Goal: Information Seeking & Learning: Find specific fact

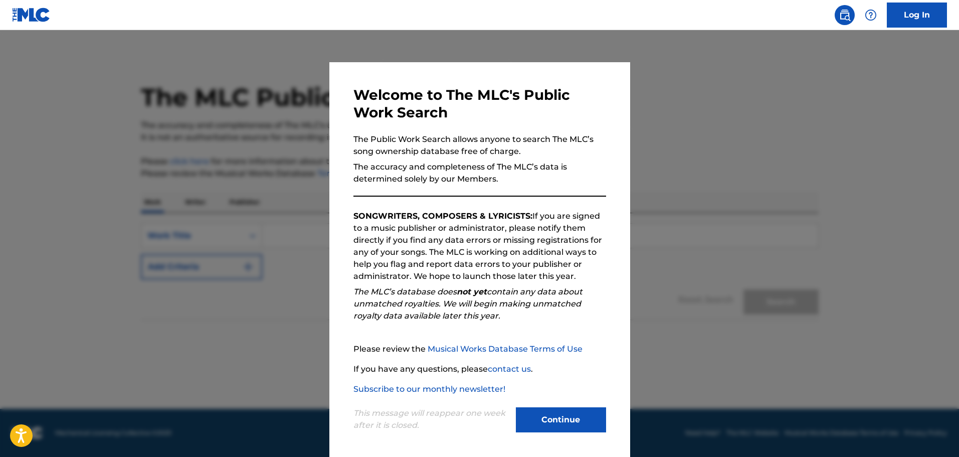
click at [581, 424] on button "Continue" at bounding box center [561, 419] width 90 height 25
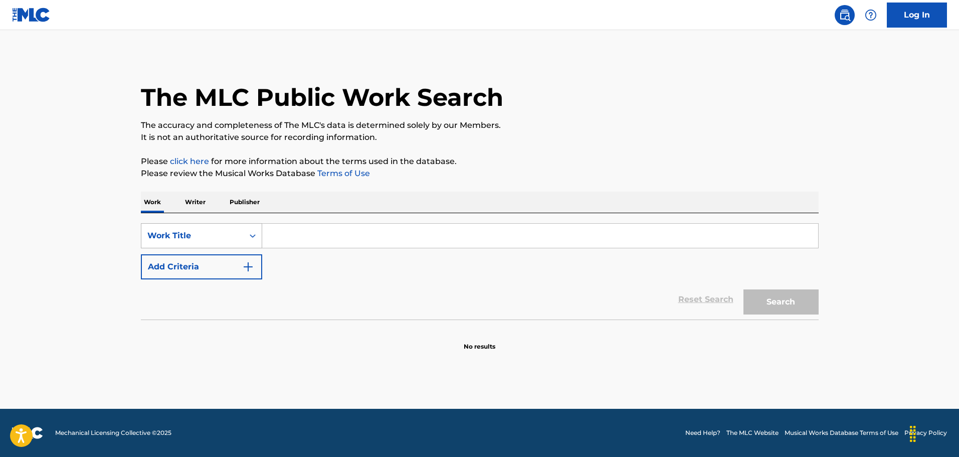
click at [217, 236] on div "Work Title" at bounding box center [192, 236] width 90 height 12
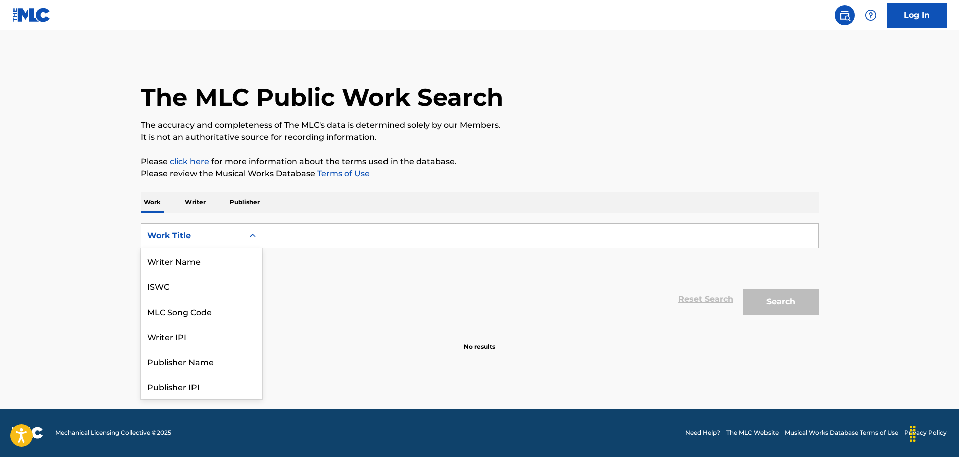
scroll to position [50, 0]
click at [217, 268] on div "MLC Song Code" at bounding box center [201, 260] width 120 height 25
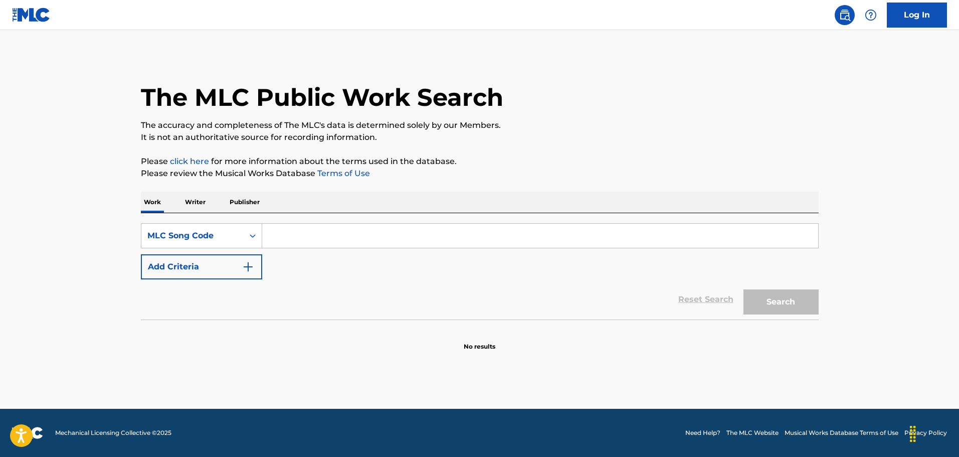
click at [292, 230] on input "Search Form" at bounding box center [540, 236] width 556 height 24
type input "v"
paste input "SVB5SS"
click at [794, 298] on button "Search" at bounding box center [780, 301] width 75 height 25
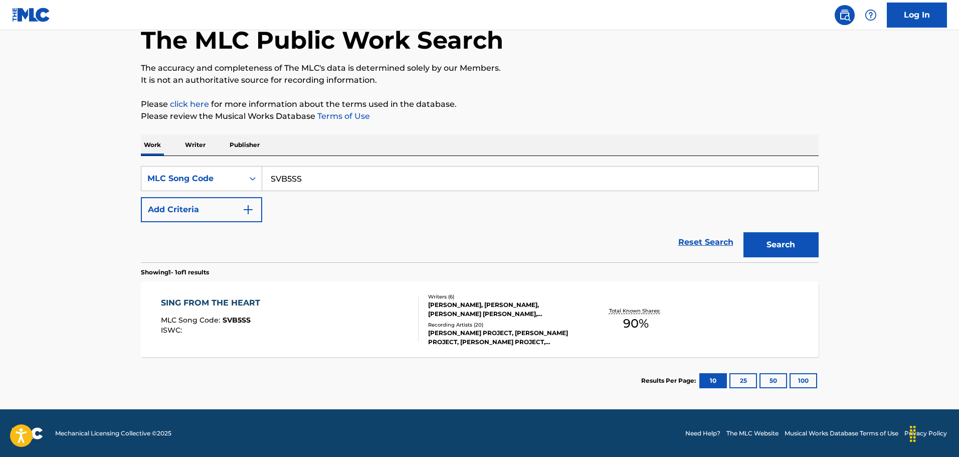
scroll to position [58, 0]
click at [304, 183] on input "SVB5SS" at bounding box center [540, 178] width 556 height 24
paste input "I08656"
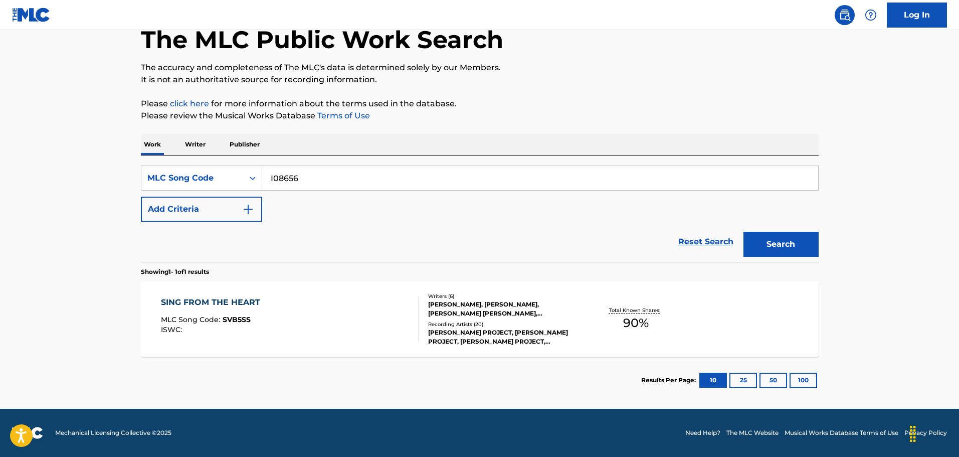
type input "I08656"
click at [743, 232] on button "Search" at bounding box center [780, 244] width 75 height 25
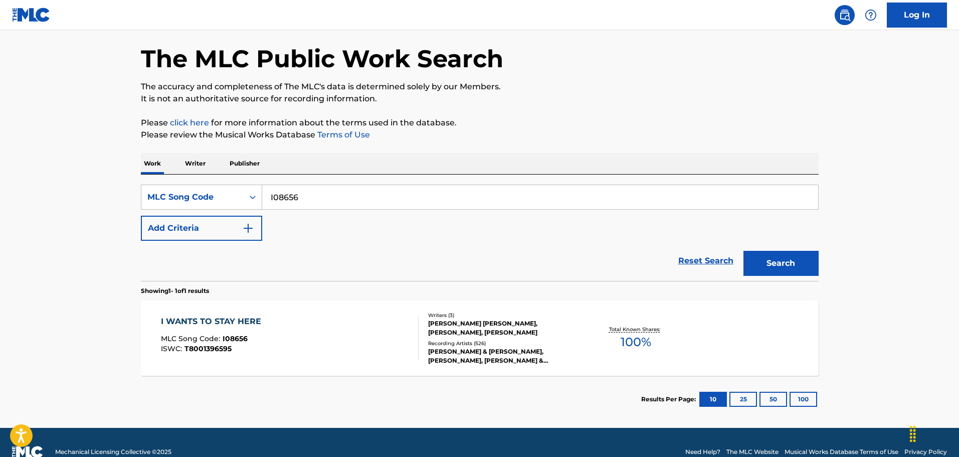
scroll to position [50, 0]
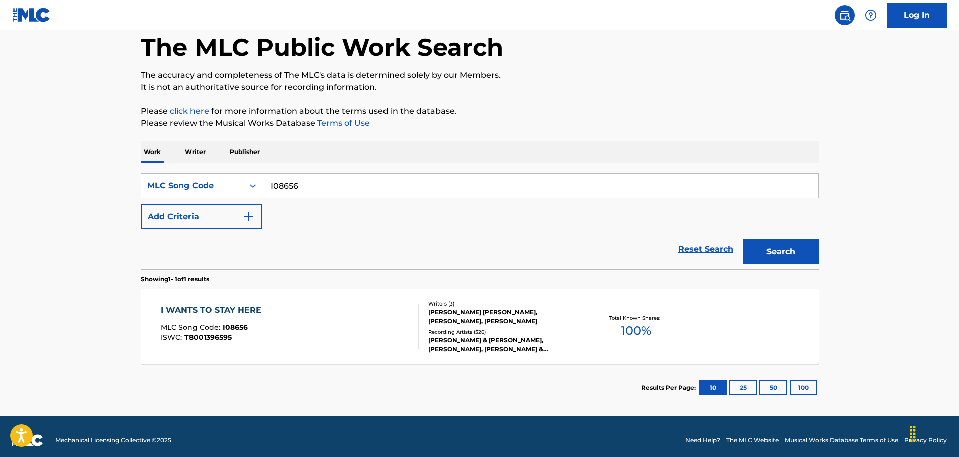
click at [337, 308] on div "I WANTS TO STAY HERE MLC Song Code : I08656 ISWC : T8001396595" at bounding box center [290, 326] width 258 height 45
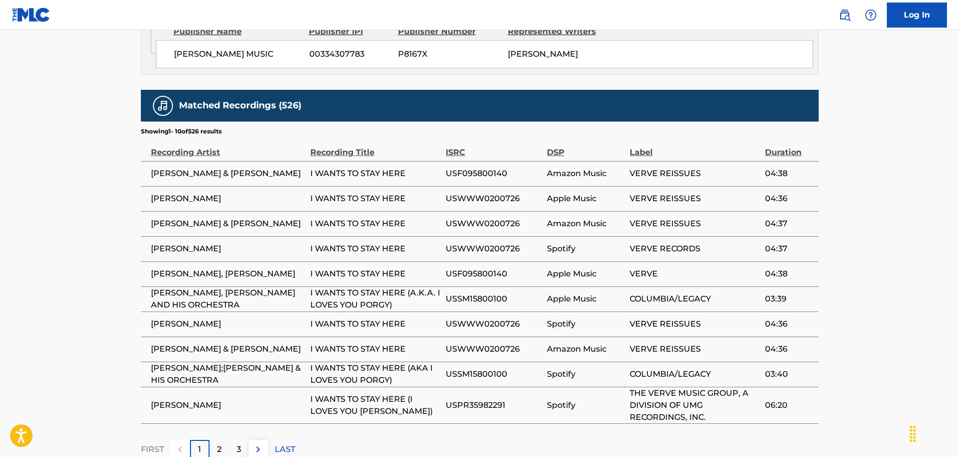
scroll to position [882, 0]
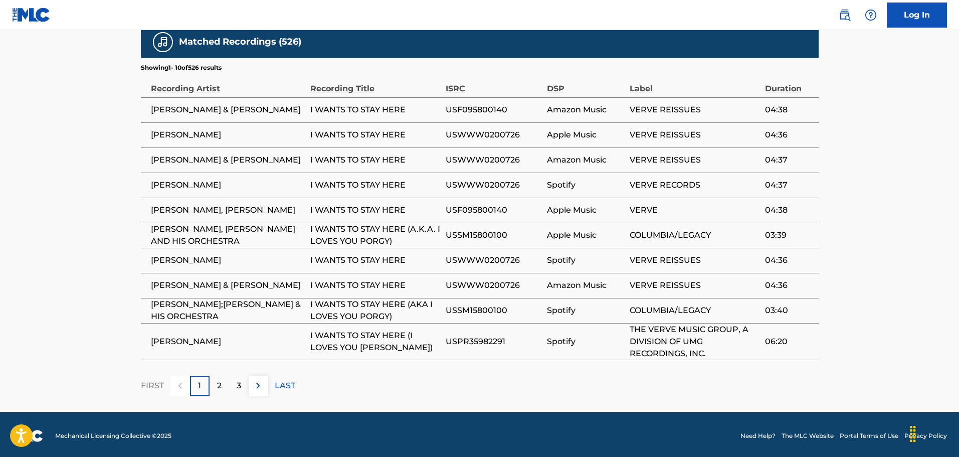
click at [222, 380] on div "2" at bounding box center [220, 386] width 20 height 20
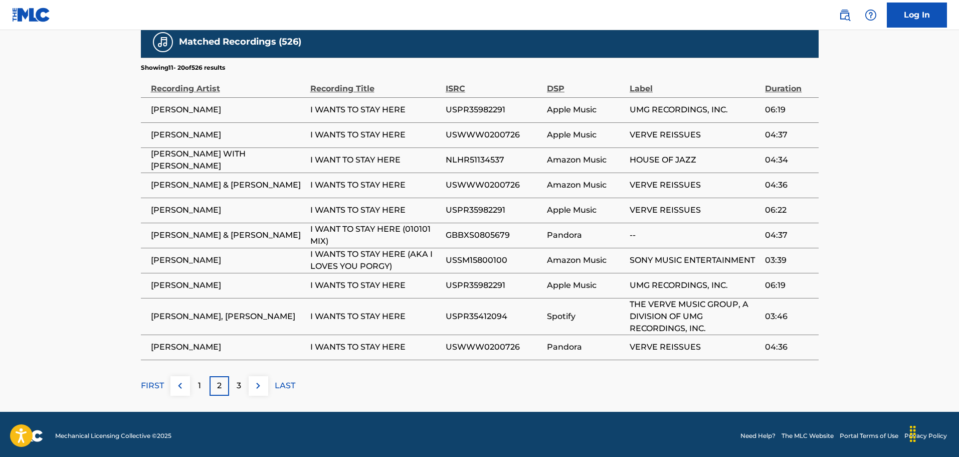
click at [240, 386] on p "3" at bounding box center [239, 385] width 5 height 12
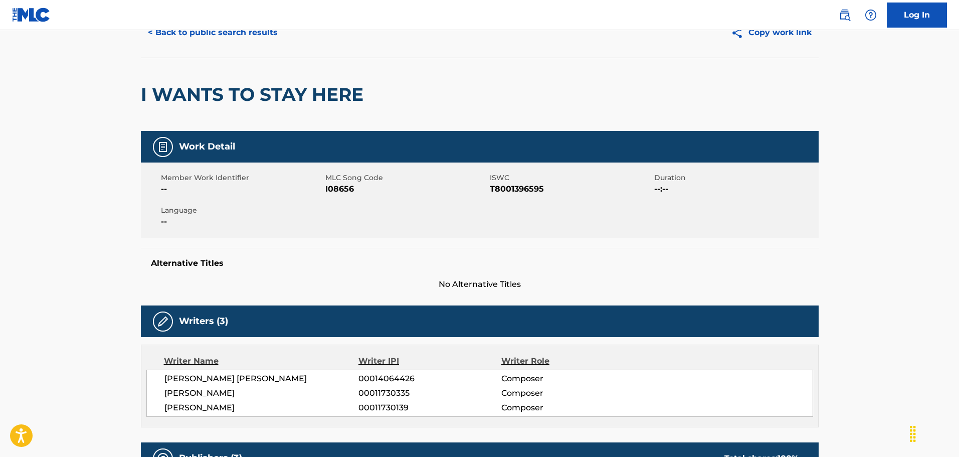
scroll to position [50, 0]
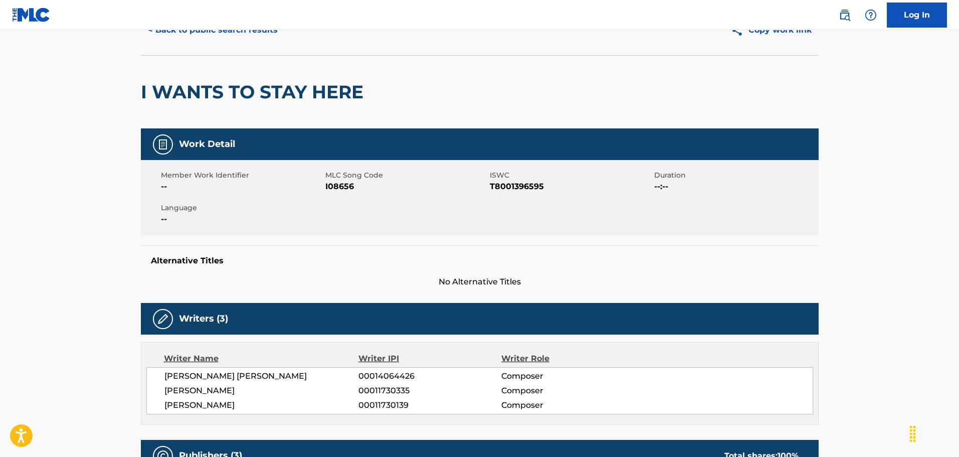
click at [526, 191] on span "T8001396595" at bounding box center [571, 186] width 162 height 12
click at [522, 189] on span "T8001396595" at bounding box center [571, 186] width 162 height 12
copy span "T8001396595"
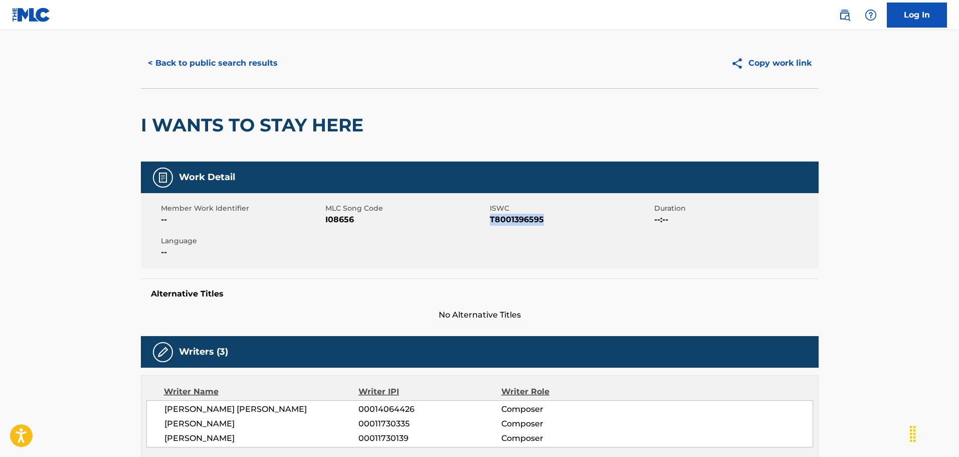
scroll to position [0, 0]
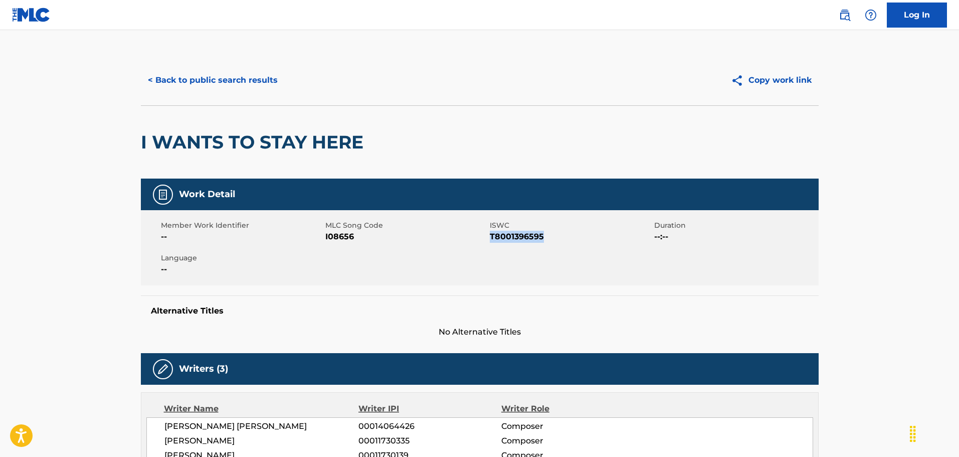
click at [208, 87] on button "< Back to public search results" at bounding box center [213, 80] width 144 height 25
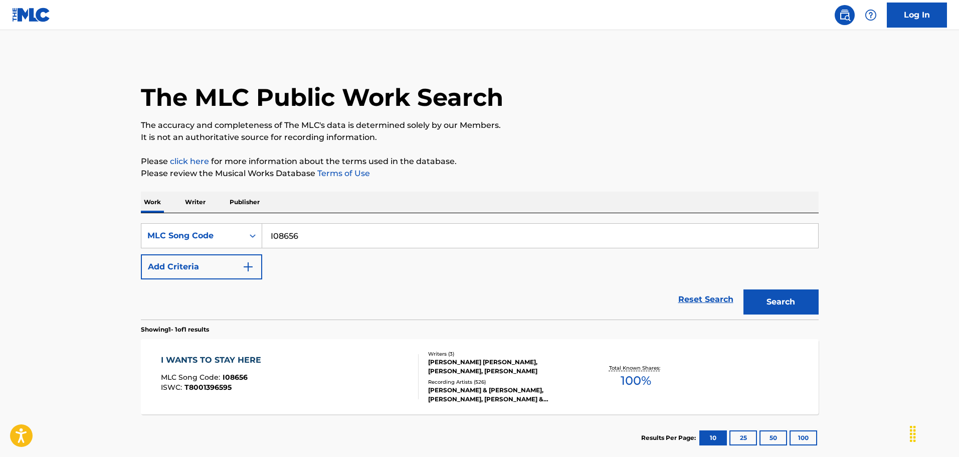
scroll to position [32, 0]
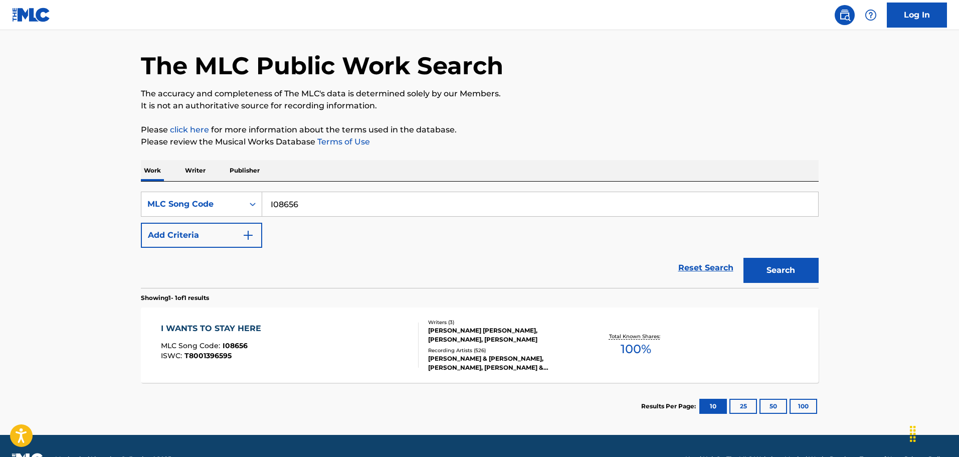
click at [339, 220] on div "SearchWithCriteriaf35604a3-2840-43a1-8e93-55c3e9410ad4 MLC Song Code I08656 Add…" at bounding box center [480, 219] width 678 height 56
click at [336, 212] on input "I08656" at bounding box center [540, 204] width 556 height 24
paste input "LA87I3"
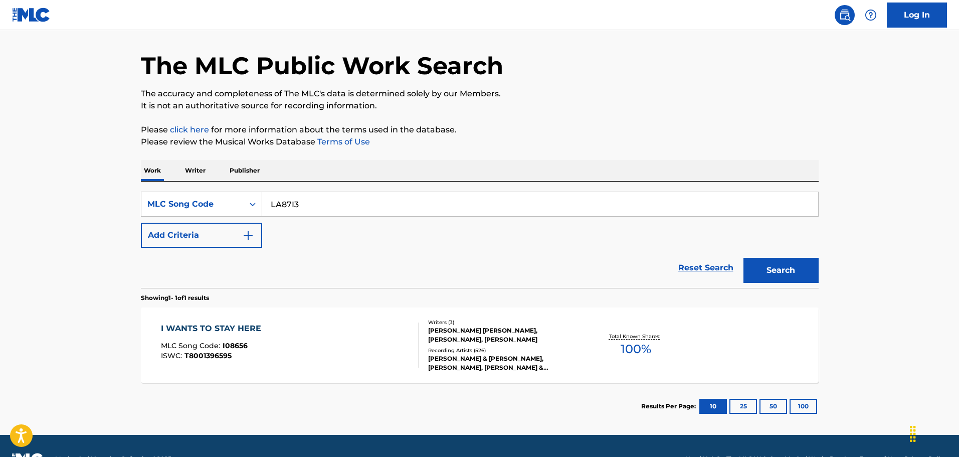
type input "LA87I3"
click at [772, 268] on button "Search" at bounding box center [780, 270] width 75 height 25
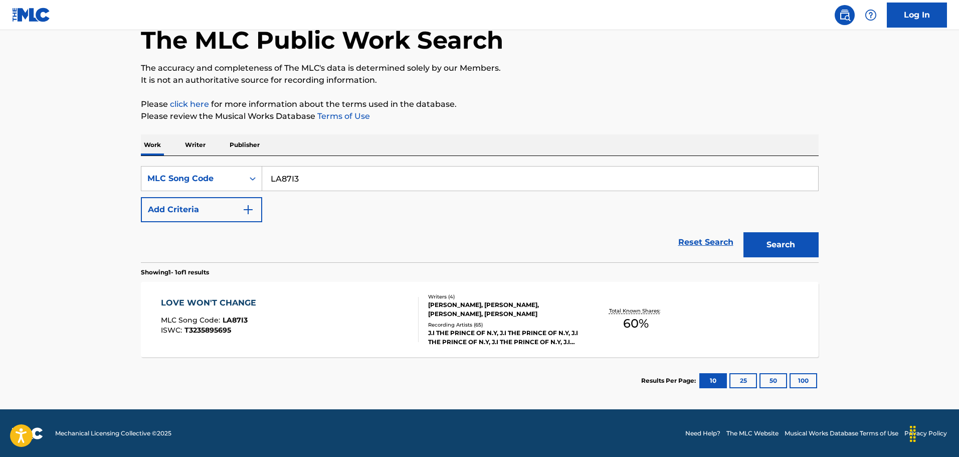
scroll to position [58, 0]
click at [378, 297] on div "LOVE WON'T CHANGE MLC Song Code : LA87I3 ISWC : T3235895695" at bounding box center [290, 318] width 258 height 45
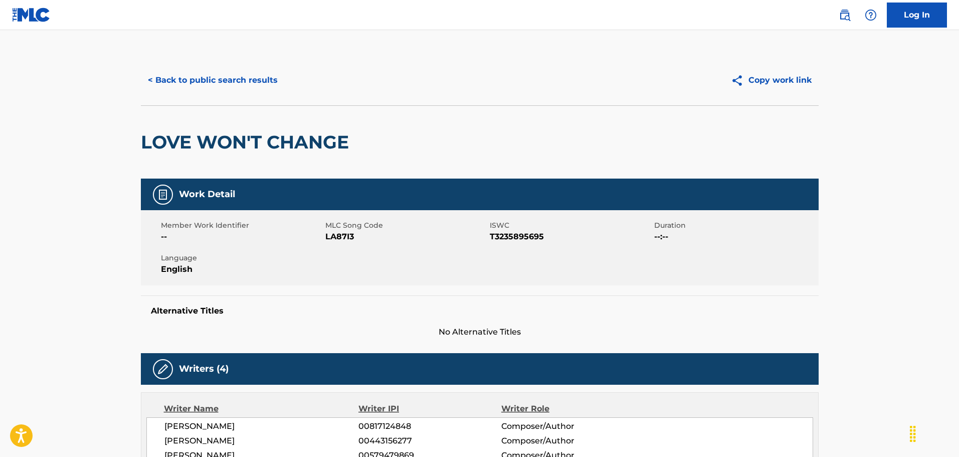
click at [511, 237] on span "T3235895695" at bounding box center [571, 237] width 162 height 12
copy span "T3235895695"
click at [203, 82] on button "< Back to public search results" at bounding box center [213, 80] width 144 height 25
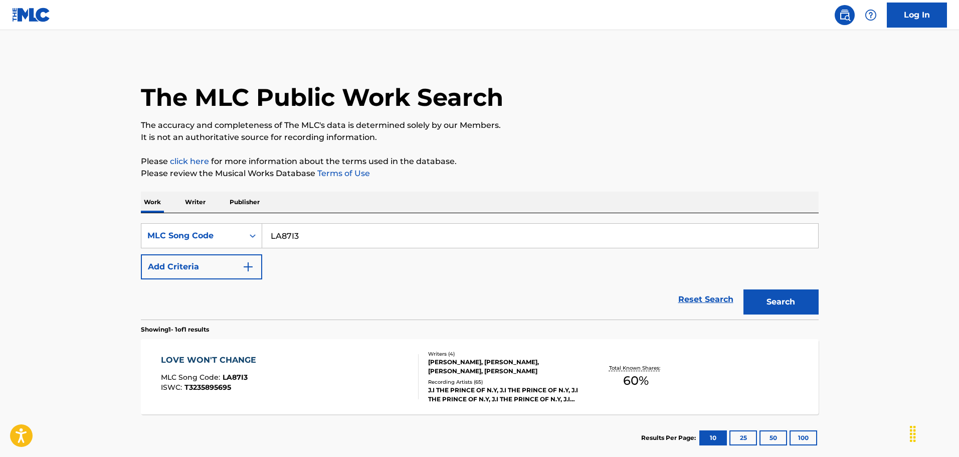
scroll to position [32, 0]
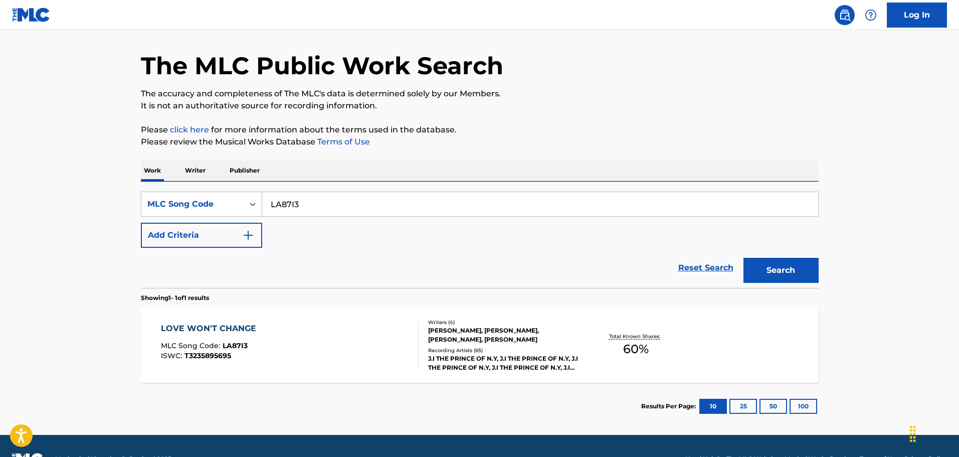
click at [382, 207] on input "LA87I3" at bounding box center [540, 204] width 556 height 24
paste input "R10059"
type input "R10059"
click at [743, 258] on button "Search" at bounding box center [780, 270] width 75 height 25
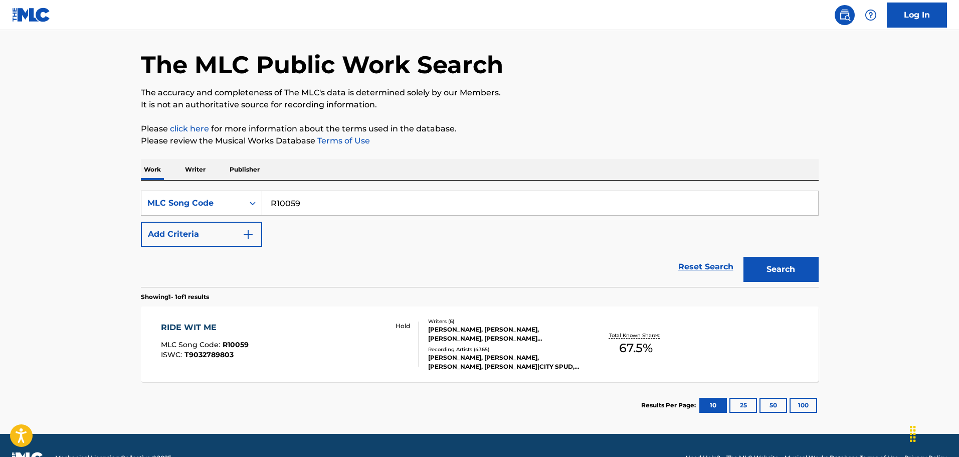
scroll to position [50, 0]
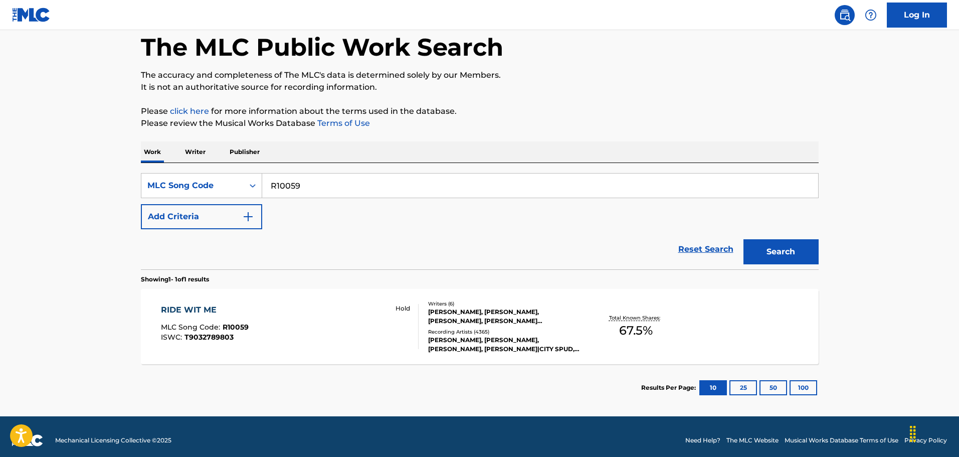
click at [335, 318] on div "RIDE WIT ME MLC Song Code : R10059 ISWC : T9032789803 Hold" at bounding box center [290, 326] width 258 height 45
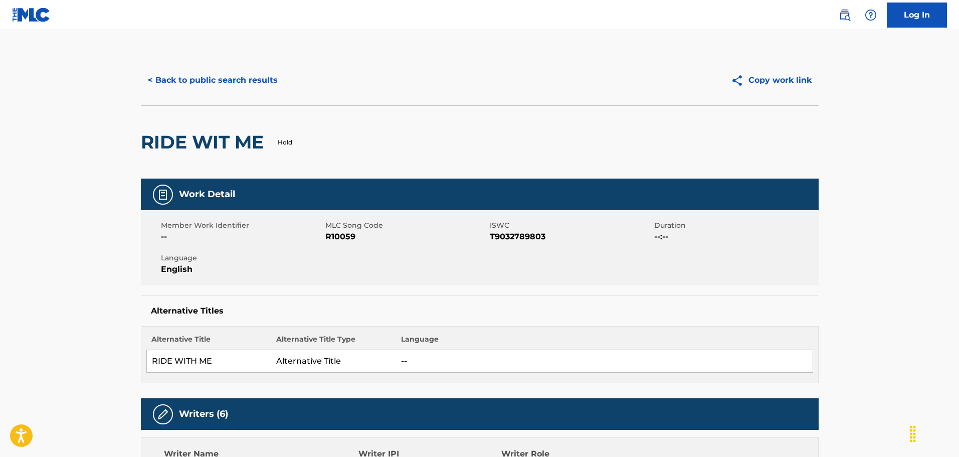
click at [201, 67] on div "< Back to public search results Copy work link" at bounding box center [480, 80] width 678 height 50
click at [242, 86] on button "< Back to public search results" at bounding box center [213, 80] width 144 height 25
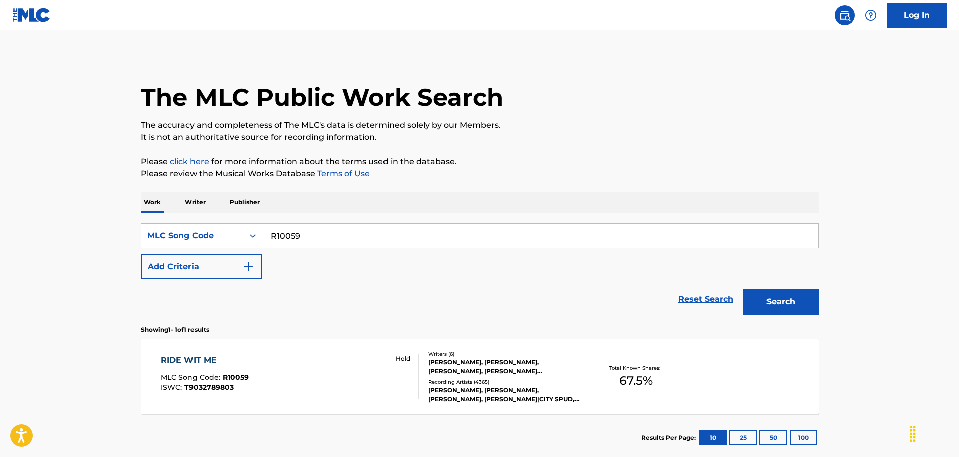
scroll to position [32, 0]
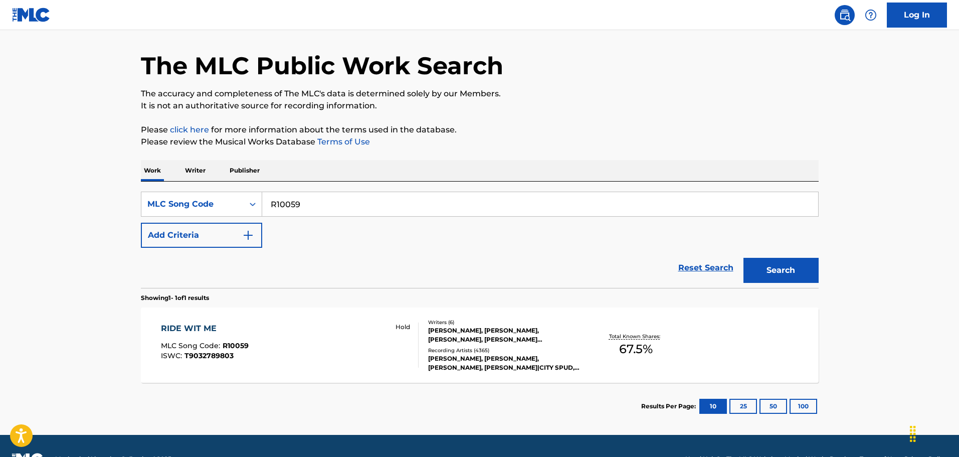
click at [322, 216] on input "R10059" at bounding box center [540, 204] width 556 height 24
paste input "DA1XX0"
type input "DA1XX0"
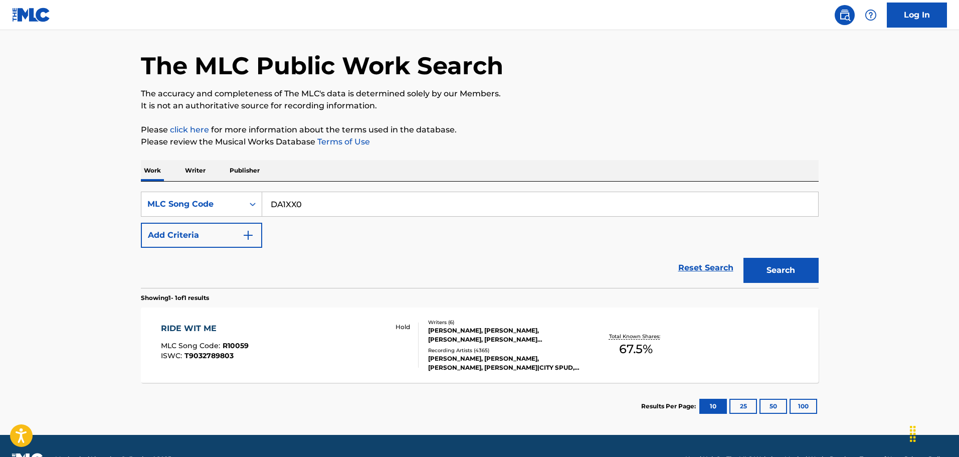
click at [784, 266] on button "Search" at bounding box center [780, 270] width 75 height 25
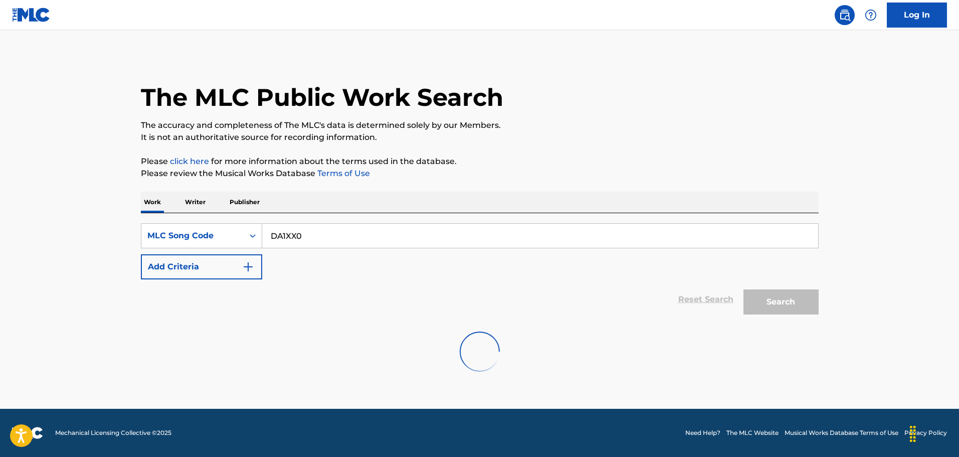
scroll to position [0, 0]
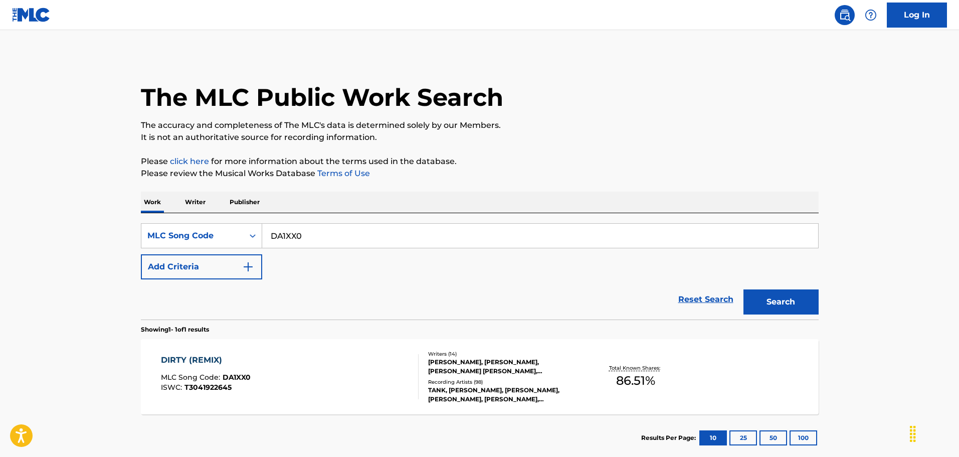
click at [549, 353] on div "Writers ( 14 )" at bounding box center [503, 354] width 151 height 8
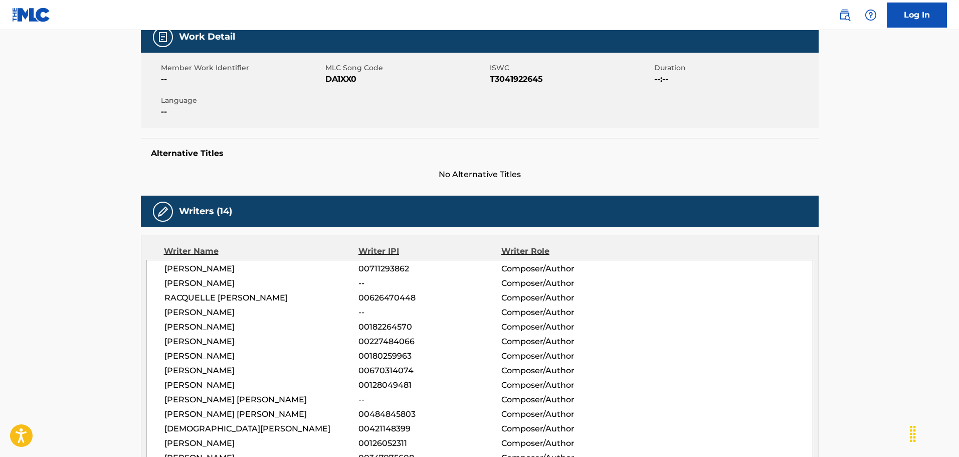
scroll to position [201, 0]
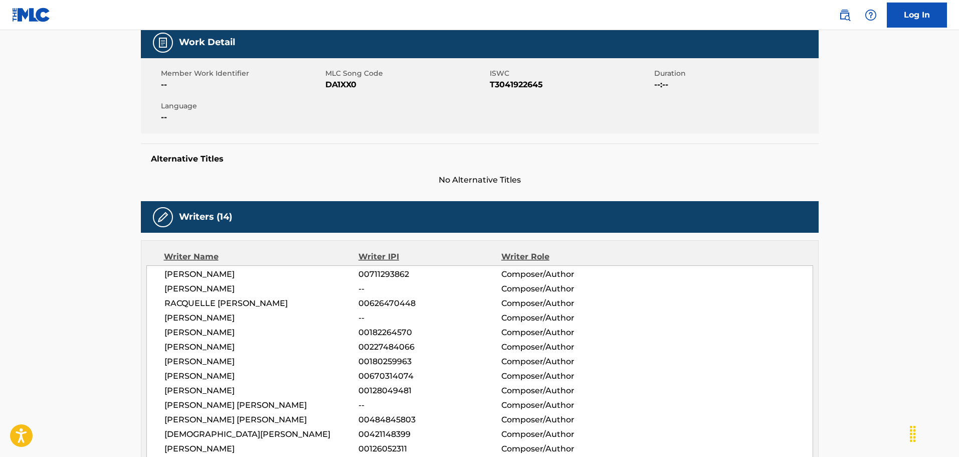
scroll to position [0, 0]
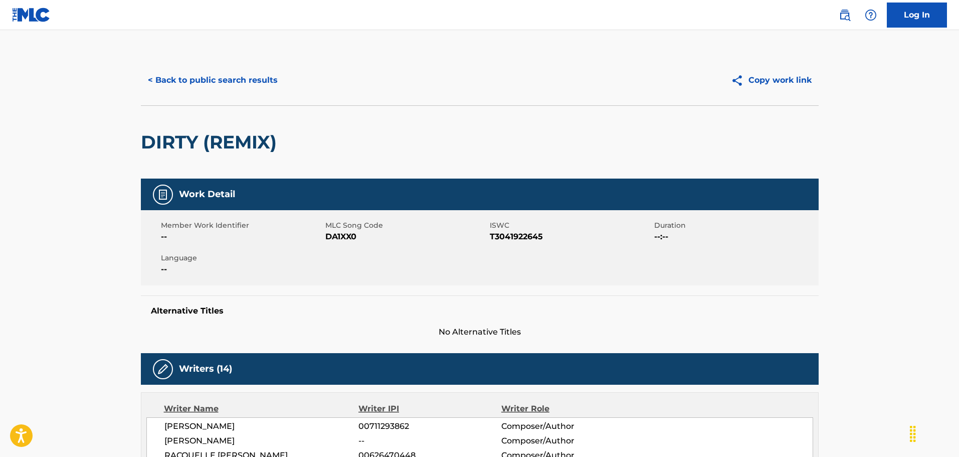
click at [170, 76] on button "< Back to public search results" at bounding box center [213, 80] width 144 height 25
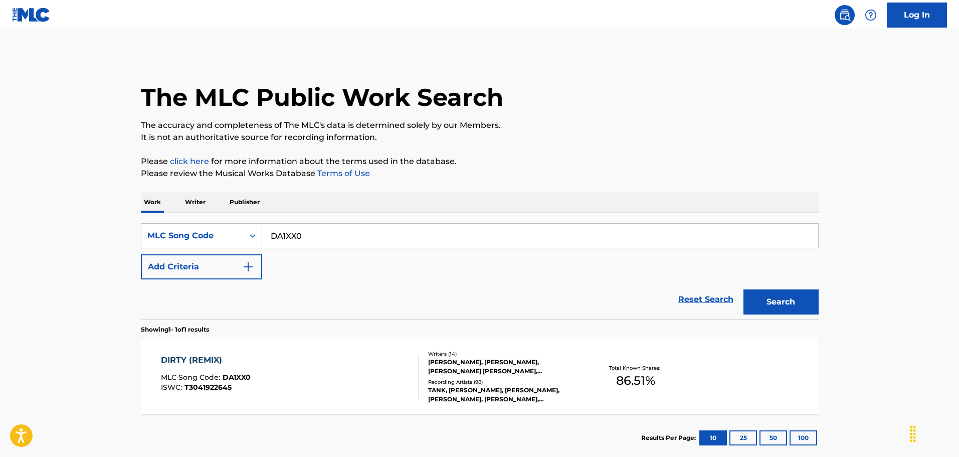
click at [306, 245] on input "DA1XX0" at bounding box center [540, 236] width 556 height 24
click at [307, 243] on input "DA1XX0" at bounding box center [540, 236] width 556 height 24
paste input "HA17N"
type input "HA17N0"
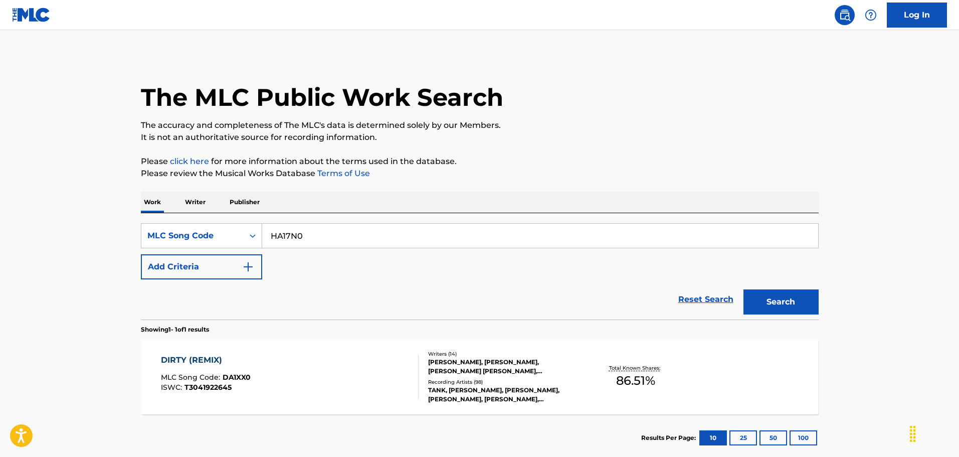
click at [743, 289] on button "Search" at bounding box center [780, 301] width 75 height 25
click at [685, 348] on div "HELP MLC Song Code : HA17N0 ISWC : Hold Writers ( 5 ) [PERSON_NAME], [PERSON_NA…" at bounding box center [480, 376] width 678 height 75
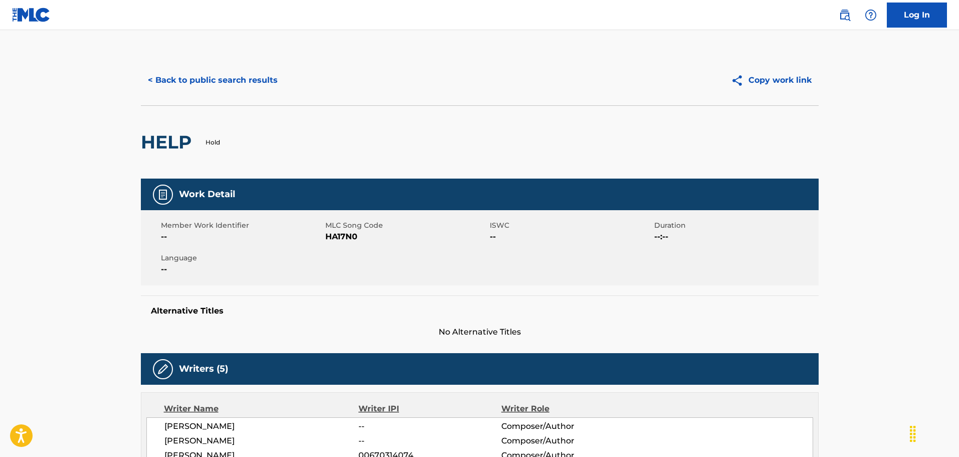
click at [195, 88] on button "< Back to public search results" at bounding box center [213, 80] width 144 height 25
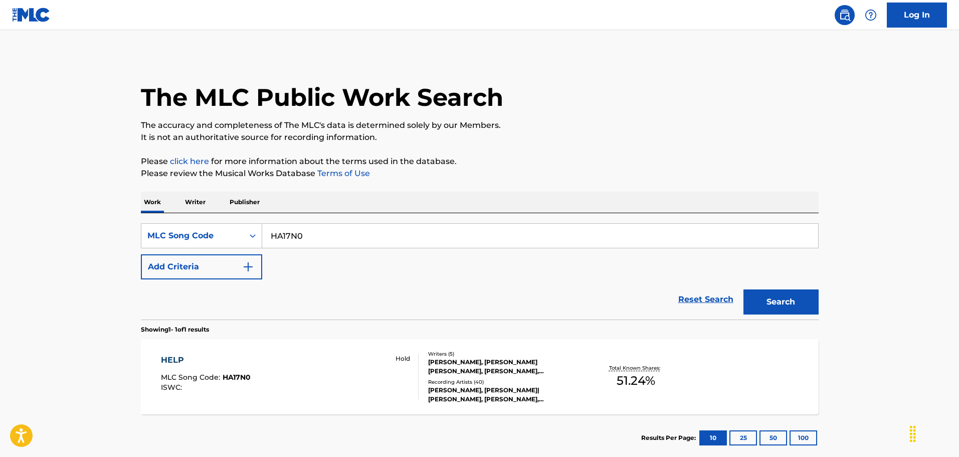
click at [317, 252] on div "SearchWithCriteriaf35604a3-2840-43a1-8e93-55c3e9410ad4 MLC Song Code HA17N0 Add…" at bounding box center [480, 251] width 678 height 56
click at [316, 240] on input "HA17N0" at bounding box center [540, 236] width 556 height 24
paste input "CVCMOT"
type input "CVCMOT"
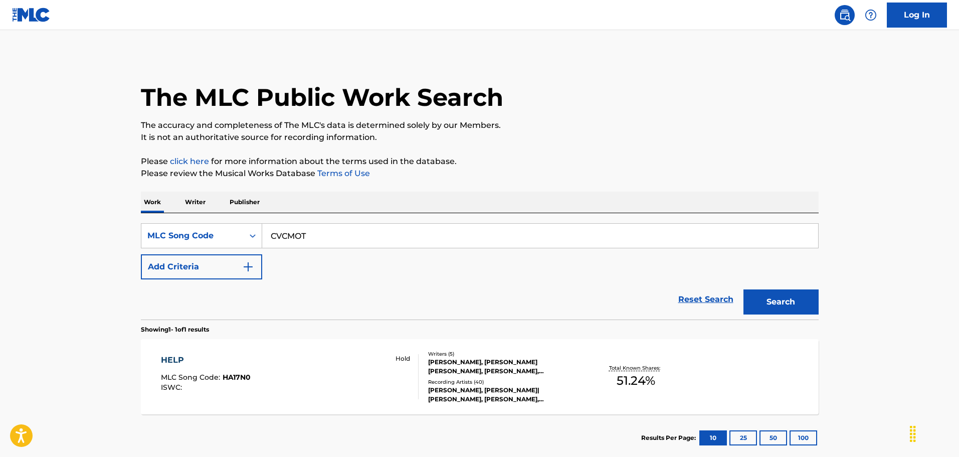
click at [818, 297] on button "Search" at bounding box center [780, 301] width 75 height 25
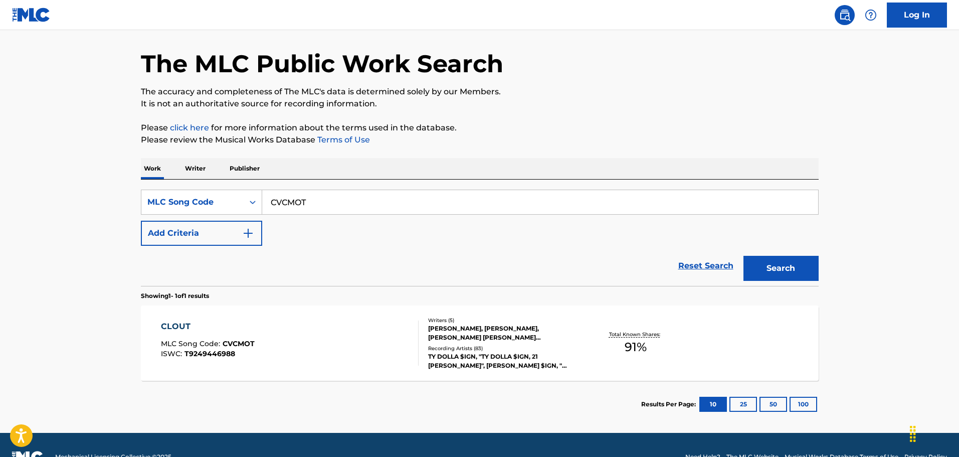
scroll to position [50, 0]
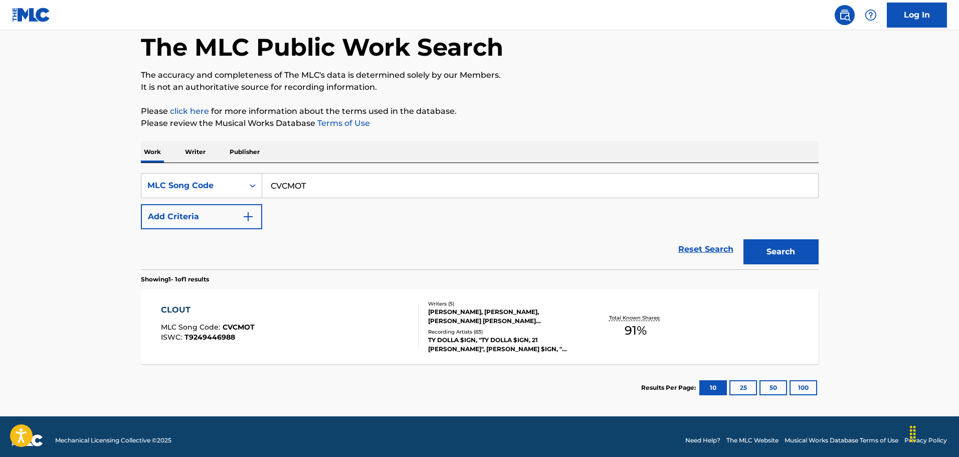
click at [337, 328] on div "CLOUT MLC Song Code : CVCMOT ISWC : T9249446988" at bounding box center [290, 326] width 258 height 45
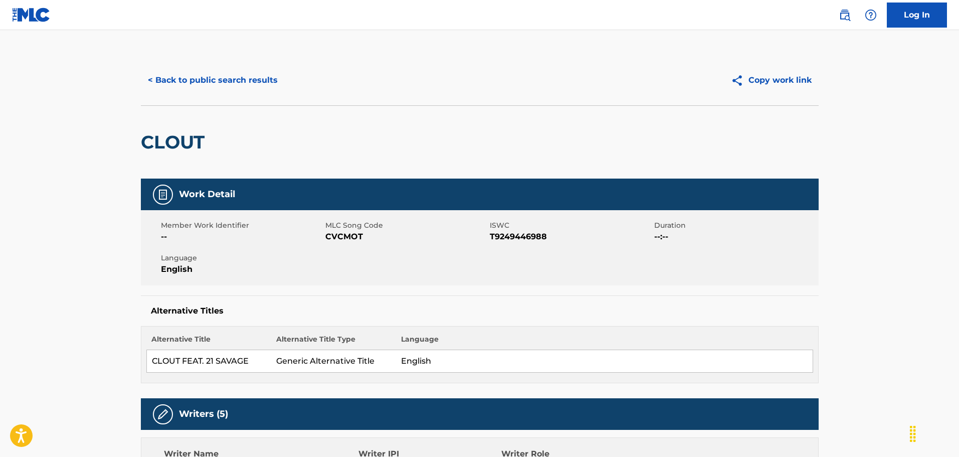
click at [207, 81] on button "< Back to public search results" at bounding box center [213, 80] width 144 height 25
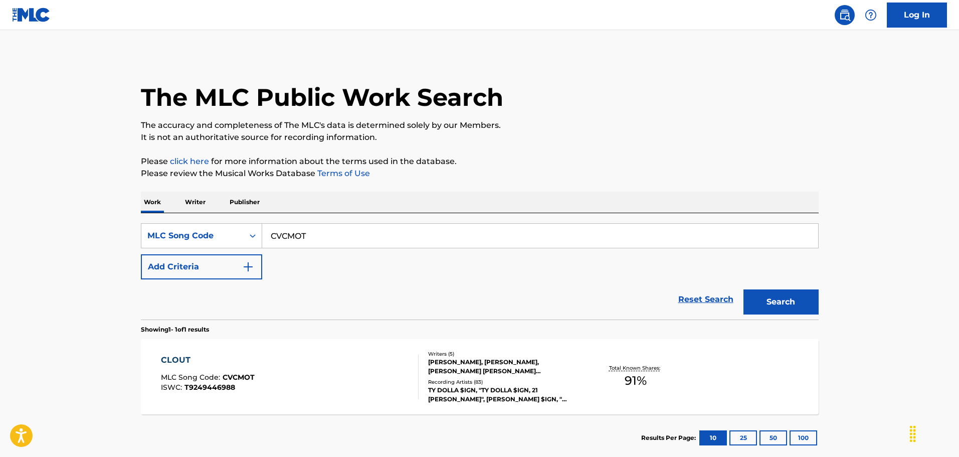
scroll to position [32, 0]
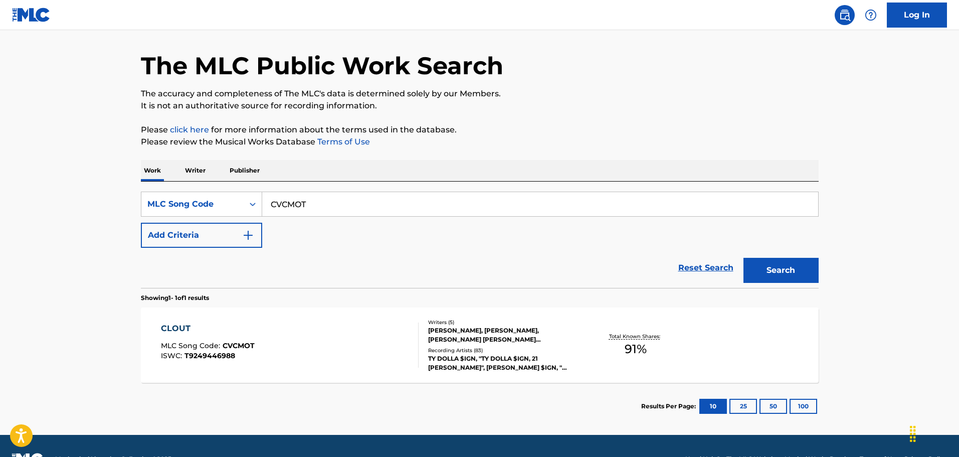
click at [335, 206] on input "CVCMOT" at bounding box center [540, 204] width 556 height 24
paste input "B5SFX"
type input "CB5SFX"
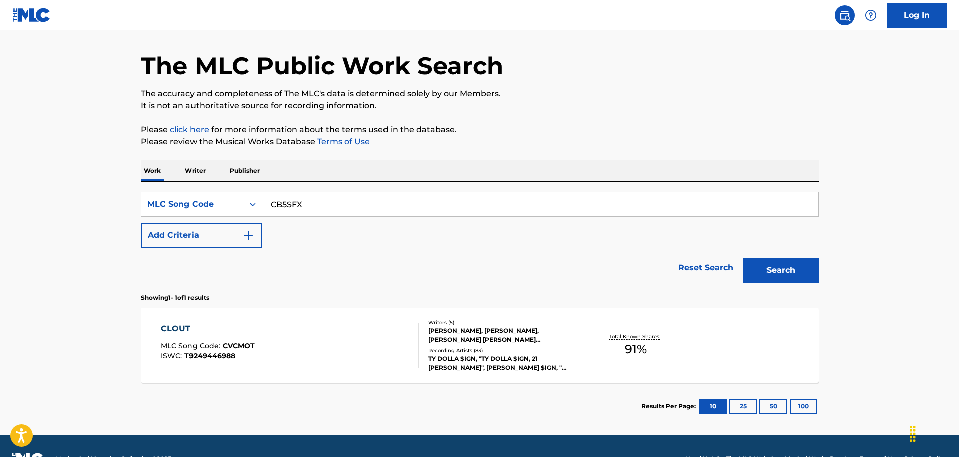
click at [787, 264] on button "Search" at bounding box center [780, 270] width 75 height 25
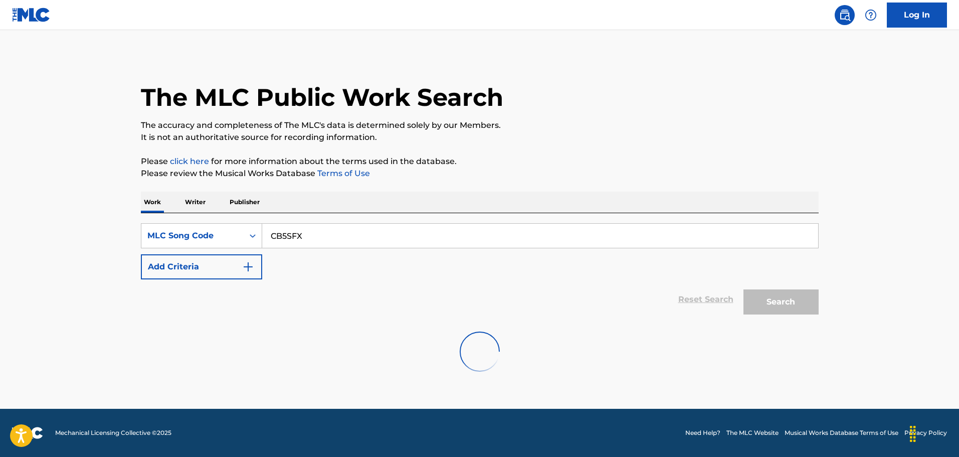
scroll to position [0, 0]
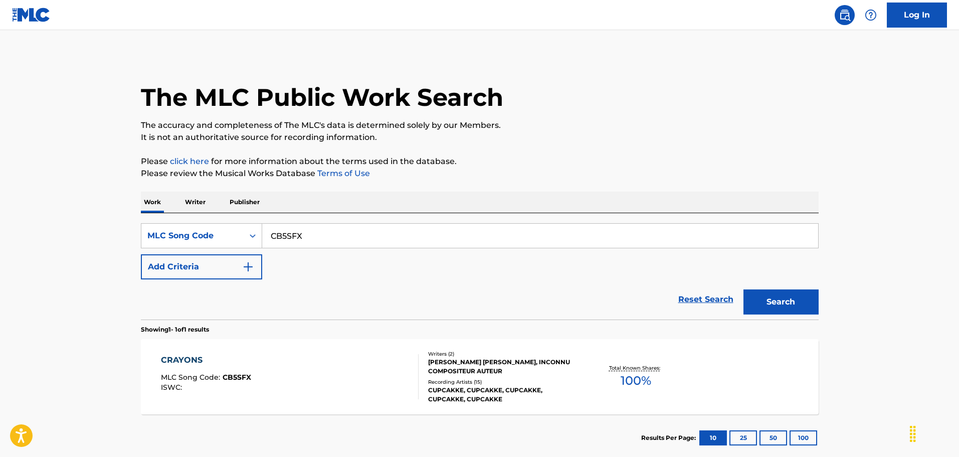
click at [365, 368] on div "CRAYONS MLC Song Code : CB5SFX ISWC :" at bounding box center [290, 376] width 258 height 45
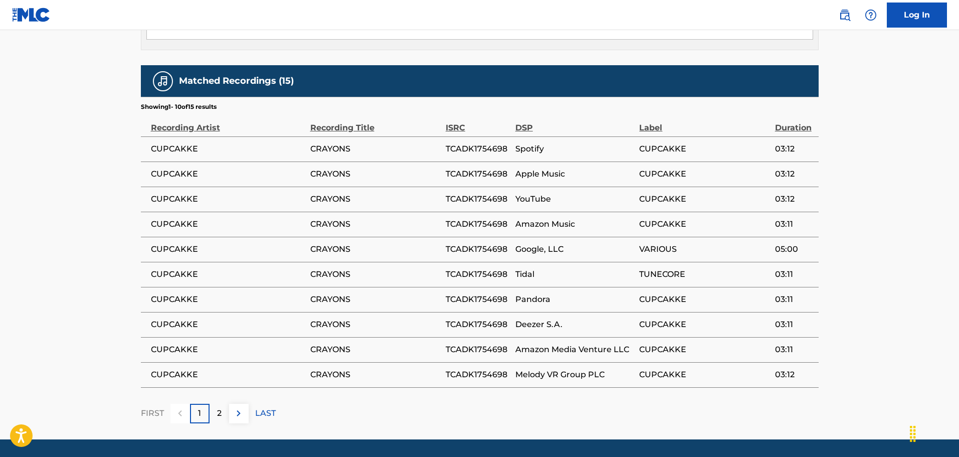
scroll to position [723, 0]
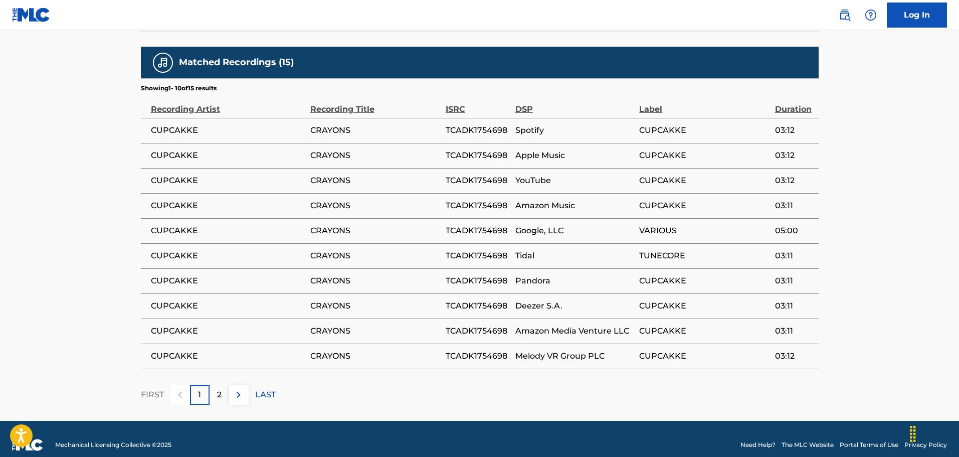
click at [225, 385] on div "2" at bounding box center [220, 395] width 20 height 20
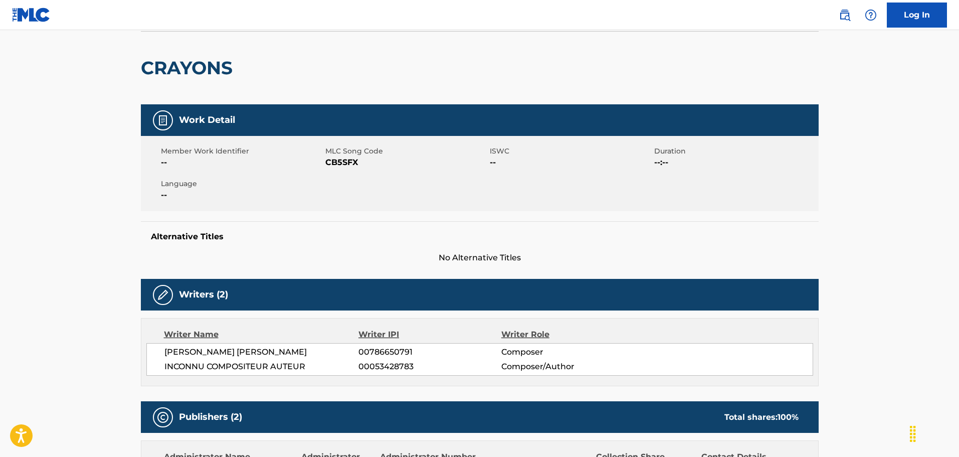
scroll to position [0, 0]
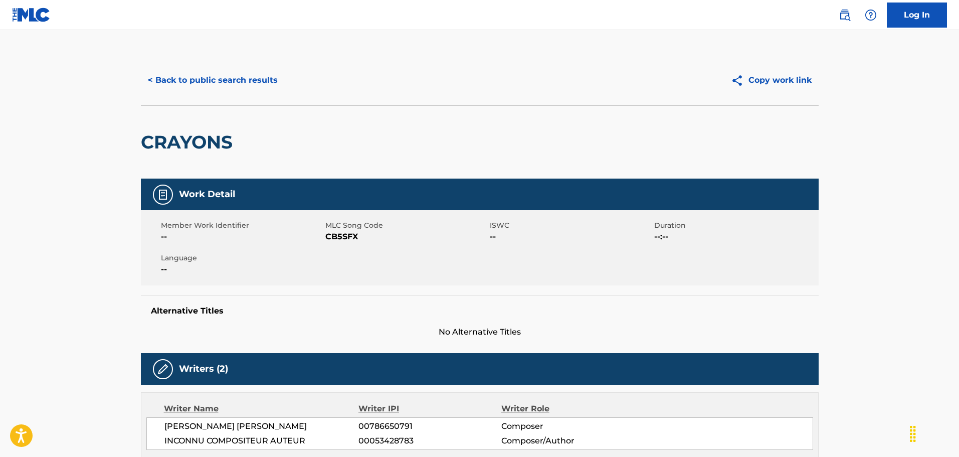
click at [163, 72] on button "< Back to public search results" at bounding box center [213, 80] width 144 height 25
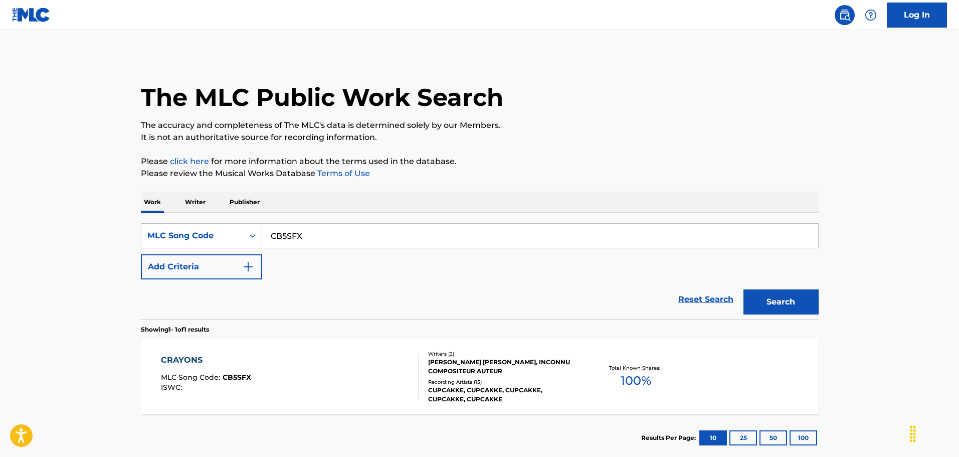
click at [332, 237] on input "CB5SFX" at bounding box center [540, 236] width 556 height 24
paste input "GV9M2S"
click at [743, 289] on button "Search" at bounding box center [780, 301] width 75 height 25
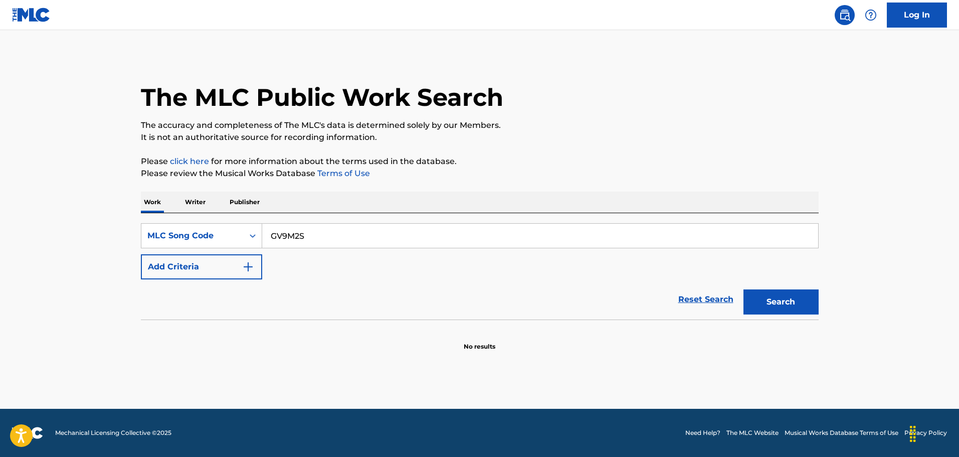
click at [333, 232] on input "GV9M2S" at bounding box center [540, 236] width 556 height 24
paste input "HV7MBV"
type input "HV7MBV"
click at [743, 289] on button "Search" at bounding box center [780, 301] width 75 height 25
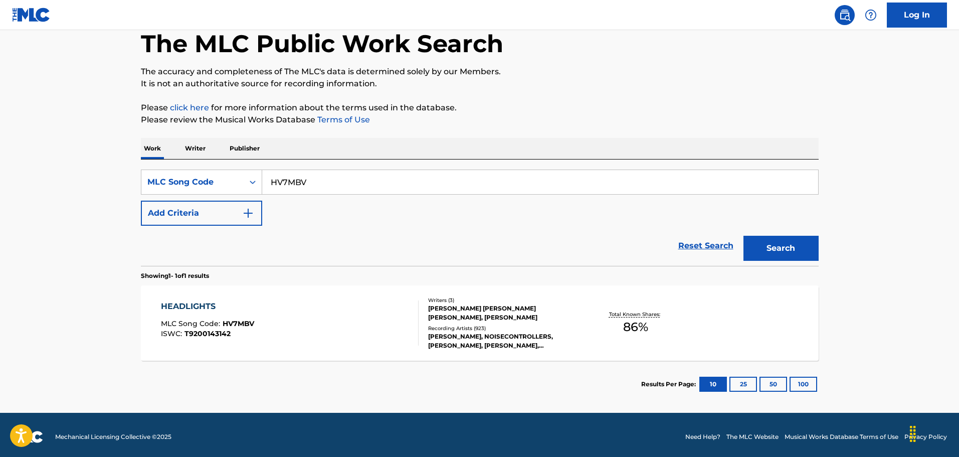
scroll to position [58, 0]
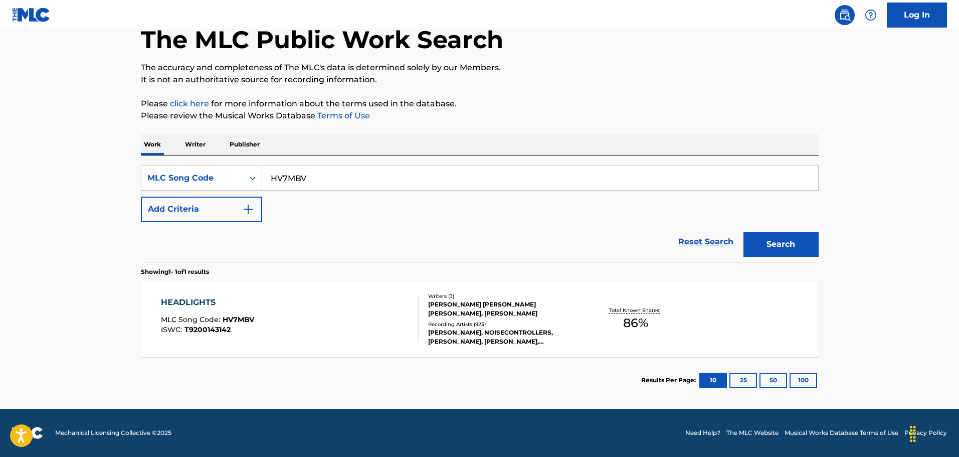
click at [253, 310] on div "HEADLIGHTS MLC Song Code : HV7MBV ISWC : T9200143142" at bounding box center [207, 318] width 93 height 45
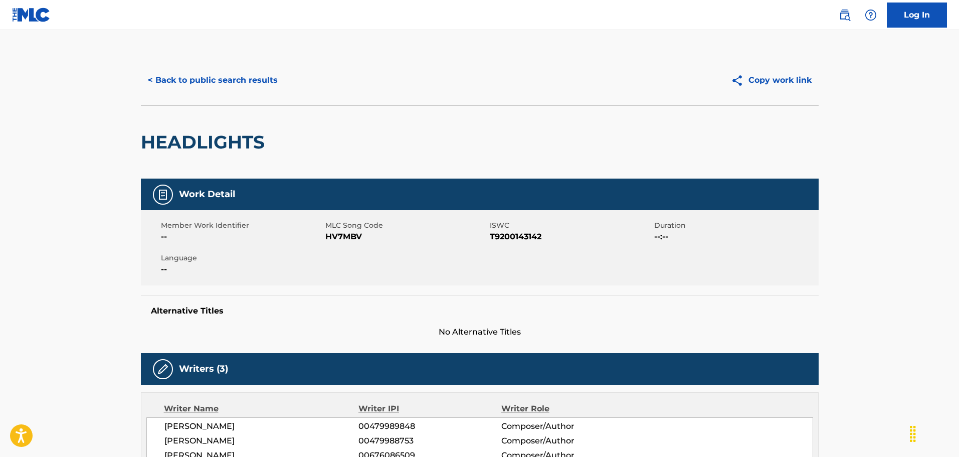
click at [186, 81] on button "< Back to public search results" at bounding box center [213, 80] width 144 height 25
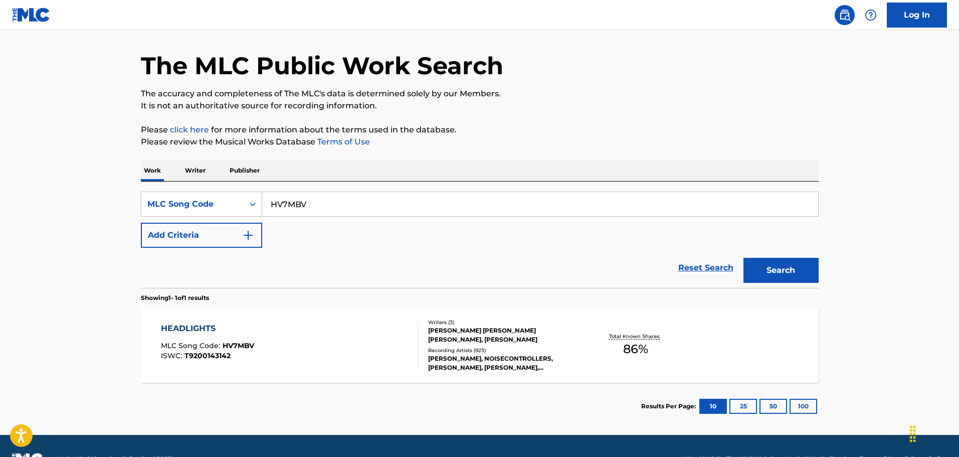
click at [344, 204] on input "HV7MBV" at bounding box center [540, 204] width 556 height 24
paste input "A3993"
type input "HA3993"
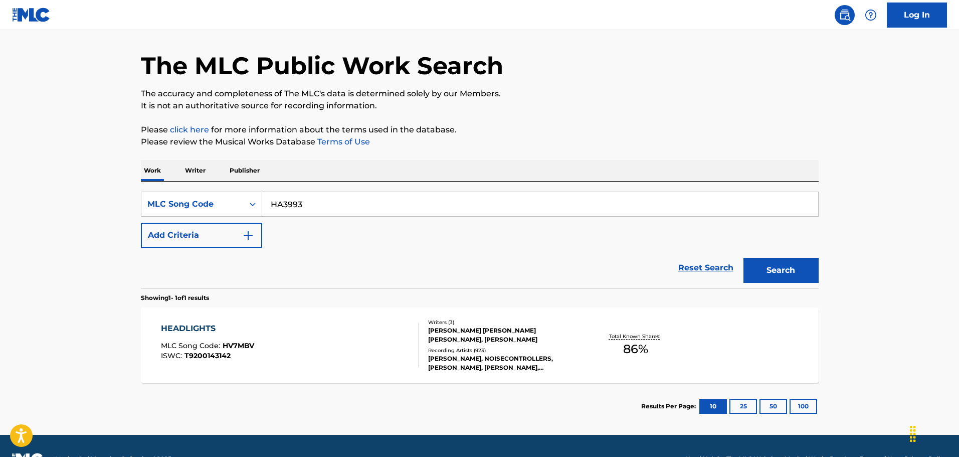
click at [743, 258] on button "Search" at bounding box center [780, 270] width 75 height 25
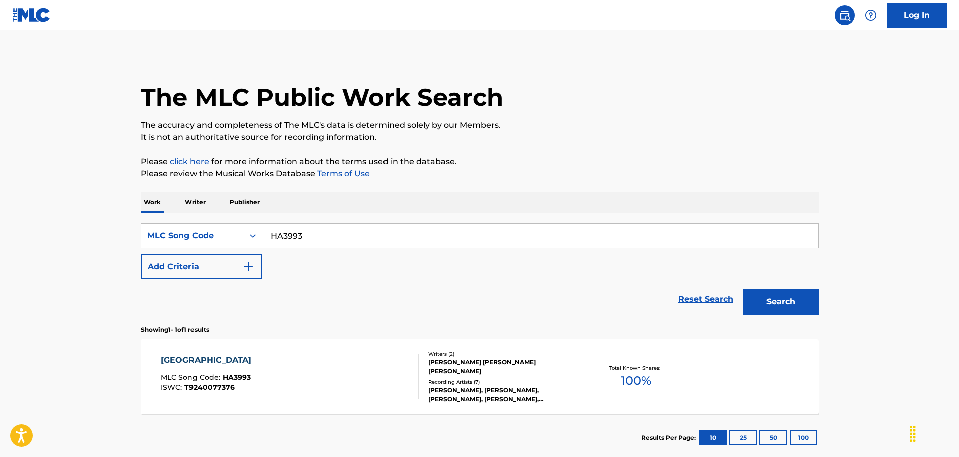
click at [288, 368] on div "HOLY ROAD MLC Song Code : HA3993 ISWC : T9240077376" at bounding box center [290, 376] width 258 height 45
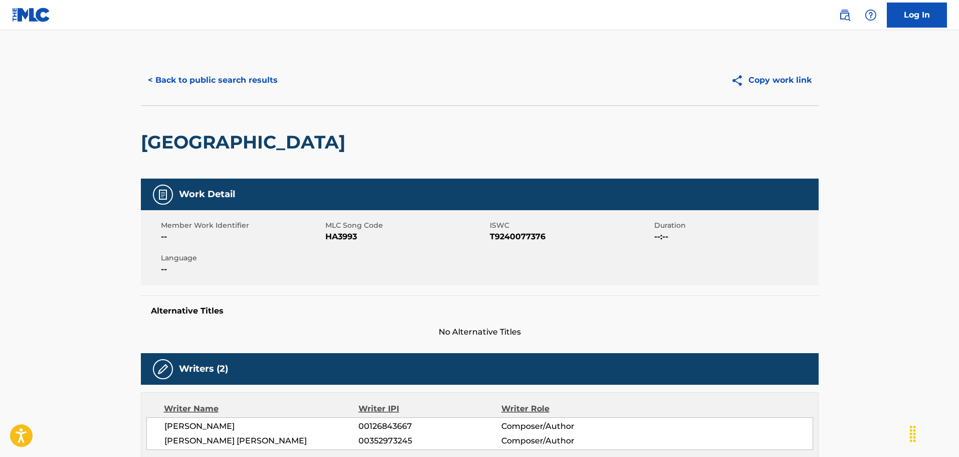
click at [197, 71] on button "< Back to public search results" at bounding box center [213, 80] width 144 height 25
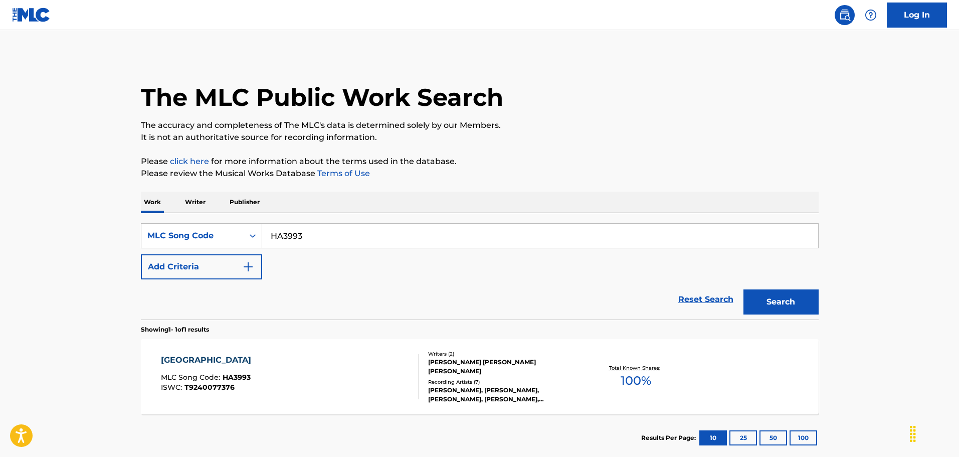
click at [366, 244] on input "HA3993" at bounding box center [540, 236] width 556 height 24
paste input "00769"
type input "H00769"
click at [743, 289] on button "Search" at bounding box center [780, 301] width 75 height 25
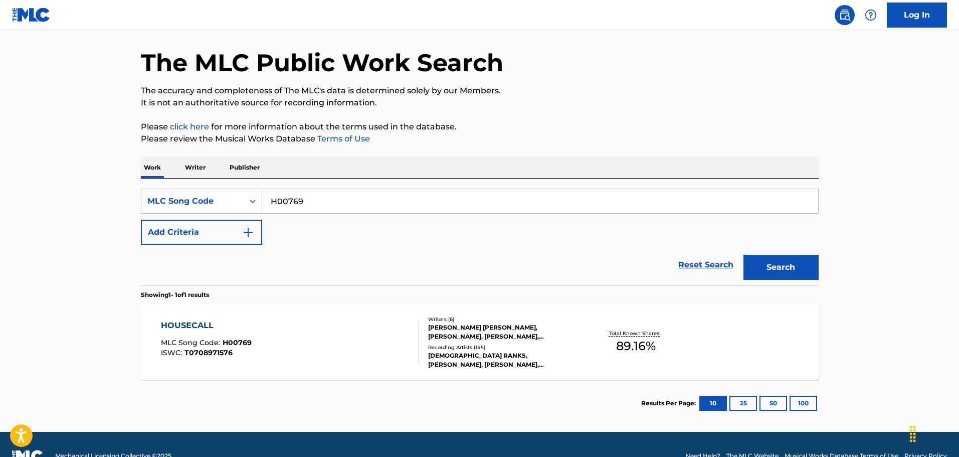
scroll to position [58, 0]
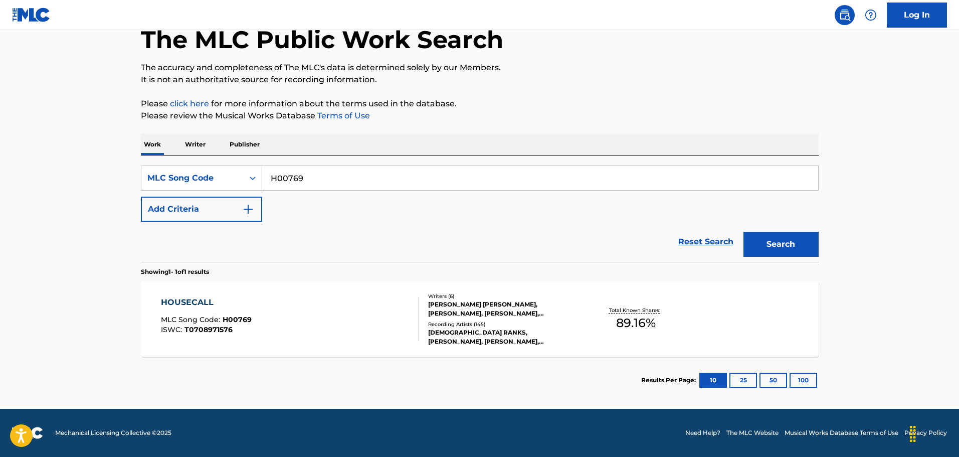
click at [237, 313] on div "HOUSECALL MLC Song Code : H00769 ISWC : T0708971576" at bounding box center [206, 318] width 91 height 45
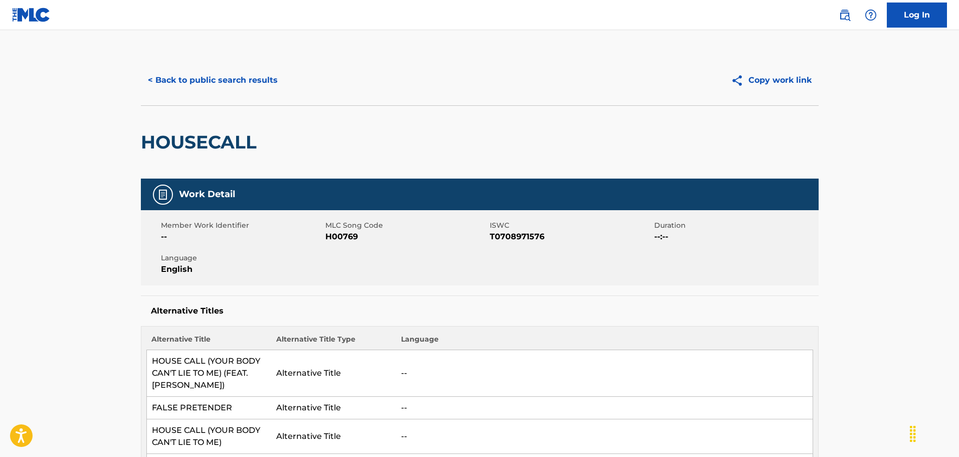
click at [248, 82] on button "< Back to public search results" at bounding box center [213, 80] width 144 height 25
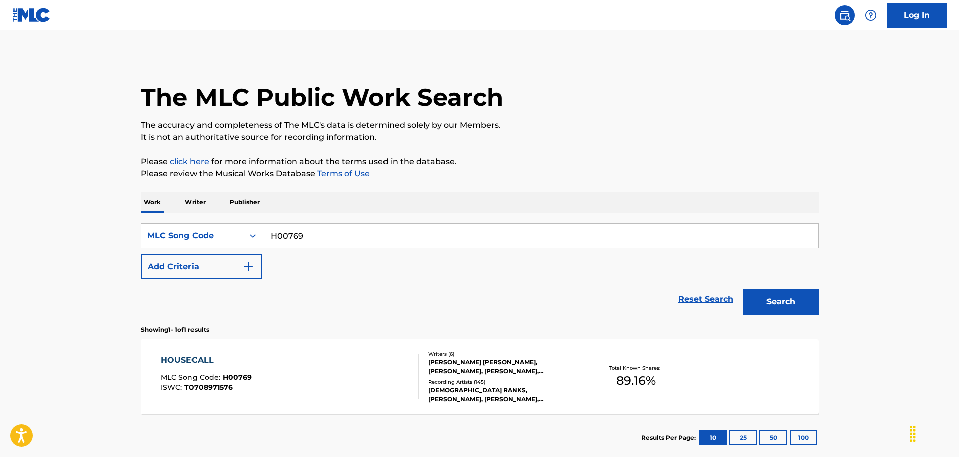
scroll to position [32, 0]
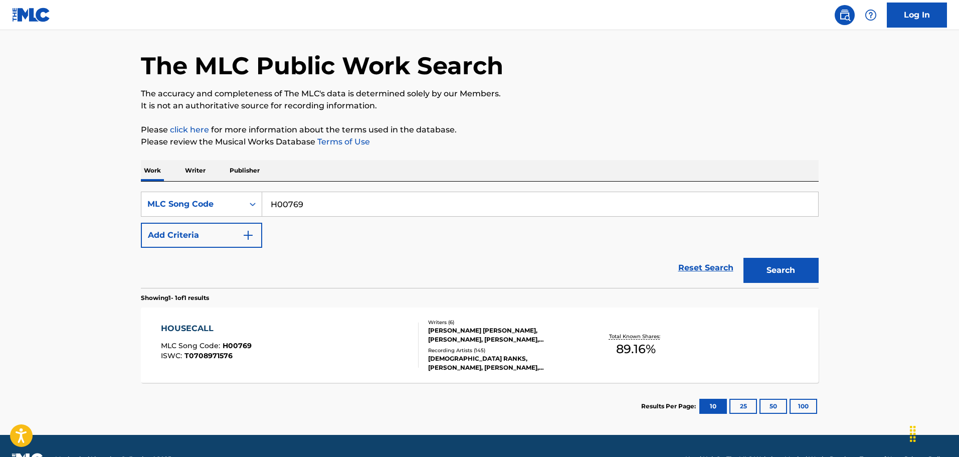
click at [340, 193] on input "H00769" at bounding box center [540, 204] width 556 height 24
paste input "IC25GX"
type input "IC25GX"
click at [743, 258] on button "Search" at bounding box center [780, 270] width 75 height 25
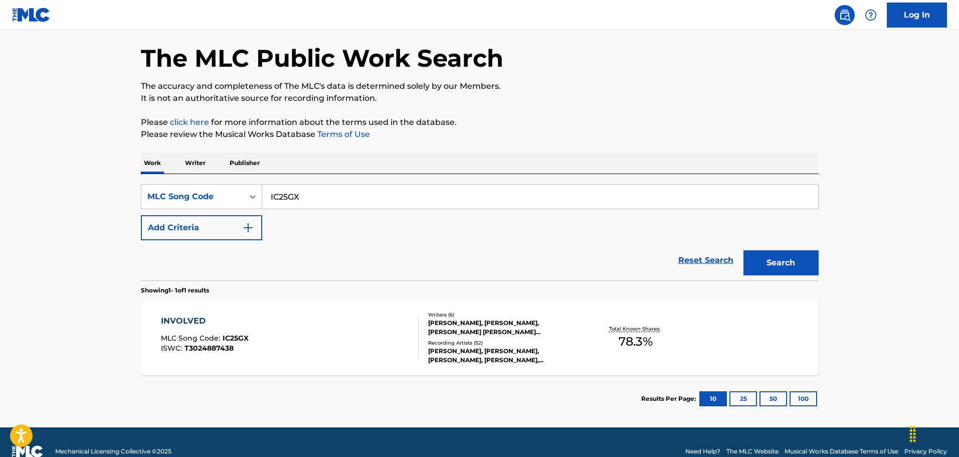
scroll to position [50, 0]
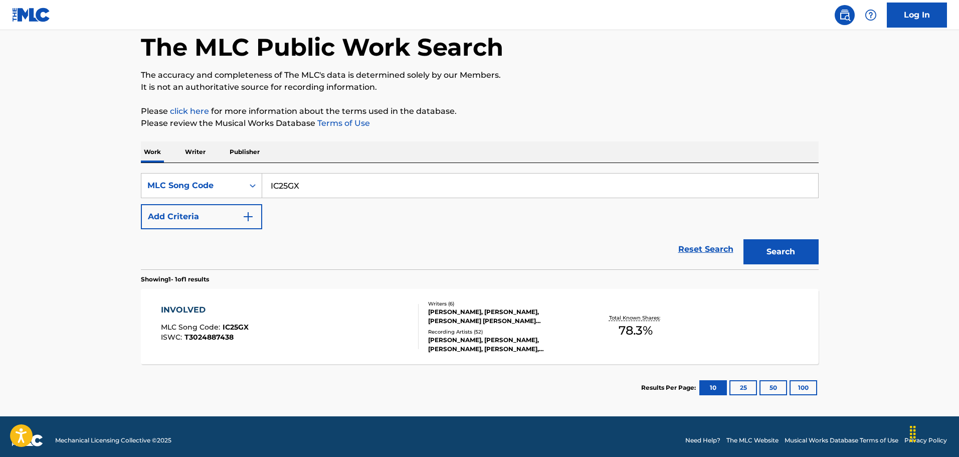
click at [366, 322] on div "INVOLVED MLC Song Code : IC25GX ISWC : T3024887438" at bounding box center [290, 326] width 258 height 45
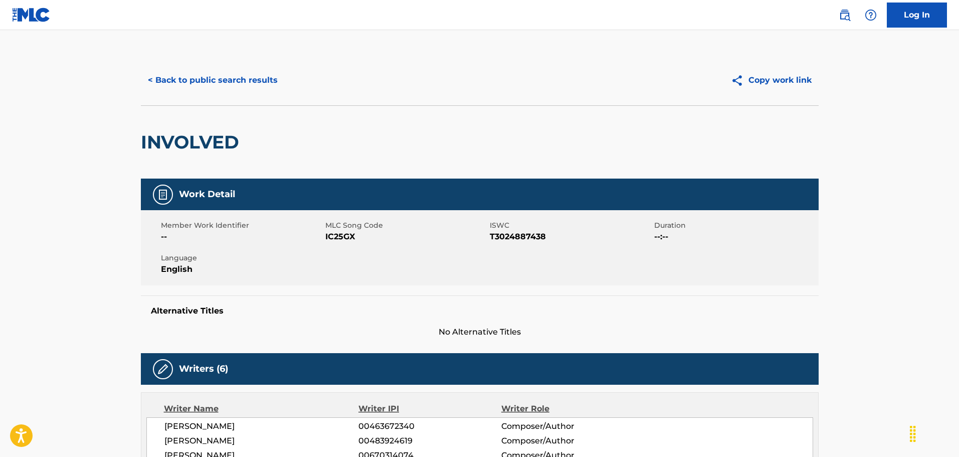
click at [250, 87] on button "< Back to public search results" at bounding box center [213, 80] width 144 height 25
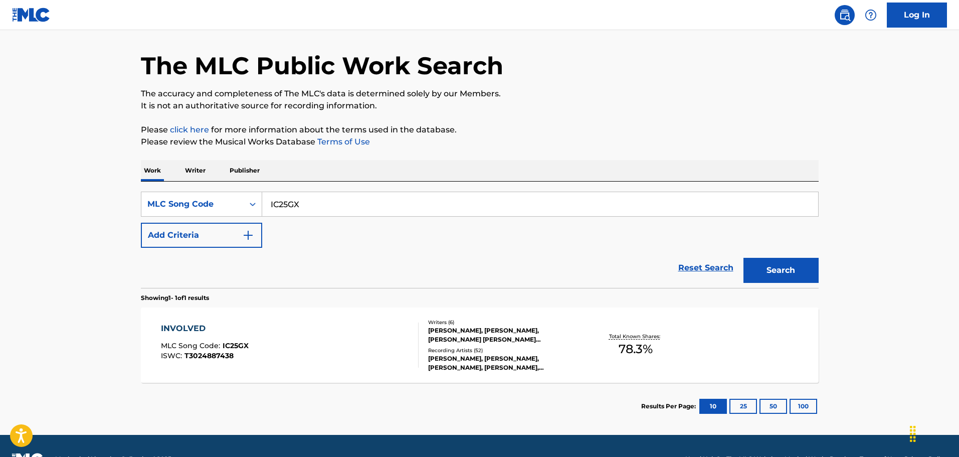
click at [355, 207] on input "IC25GX" at bounding box center [540, 204] width 556 height 24
paste input "JC1YGE"
type input "JC1YGE"
click at [743, 258] on button "Search" at bounding box center [780, 270] width 75 height 25
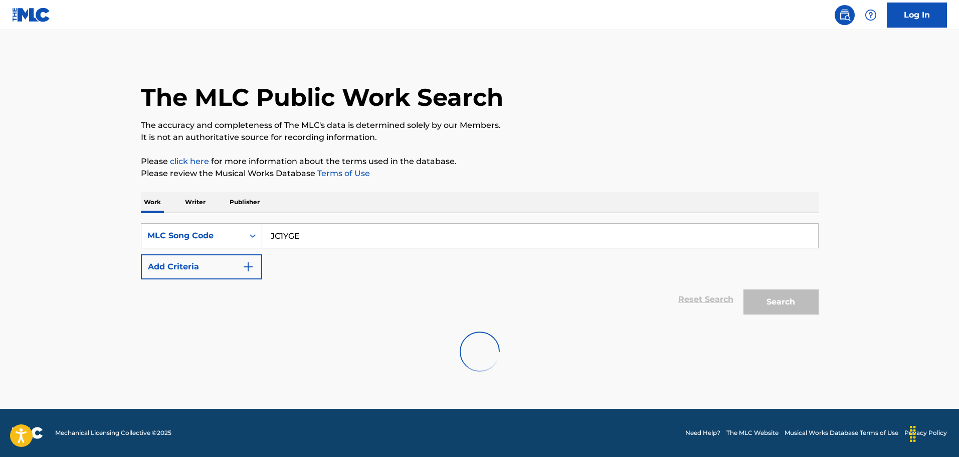
scroll to position [0, 0]
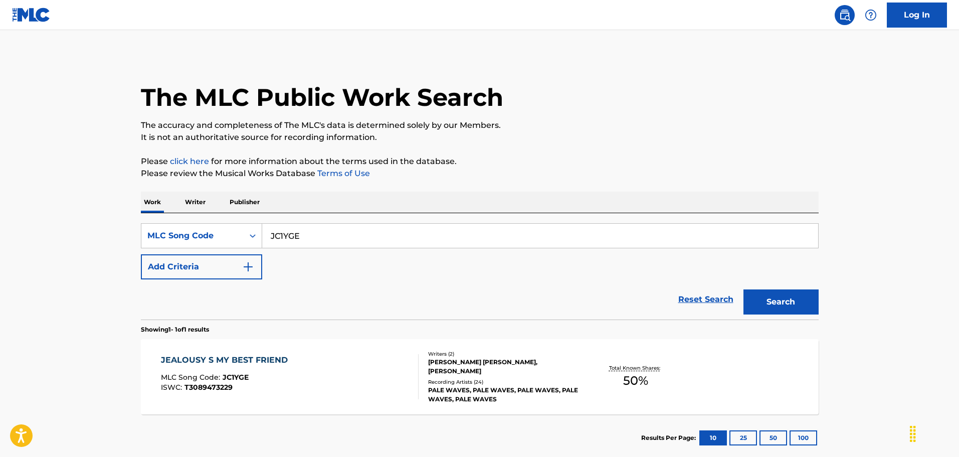
click at [328, 364] on div "JEALOUSY S MY BEST FRIEND MLC Song Code : JC1YGE ISWC : T3089473229" at bounding box center [290, 376] width 258 height 45
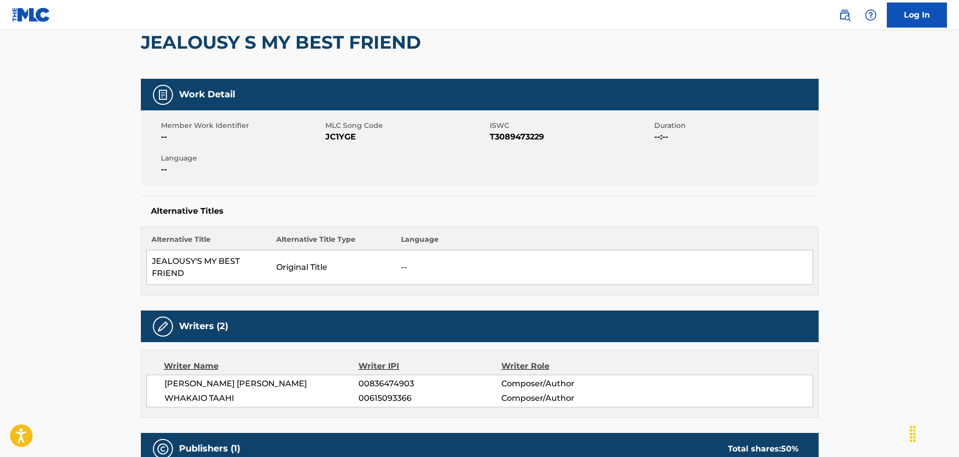
scroll to position [100, 0]
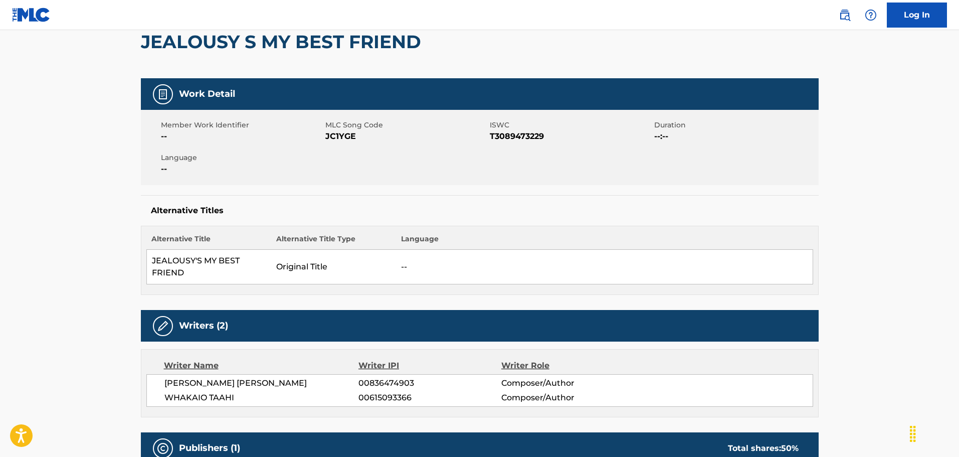
click at [539, 137] on span "T3089473229" at bounding box center [571, 136] width 162 height 12
copy span "T3089473229"
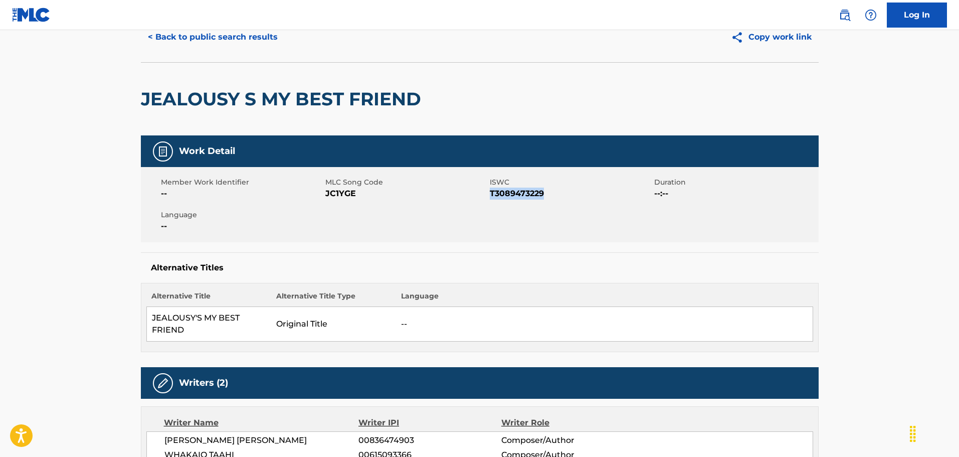
scroll to position [0, 0]
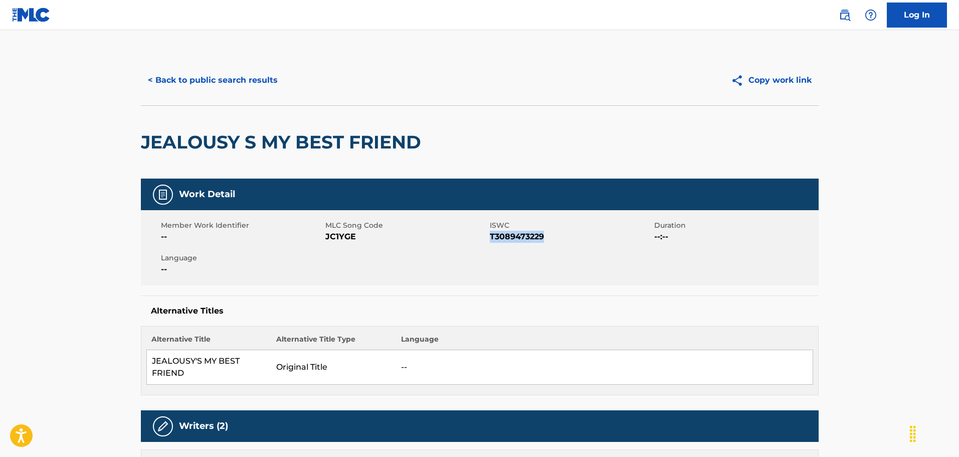
click at [220, 83] on button "< Back to public search results" at bounding box center [213, 80] width 144 height 25
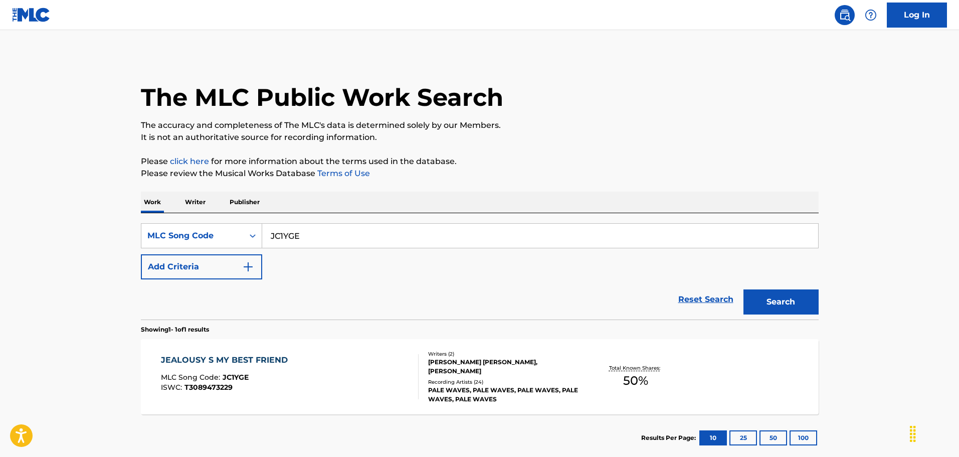
click at [349, 228] on input "JC1YGE" at bounding box center [540, 236] width 556 height 24
click at [344, 237] on input "JC1YGE" at bounding box center [540, 236] width 556 height 24
paste input "M79102"
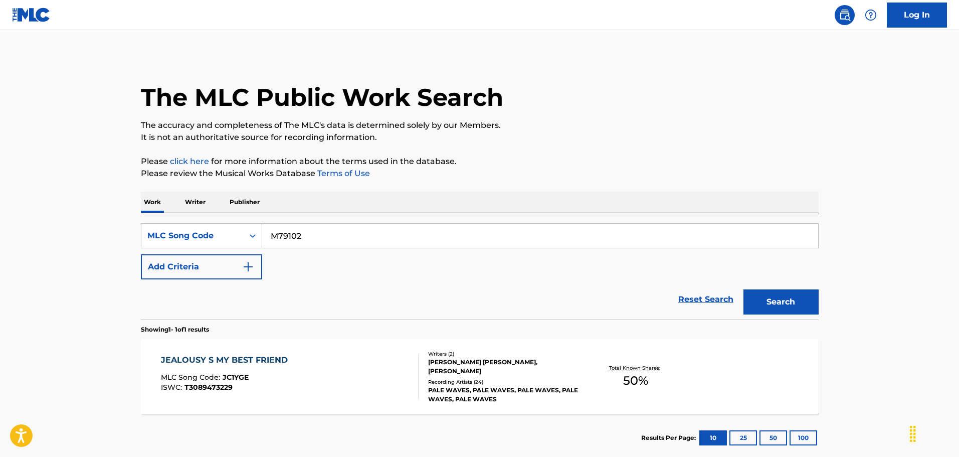
type input "M79102"
click at [743, 289] on button "Search" at bounding box center [780, 301] width 75 height 25
click at [306, 359] on div "MY LOVE MLC Song Code : M79102 ISWC :" at bounding box center [290, 376] width 258 height 45
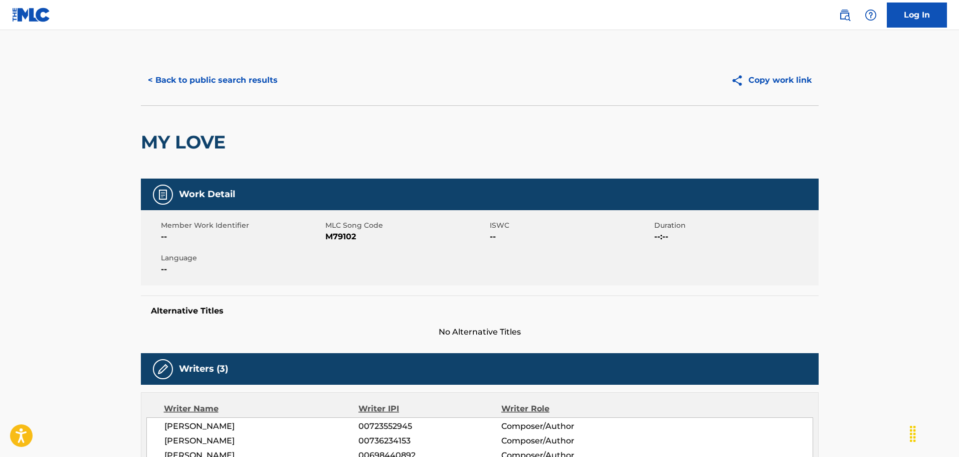
click at [199, 89] on button "< Back to public search results" at bounding box center [213, 80] width 144 height 25
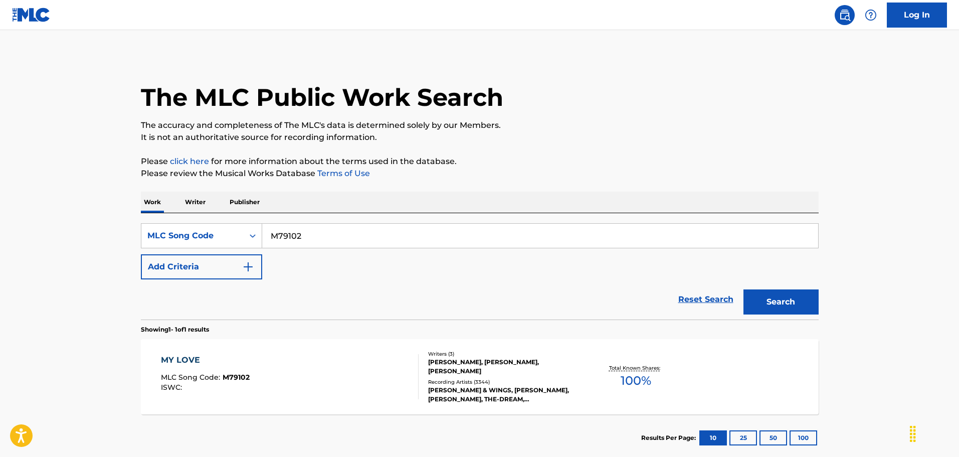
click at [326, 236] on input "M79102" at bounding box center [540, 236] width 556 height 24
paste input "RV7V7F"
type input "RV7V7F"
click at [789, 294] on button "Search" at bounding box center [780, 301] width 75 height 25
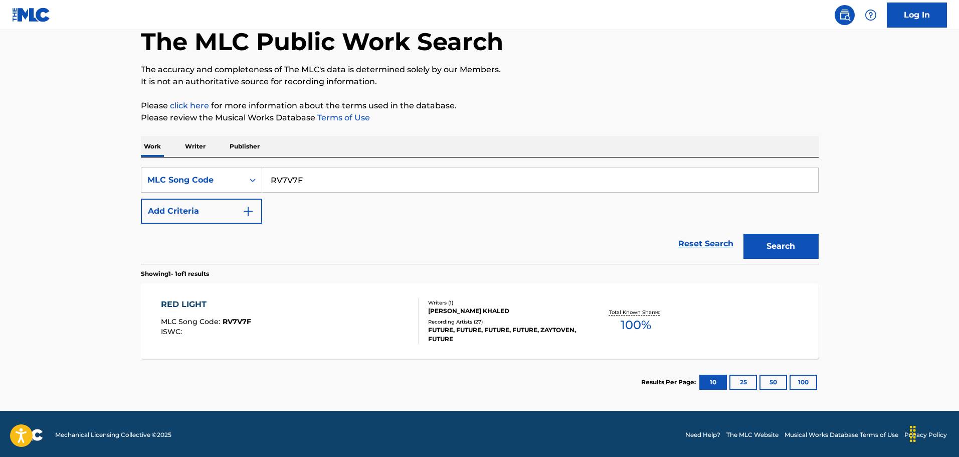
scroll to position [58, 0]
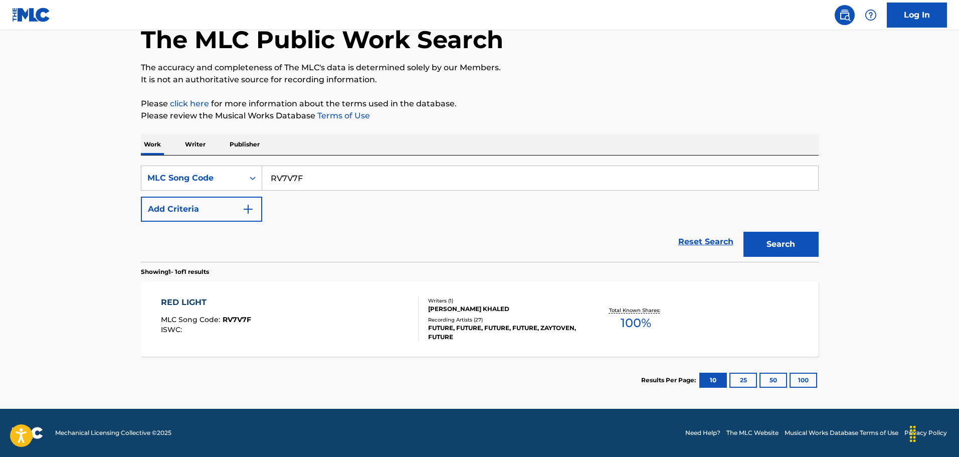
click at [338, 294] on div "RED LIGHT MLC Song Code : RV7V7F ISWC : Writers ( 1 ) [PERSON_NAME] KHALED Reco…" at bounding box center [480, 318] width 678 height 75
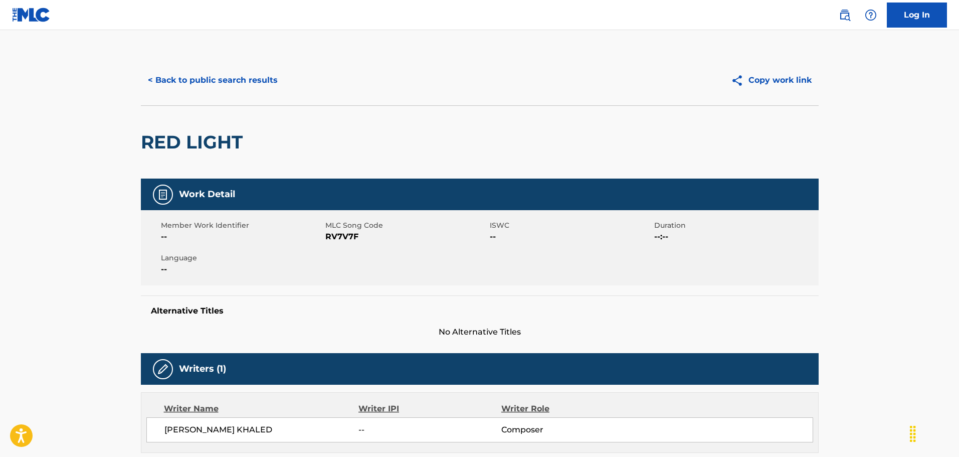
click at [206, 77] on button "< Back to public search results" at bounding box center [213, 80] width 144 height 25
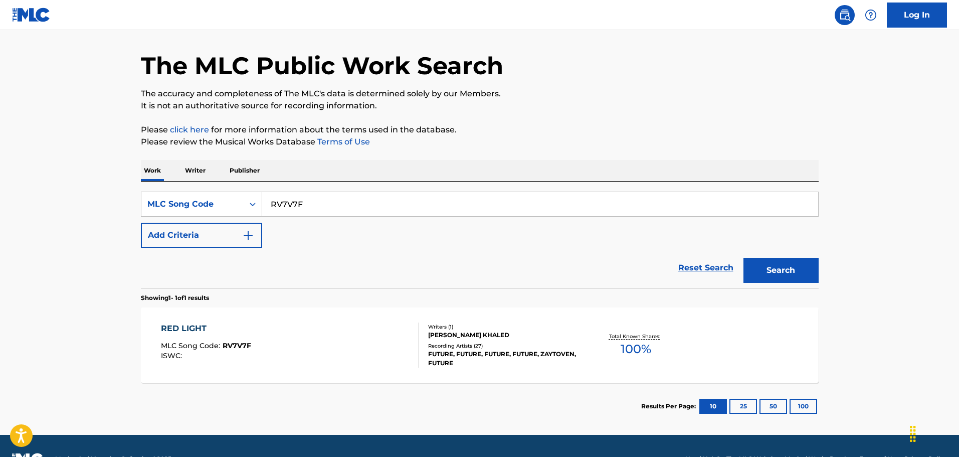
click at [330, 207] on input "RV7V7F" at bounding box center [540, 204] width 556 height 24
paste input "10059"
type input "R10059"
click at [743, 258] on button "Search" at bounding box center [780, 270] width 75 height 25
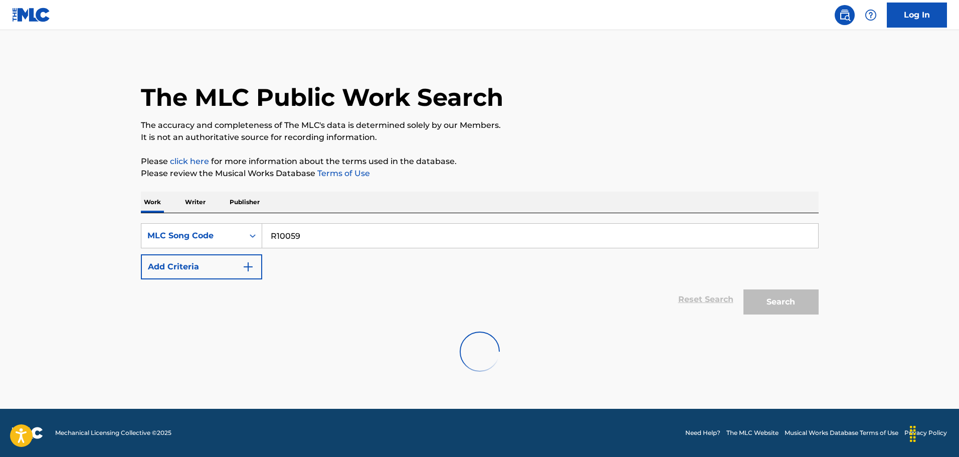
scroll to position [0, 0]
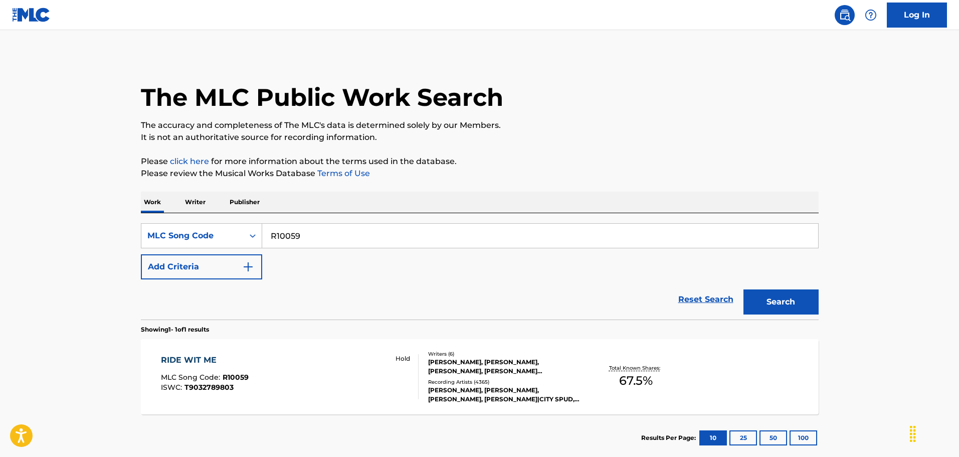
click at [381, 378] on div "RIDE WIT ME MLC Song Code : R10059 ISWC : T9032789803 Hold" at bounding box center [290, 376] width 258 height 45
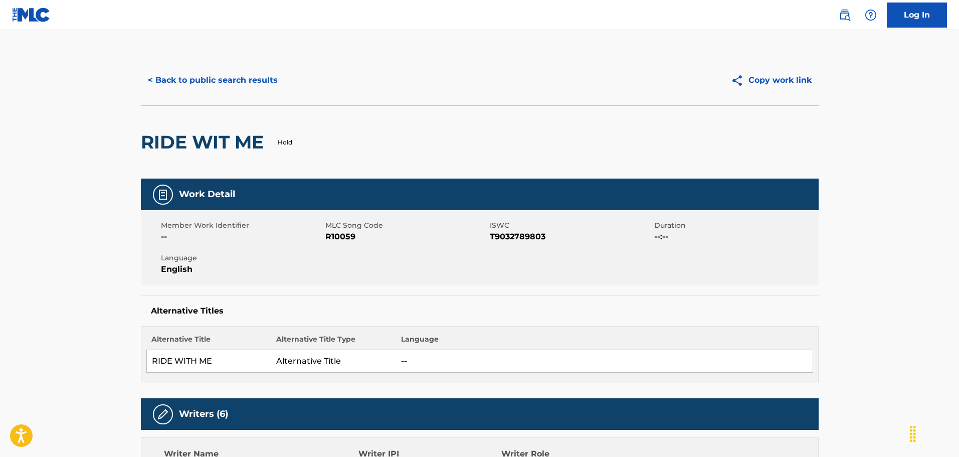
click at [239, 84] on button "< Back to public search results" at bounding box center [213, 80] width 144 height 25
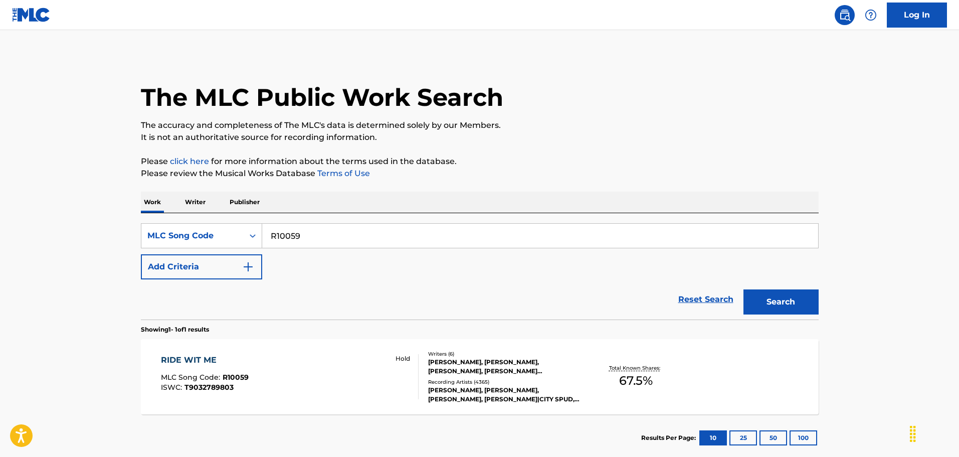
click at [362, 234] on input "R10059" at bounding box center [540, 236] width 556 height 24
paste input "X22550"
type input "X22550"
click at [805, 302] on button "Search" at bounding box center [780, 301] width 75 height 25
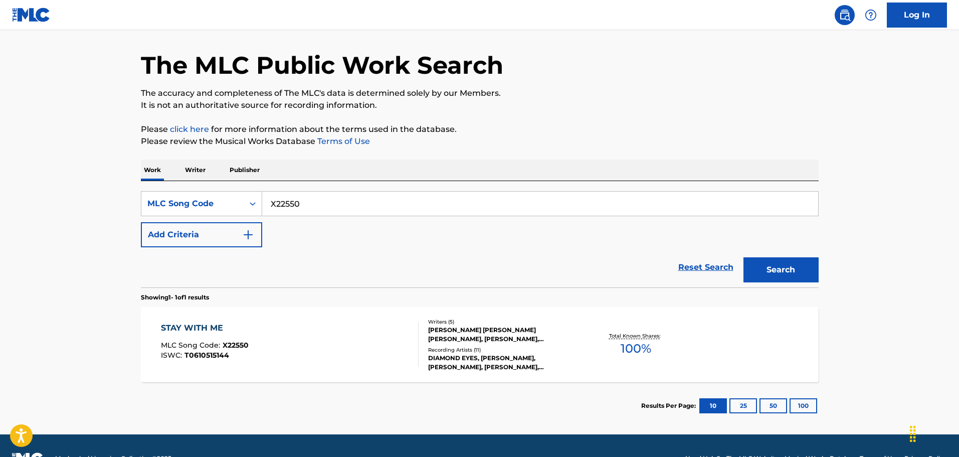
scroll to position [58, 0]
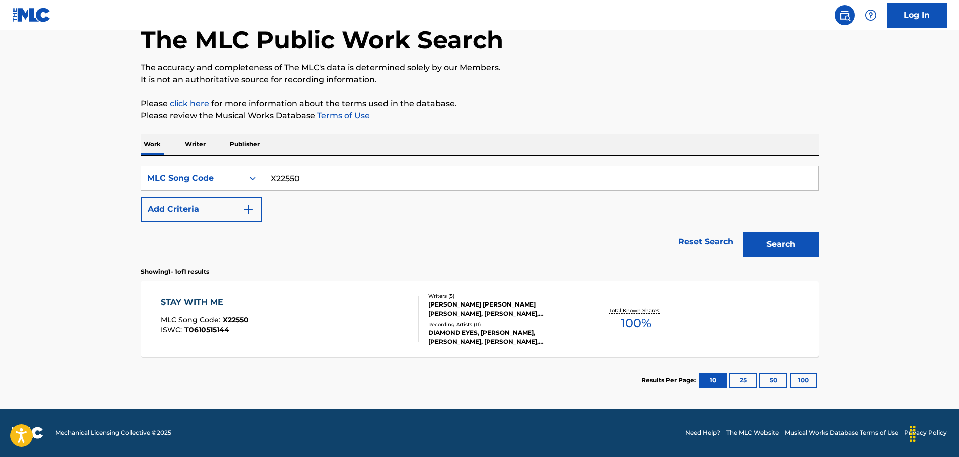
click at [370, 327] on div "STAY WITH ME MLC Song Code : X22550 ISWC : T0610515144" at bounding box center [290, 318] width 258 height 45
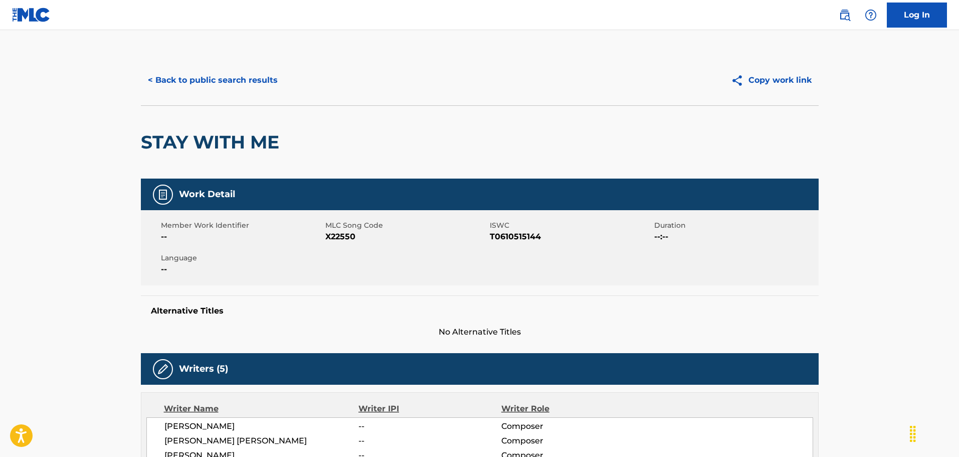
click at [230, 77] on button "< Back to public search results" at bounding box center [213, 80] width 144 height 25
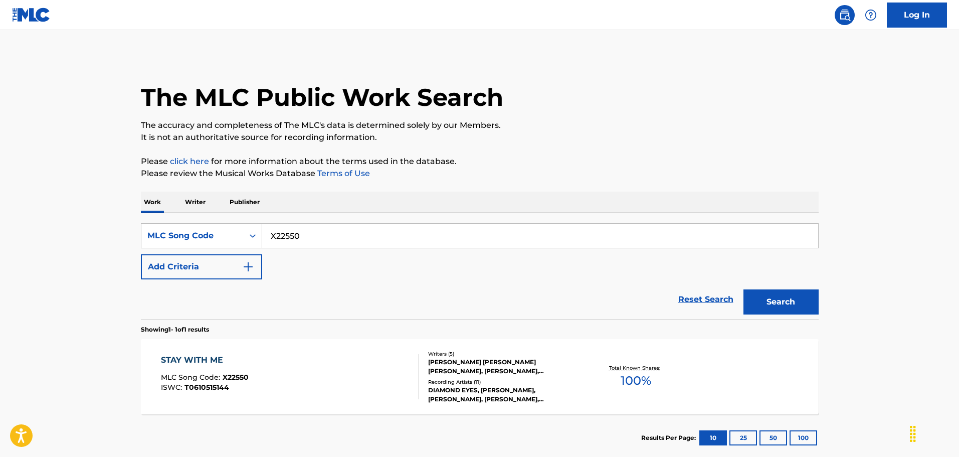
scroll to position [32, 0]
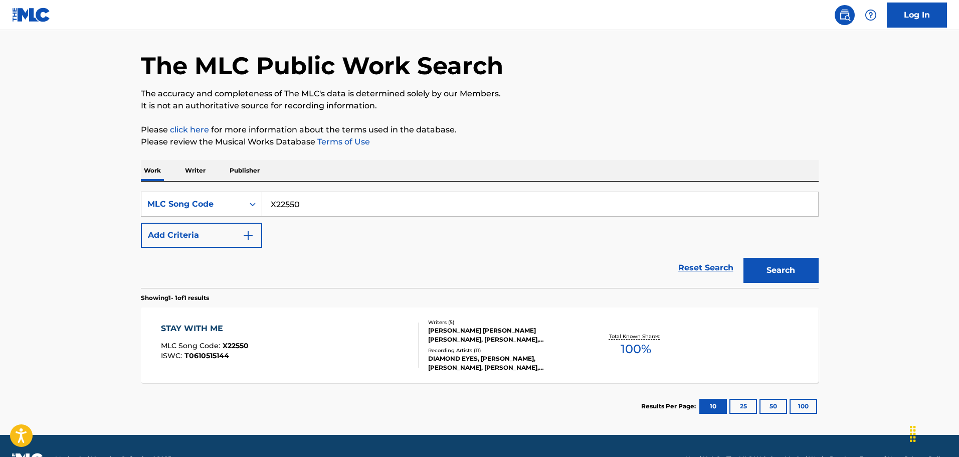
click at [333, 204] on input "X22550" at bounding box center [540, 204] width 556 height 24
paste input "TD6LL"
click at [784, 273] on button "Search" at bounding box center [780, 270] width 75 height 25
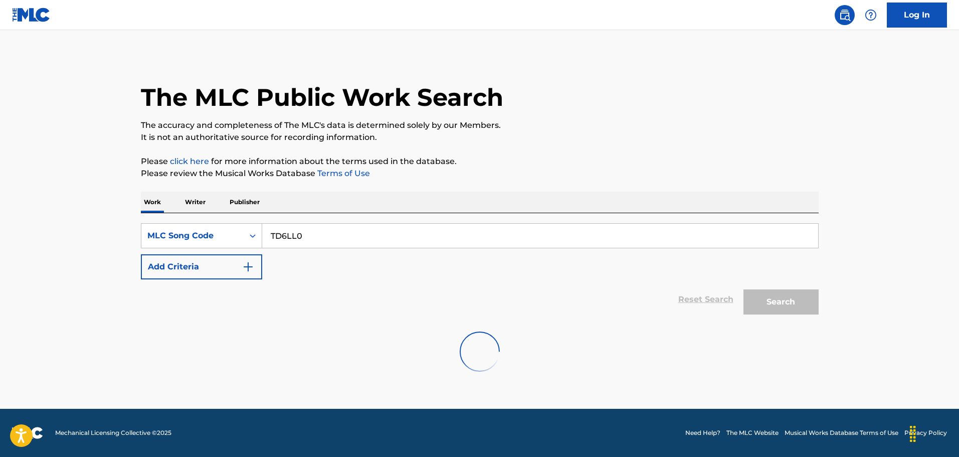
scroll to position [0, 0]
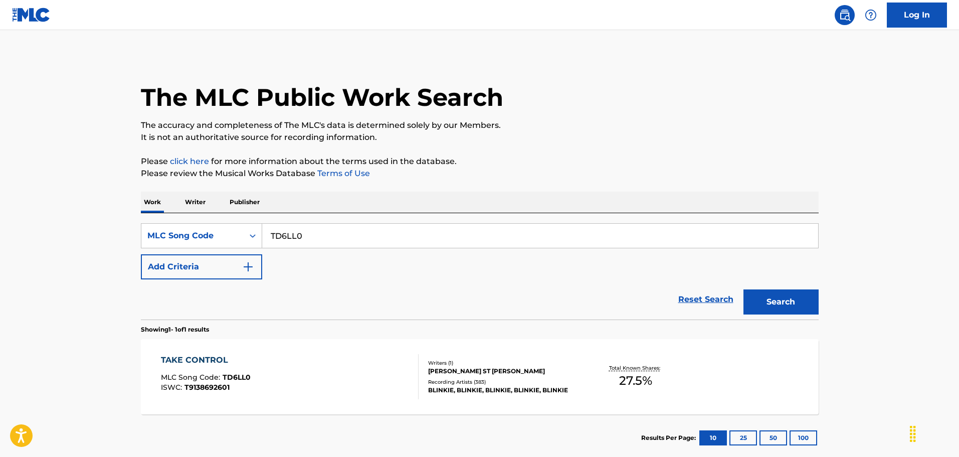
click at [346, 238] on input "TD6LL0" at bounding box center [540, 236] width 556 height 24
paste input "WV9TPR"
type input "WV9TPR"
click at [743, 289] on button "Search" at bounding box center [780, 301] width 75 height 25
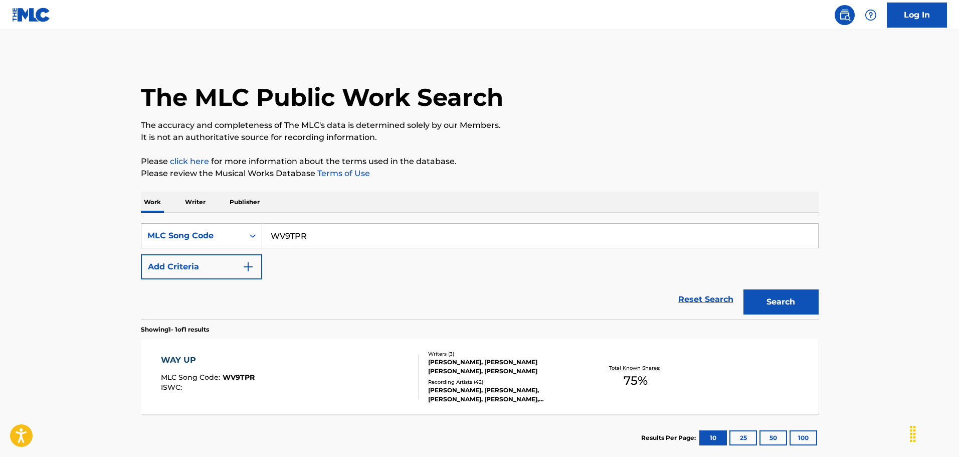
click at [287, 355] on div "WAY UP MLC Song Code : WV9TPR ISWC :" at bounding box center [290, 376] width 258 height 45
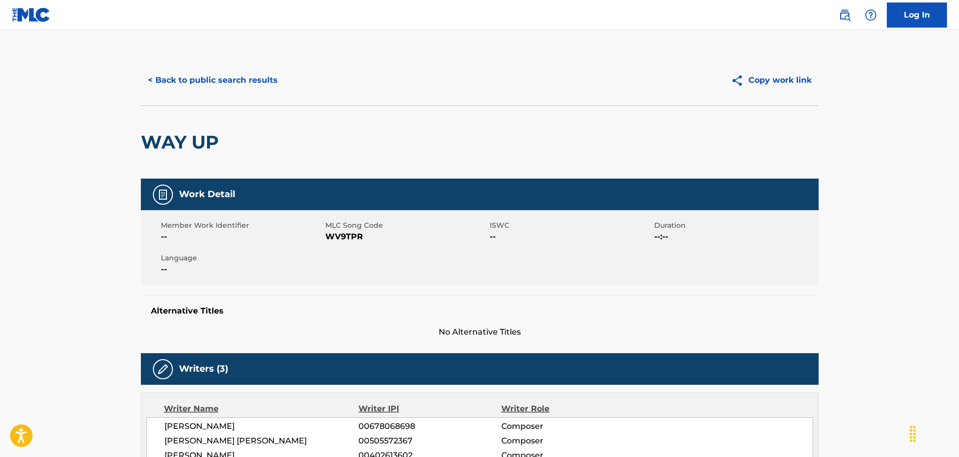
click at [236, 90] on button "< Back to public search results" at bounding box center [213, 80] width 144 height 25
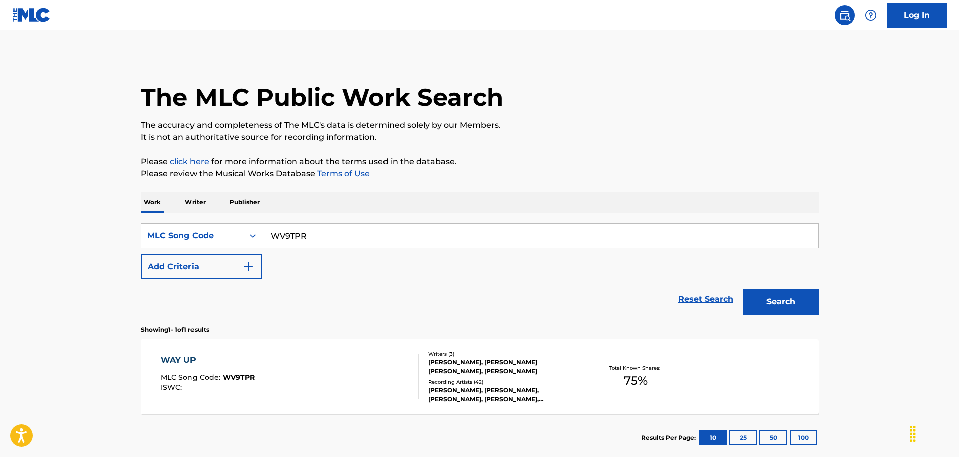
click at [335, 231] on input "WV9TPR" at bounding box center [540, 236] width 556 height 24
paste input "19406"
type input "W19406"
click at [743, 289] on button "Search" at bounding box center [780, 301] width 75 height 25
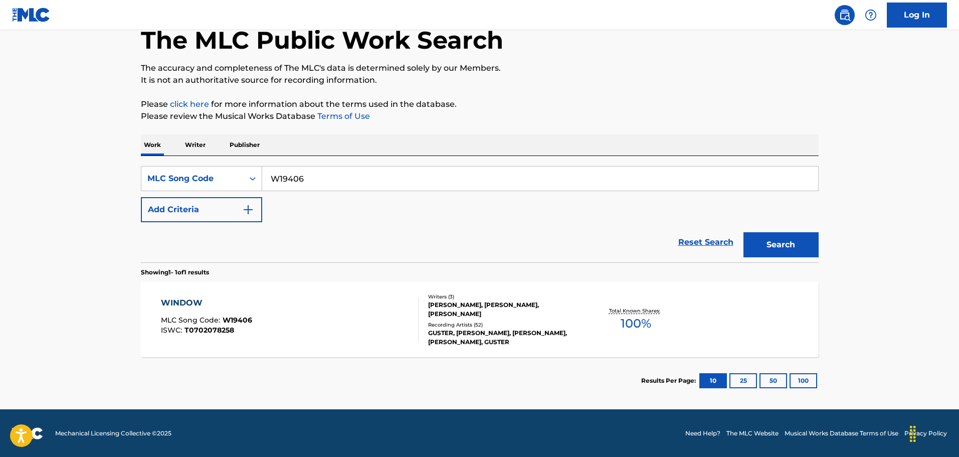
scroll to position [58, 0]
click at [335, 326] on div "WINDOW MLC Song Code : W19406 ISWC : T0702078258" at bounding box center [290, 318] width 258 height 45
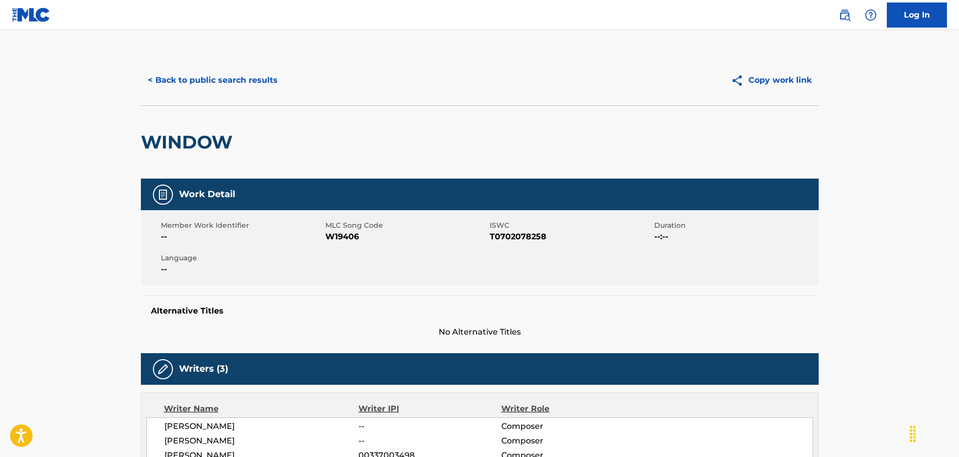
click at [227, 89] on button "< Back to public search results" at bounding box center [213, 80] width 144 height 25
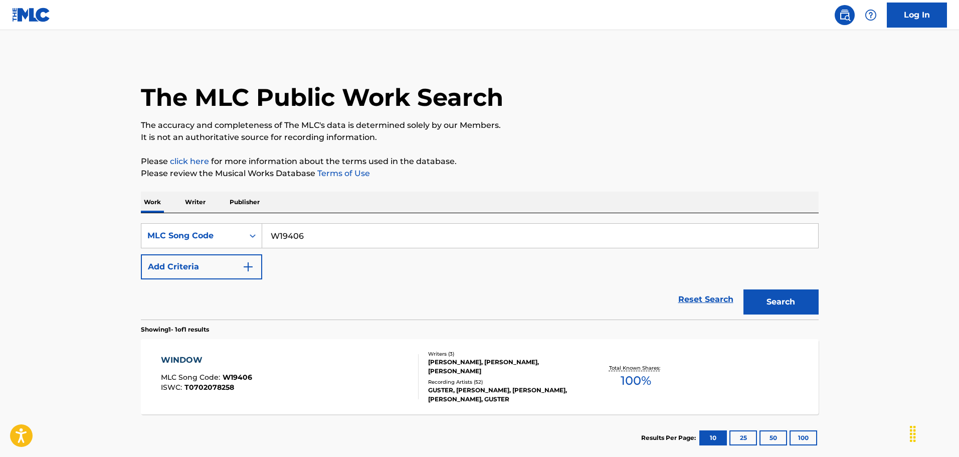
scroll to position [32, 0]
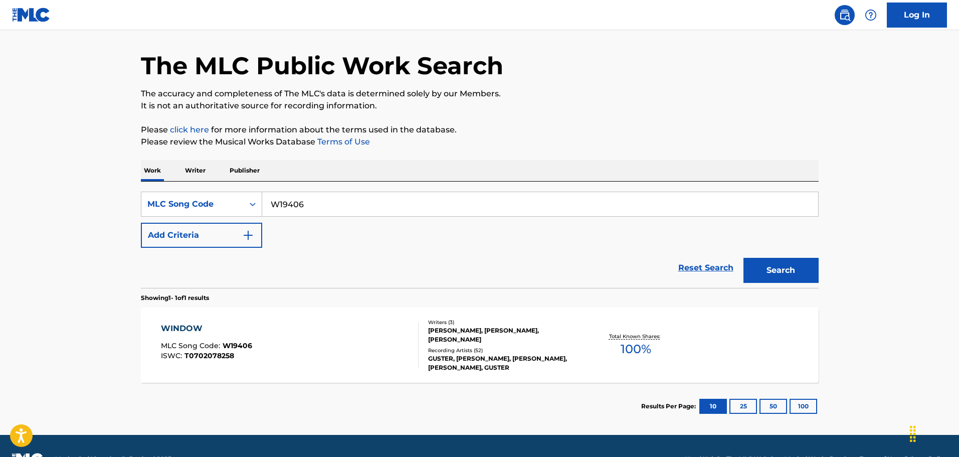
click at [336, 197] on input "W19406" at bounding box center [540, 204] width 556 height 24
paste input "SVB49N"
click at [743, 258] on button "Search" at bounding box center [780, 270] width 75 height 25
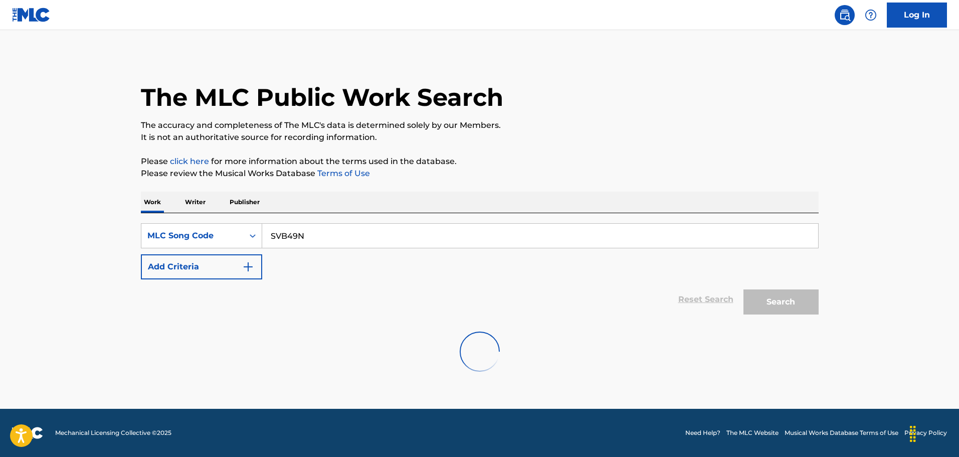
scroll to position [0, 0]
click at [743, 289] on button "Search" at bounding box center [780, 301] width 75 height 25
click at [309, 231] on input "SVB49N" at bounding box center [540, 236] width 556 height 24
paste input "W3506P"
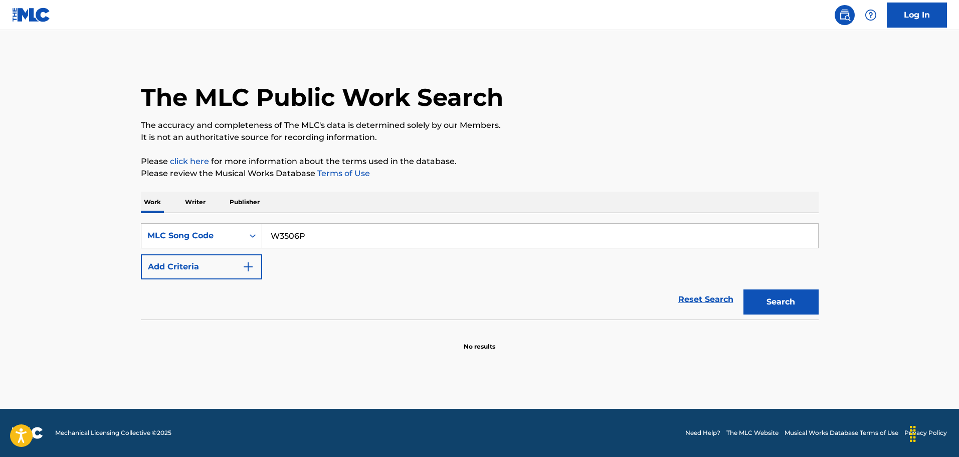
click at [743, 289] on button "Search" at bounding box center [780, 301] width 75 height 25
click at [309, 240] on input "W3506P" at bounding box center [540, 236] width 556 height 24
paste input "SVB49N"
click at [743, 289] on button "Search" at bounding box center [780, 301] width 75 height 25
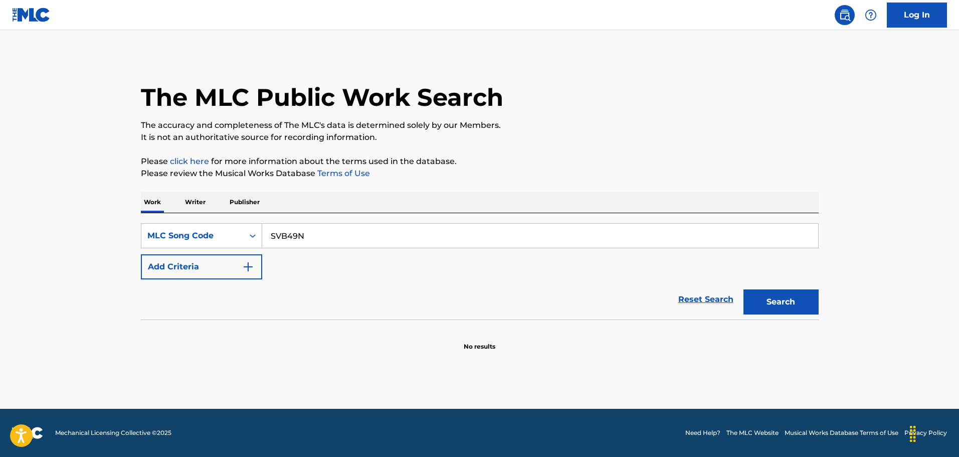
click at [324, 239] on input "SVB49N" at bounding box center [540, 236] width 556 height 24
paste input "IVAT0F"
type input "IVAT0F"
click at [743, 289] on button "Search" at bounding box center [780, 301] width 75 height 25
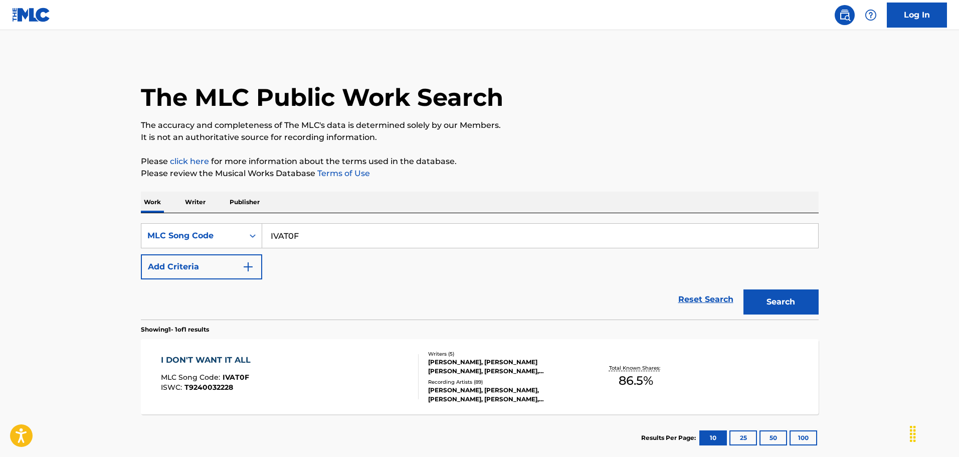
scroll to position [50, 0]
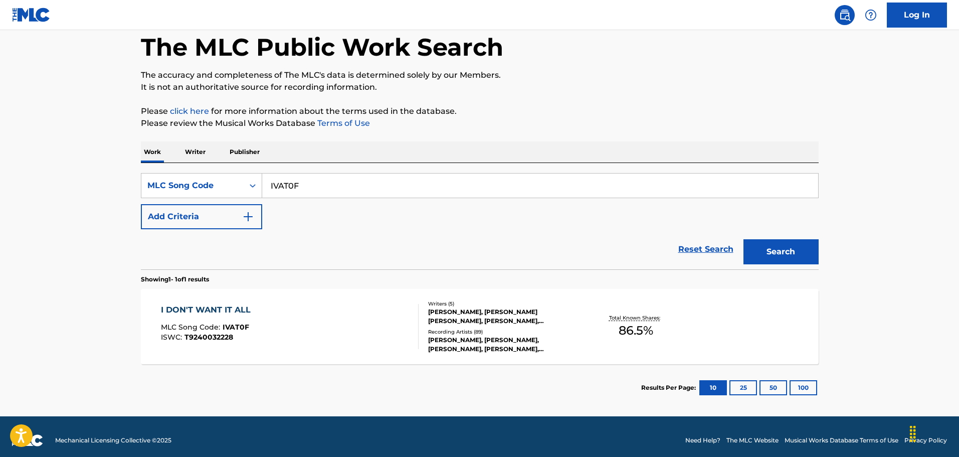
click at [509, 322] on div "[PERSON_NAME], [PERSON_NAME] [PERSON_NAME], [PERSON_NAME], [PERSON_NAME]" at bounding box center [503, 316] width 151 height 18
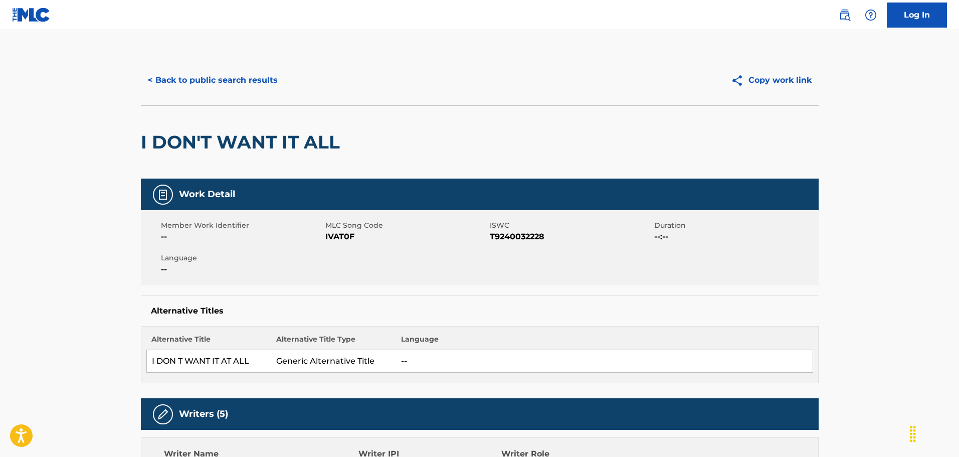
click at [165, 92] on button "< Back to public search results" at bounding box center [213, 80] width 144 height 25
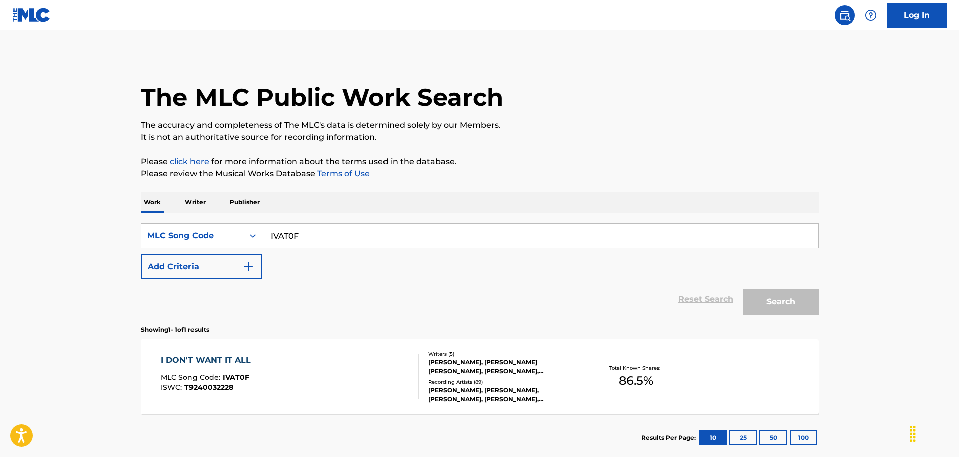
scroll to position [32, 0]
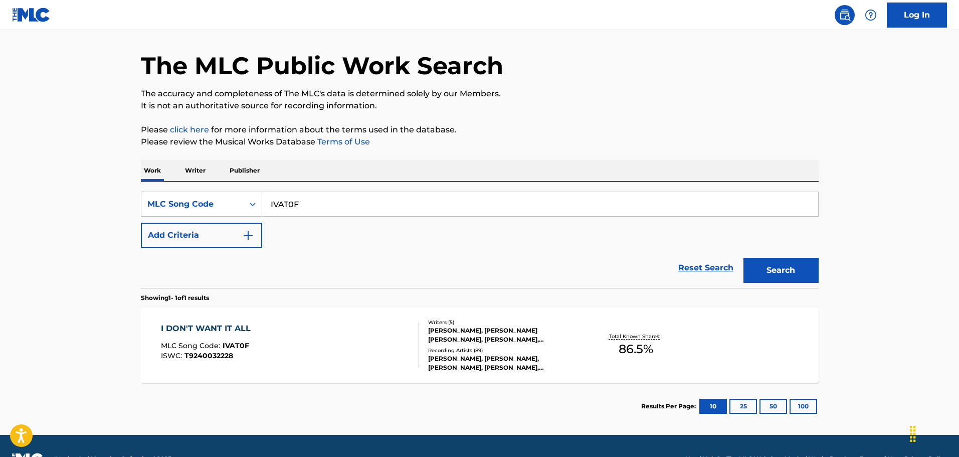
click at [323, 203] on input "IVAT0F" at bounding box center [540, 204] width 556 height 24
paste input "BVAW3"
click at [743, 258] on button "Search" at bounding box center [780, 270] width 75 height 25
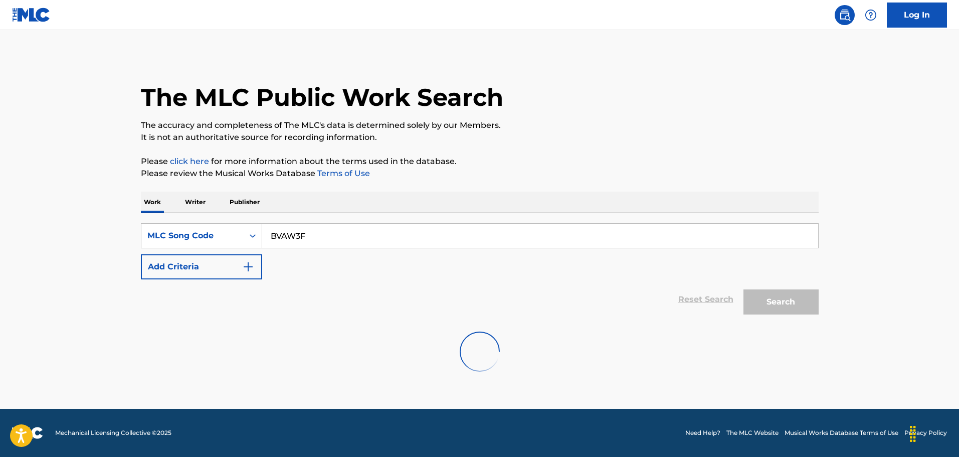
scroll to position [0, 0]
click at [342, 236] on input "BVAW3F" at bounding box center [540, 236] width 556 height 24
paste input "SVDU5Z"
type input "SVDU5Z"
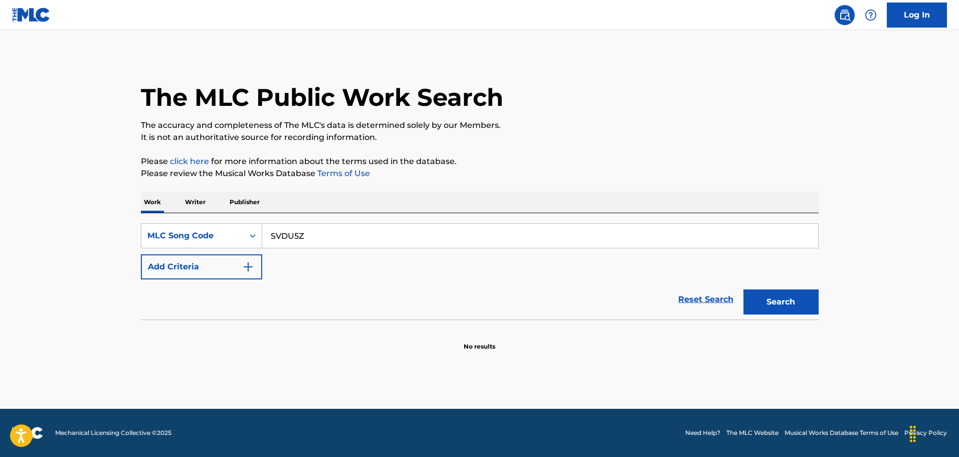
click at [743, 289] on button "Search" at bounding box center [780, 301] width 75 height 25
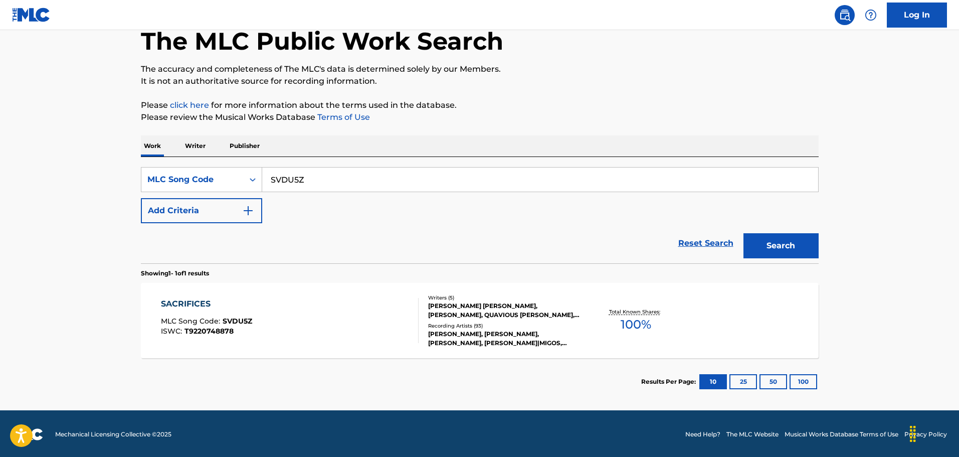
scroll to position [58, 0]
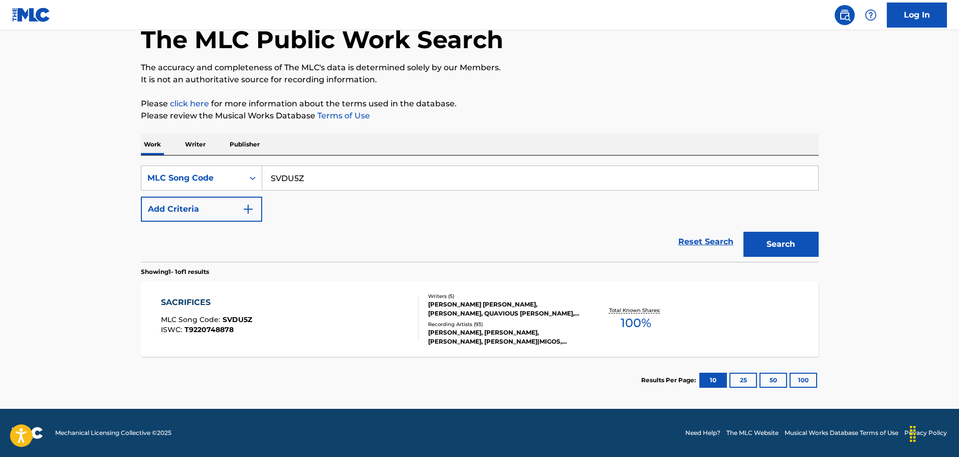
click at [310, 294] on div "SACRIFICES MLC Song Code : SVDU5Z ISWC : T9220748878 Writers ( 5 ) [PERSON_NAME…" at bounding box center [480, 318] width 678 height 75
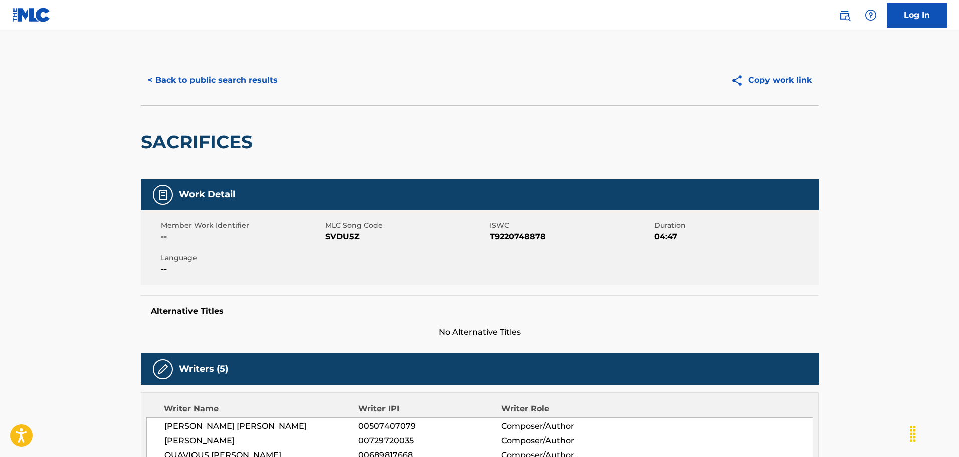
click at [220, 88] on button "< Back to public search results" at bounding box center [213, 80] width 144 height 25
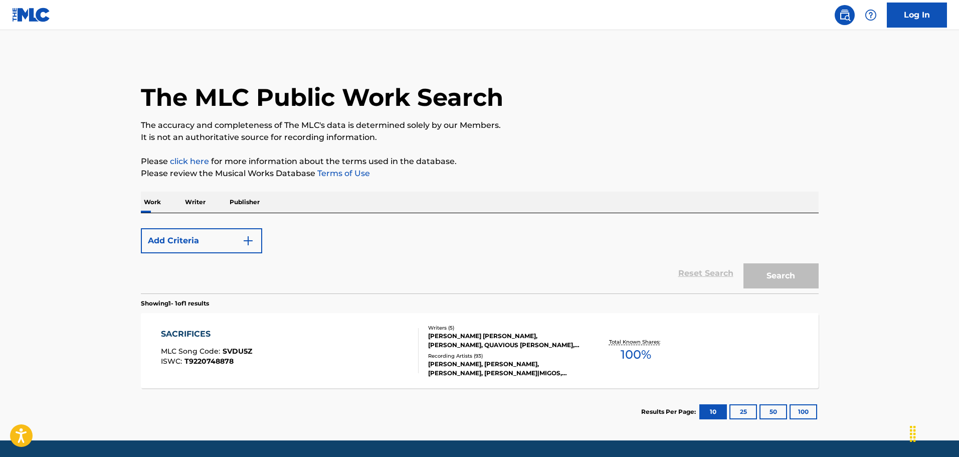
scroll to position [32, 0]
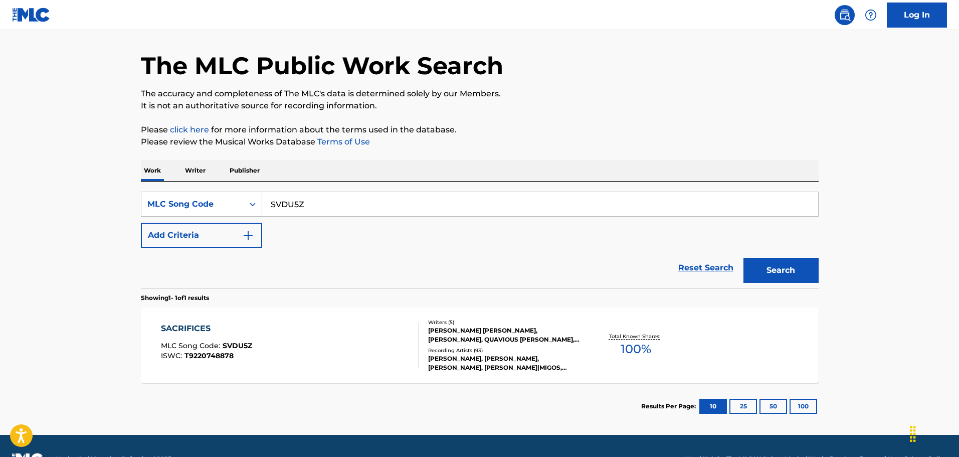
click at [353, 207] on input "SVDU5Z" at bounding box center [540, 204] width 556 height 24
paste input "O4975K"
type input "O4975K"
click at [743, 258] on button "Search" at bounding box center [780, 270] width 75 height 25
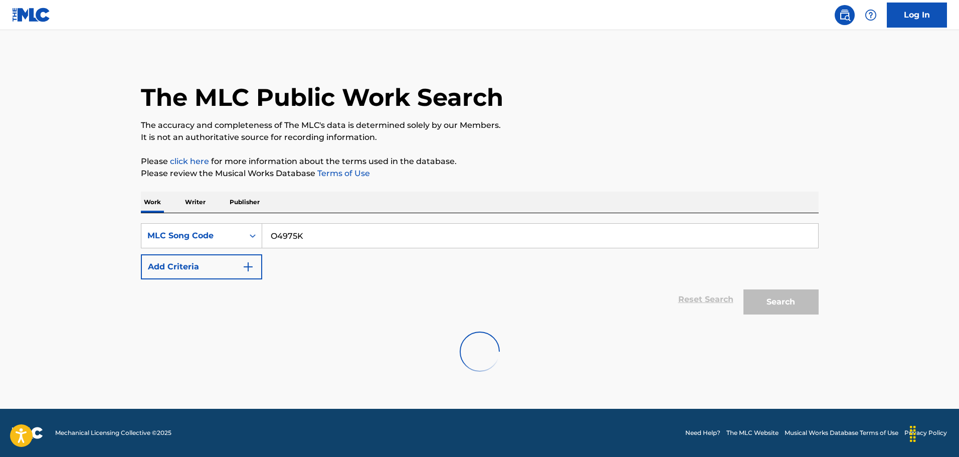
scroll to position [0, 0]
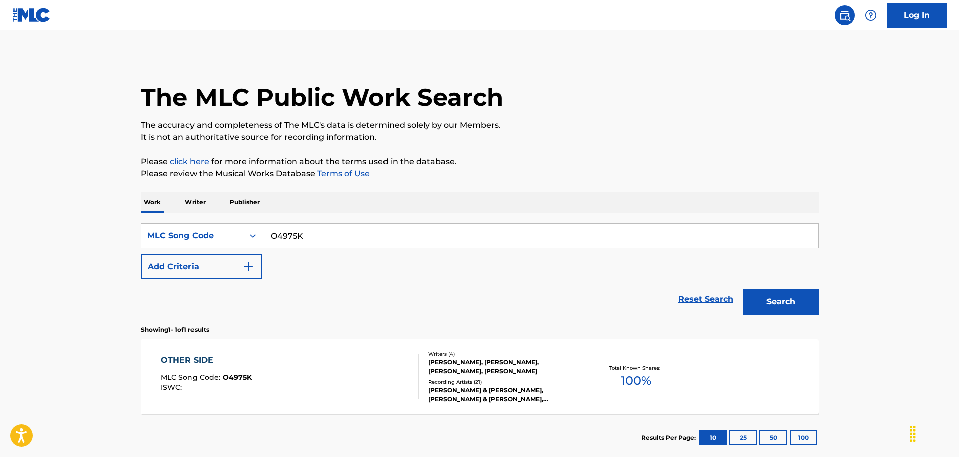
click at [358, 386] on div "OTHER SIDE MLC Song Code : O4975K ISWC :" at bounding box center [290, 376] width 258 height 45
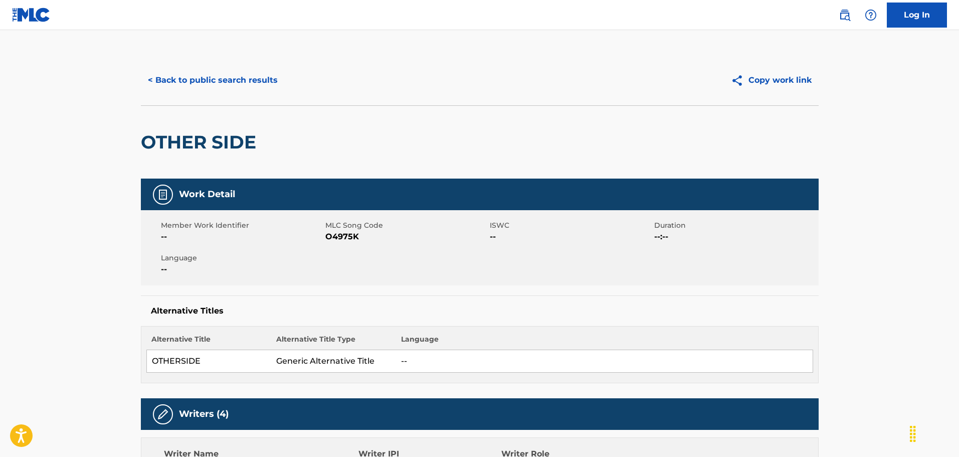
click at [175, 81] on button "< Back to public search results" at bounding box center [213, 80] width 144 height 25
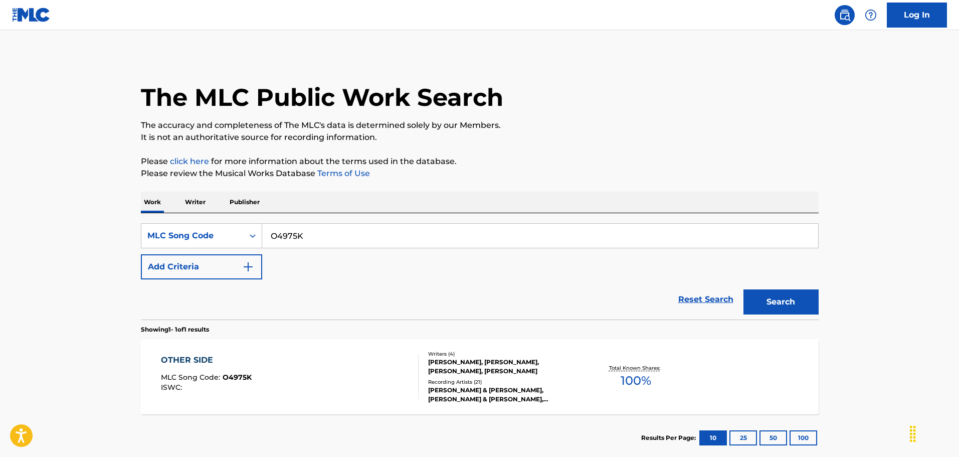
click at [394, 232] on input "O4975K" at bounding box center [540, 236] width 556 height 24
paste input "W1253G"
type input "W1253G"
click at [743, 289] on button "Search" at bounding box center [780, 301] width 75 height 25
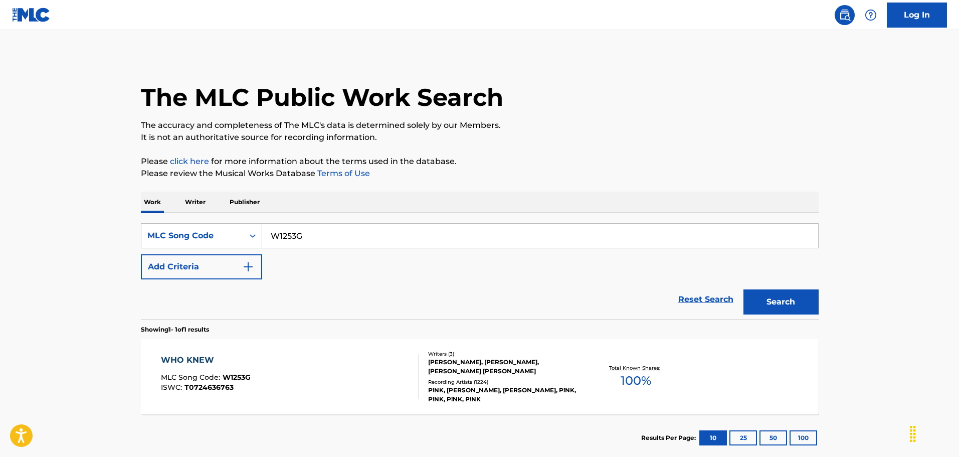
click at [294, 359] on div "WHO KNEW MLC Song Code : W1253G ISWC : T0724636763" at bounding box center [290, 376] width 258 height 45
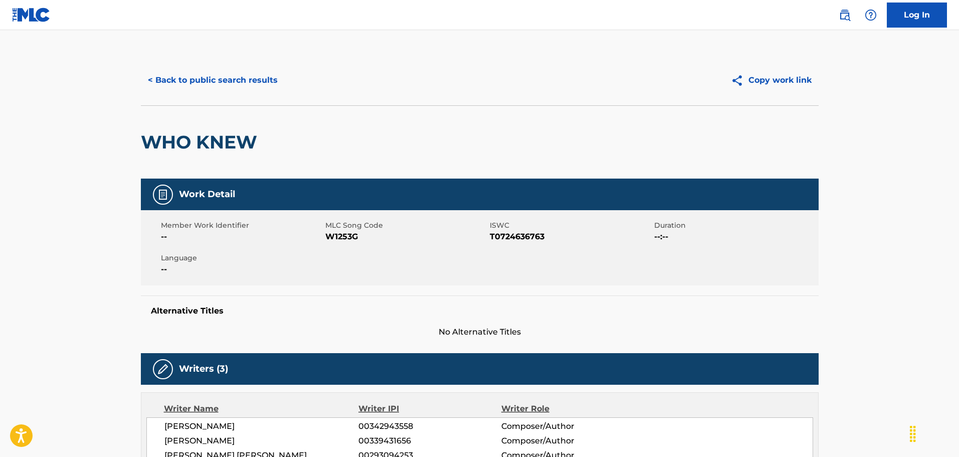
click at [209, 80] on button "< Back to public search results" at bounding box center [213, 80] width 144 height 25
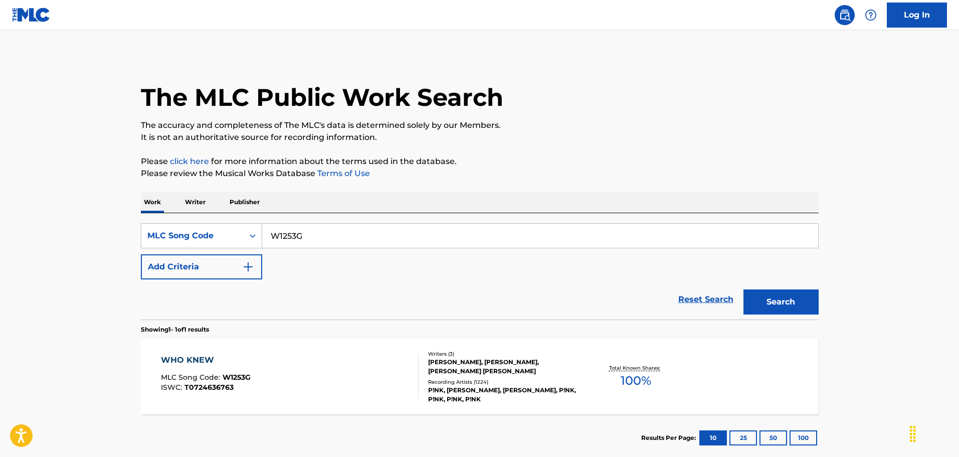
click at [325, 229] on input "W1253G" at bounding box center [540, 236] width 556 height 24
paste input "O2259D"
type input "O2259D"
click at [743, 289] on button "Search" at bounding box center [780, 301] width 75 height 25
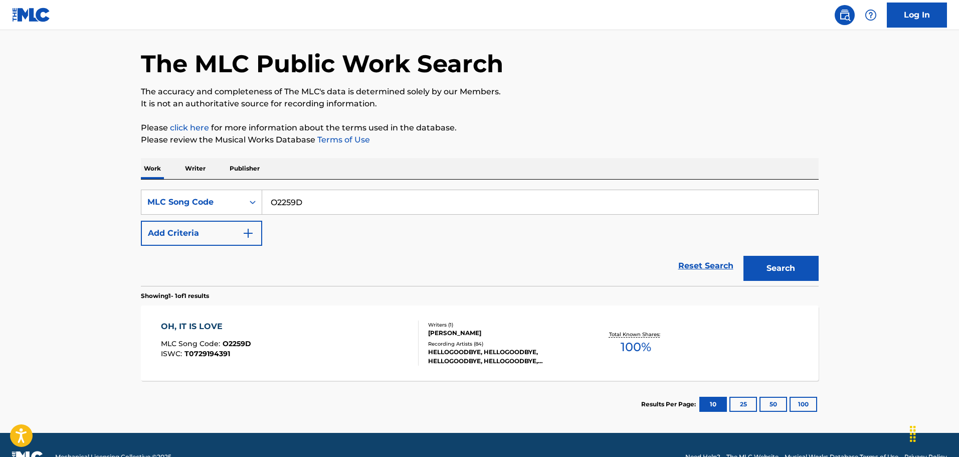
scroll to position [58, 0]
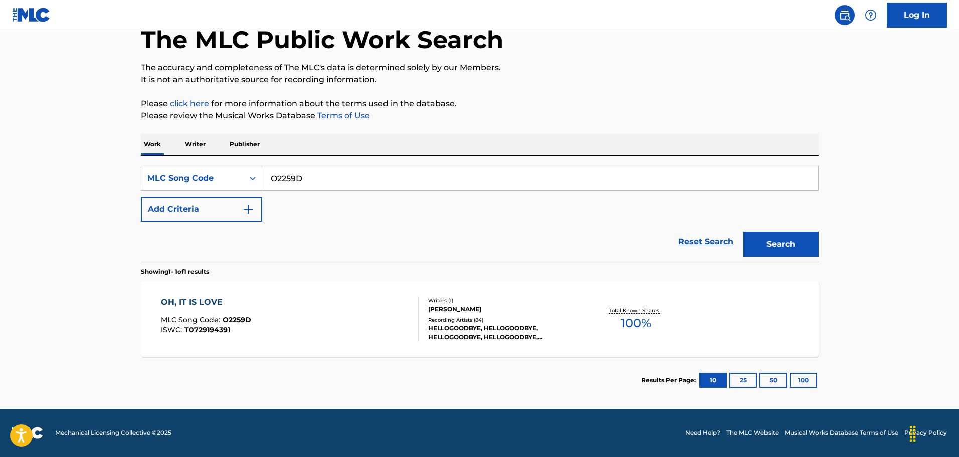
click at [315, 309] on div "OH, IT IS LOVE MLC Song Code : O2259D ISWC : T0729194391" at bounding box center [290, 318] width 258 height 45
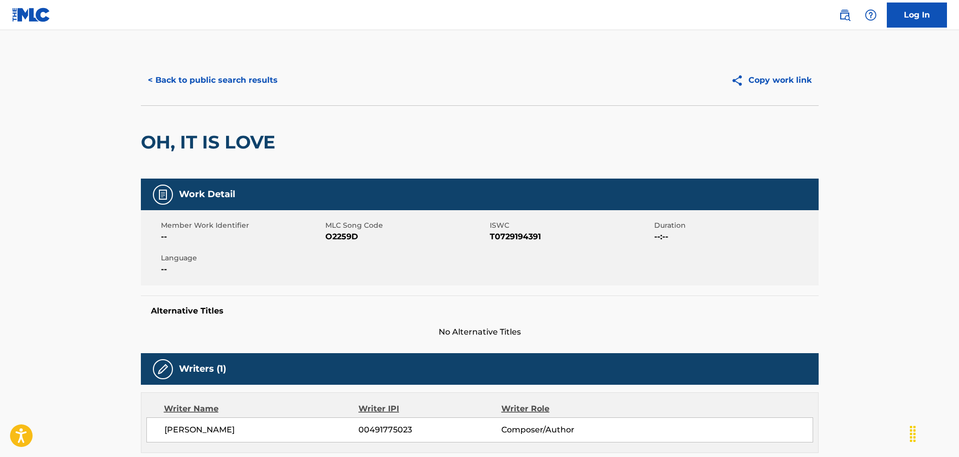
click at [210, 83] on button "< Back to public search results" at bounding box center [213, 80] width 144 height 25
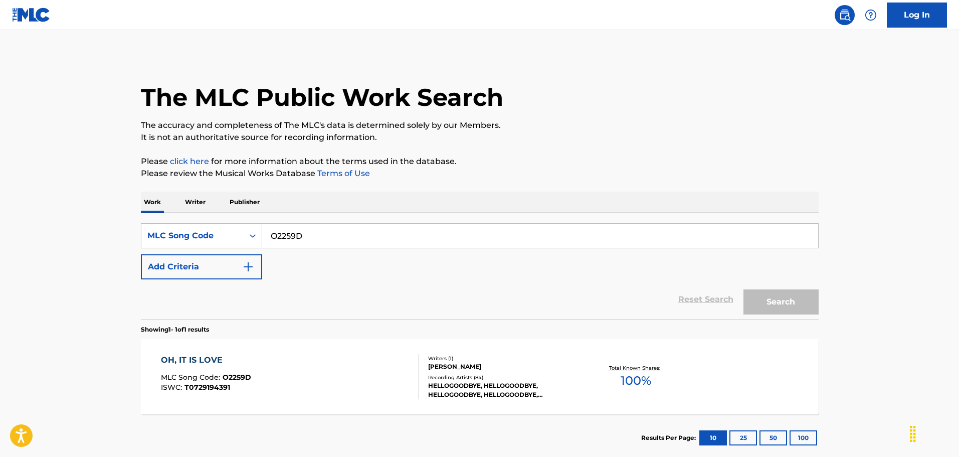
scroll to position [32, 0]
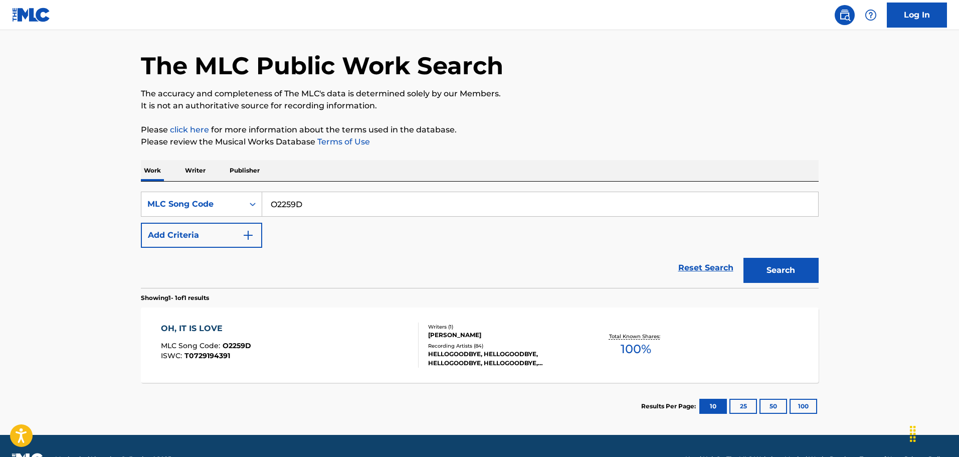
click at [349, 201] on input "O2259D" at bounding box center [540, 204] width 556 height 24
click at [743, 258] on button "Search" at bounding box center [780, 270] width 75 height 25
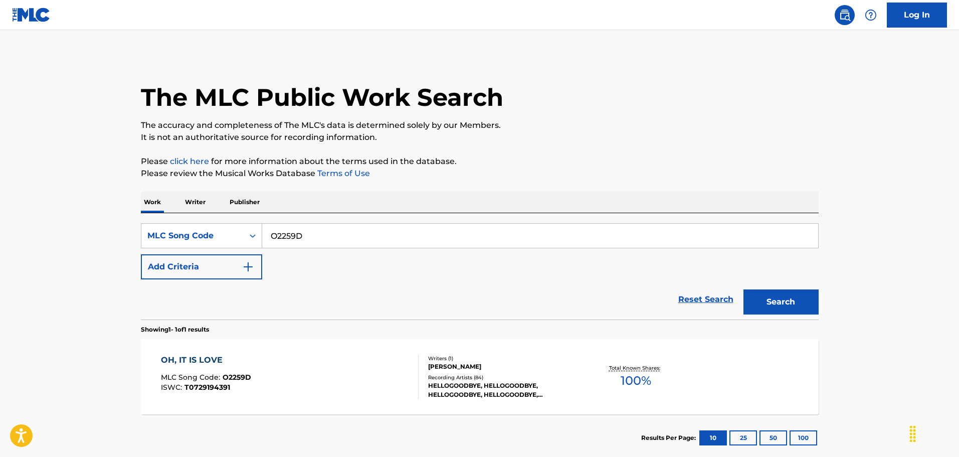
click at [355, 243] on input "O2259D" at bounding box center [540, 236] width 556 height 24
paste input "IC448I"
type input "IC448I"
click at [743, 289] on button "Search" at bounding box center [780, 301] width 75 height 25
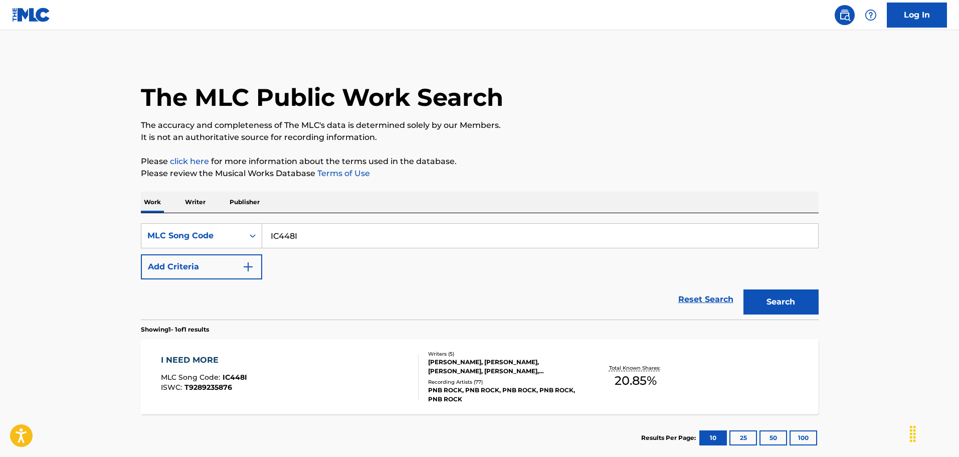
click at [350, 378] on div "I NEED MORE MLC Song Code : IC448I ISWC : T9289235876" at bounding box center [290, 376] width 258 height 45
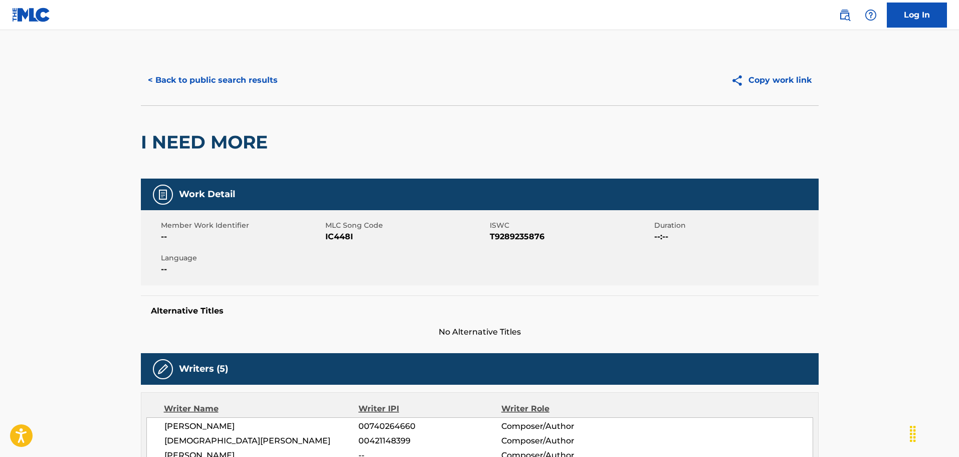
click at [189, 78] on button "< Back to public search results" at bounding box center [213, 80] width 144 height 25
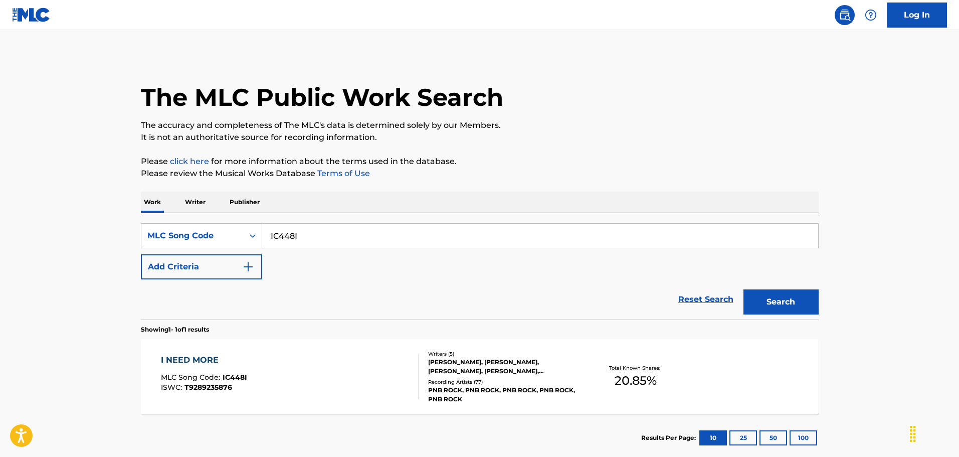
click at [315, 239] on input "IC448I" at bounding box center [540, 236] width 556 height 24
paste input "GA805G"
click at [743, 289] on button "Search" at bounding box center [780, 301] width 75 height 25
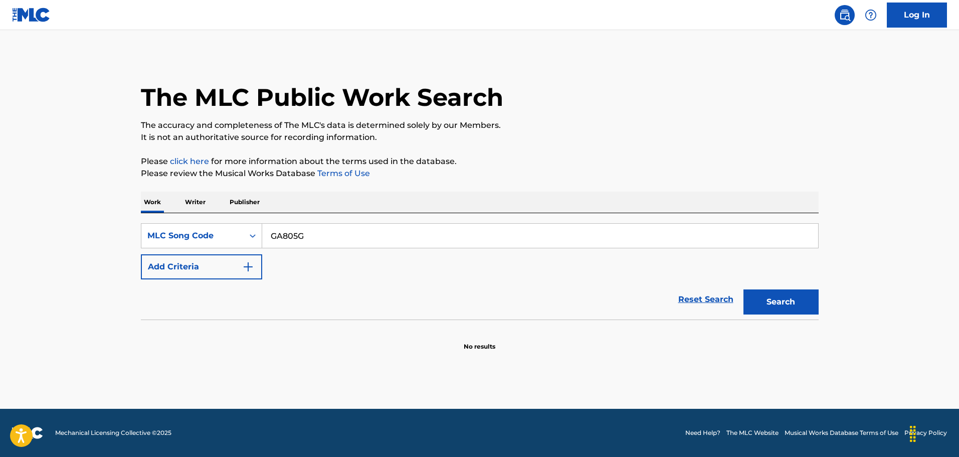
click at [379, 228] on input "GA805G" at bounding box center [540, 236] width 556 height 24
click at [343, 238] on input "GA805G" at bounding box center [540, 236] width 556 height 24
paste input "M1985M"
type input "M1985M"
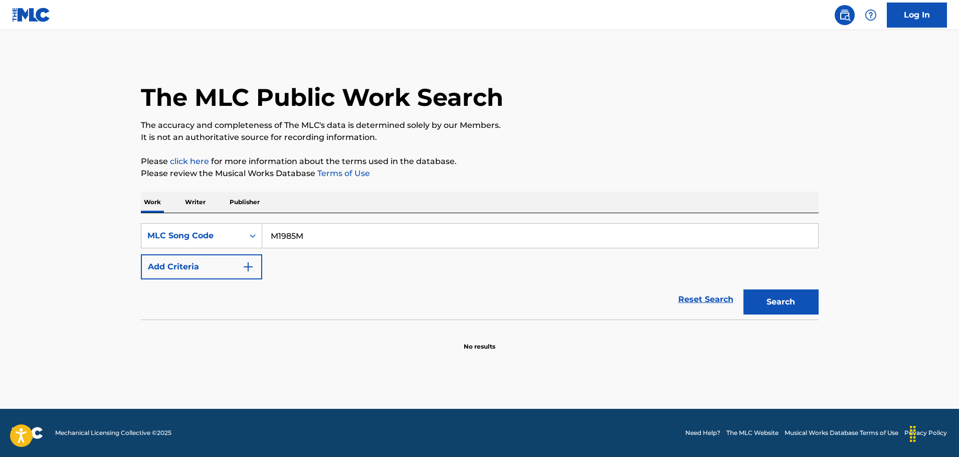
click at [743, 289] on button "Search" at bounding box center [780, 301] width 75 height 25
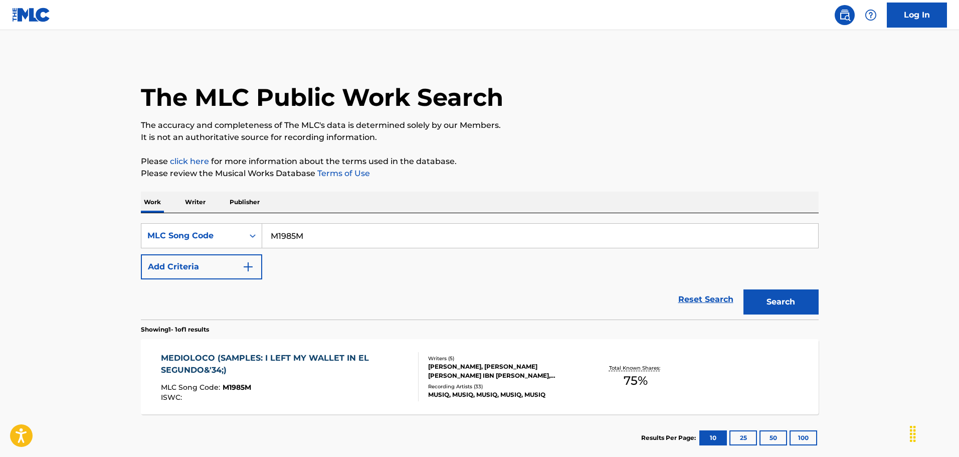
click at [342, 359] on div "MEDIOLOCO (SAMPLES: I LEFT MY WALLET IN EL SEGUNDO&'34;)" at bounding box center [285, 364] width 249 height 24
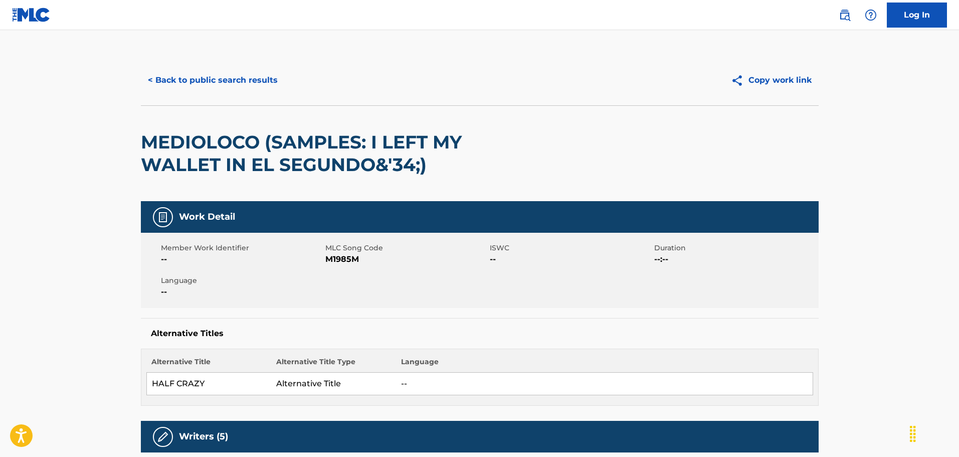
click at [214, 91] on button "< Back to public search results" at bounding box center [213, 80] width 144 height 25
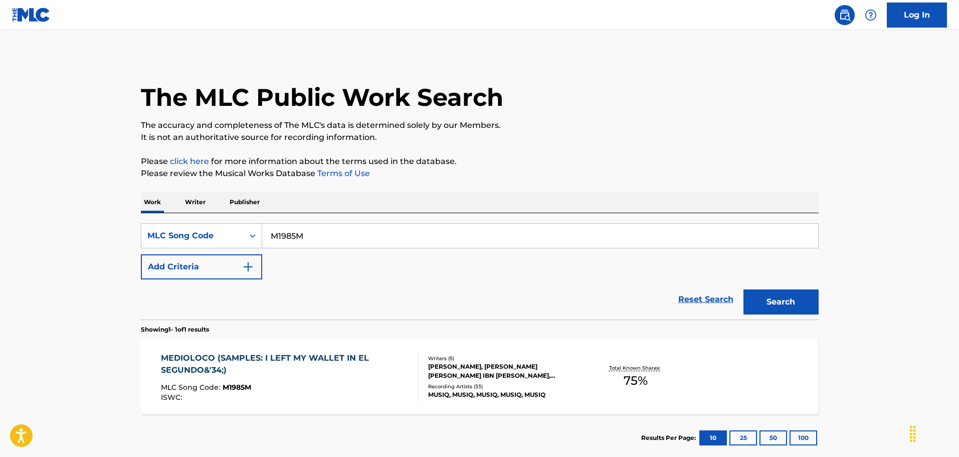
click at [328, 237] on input "M1985M" at bounding box center [540, 236] width 556 height 24
paste input "W1475D"
type input "W1475D"
click at [799, 306] on button "Search" at bounding box center [780, 301] width 75 height 25
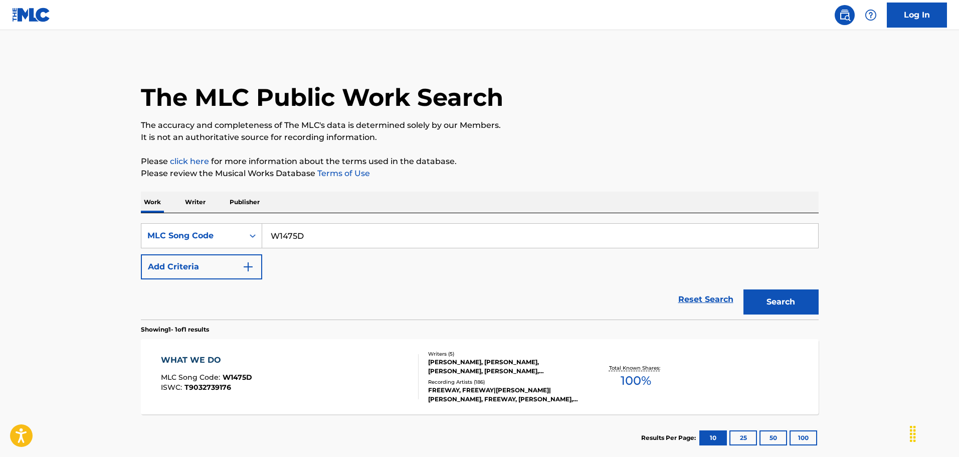
click at [276, 340] on div "WHAT WE DO MLC Song Code : W1475D ISWC : T9032739176 Writers ( 5 ) [PERSON_NAME…" at bounding box center [480, 376] width 678 height 75
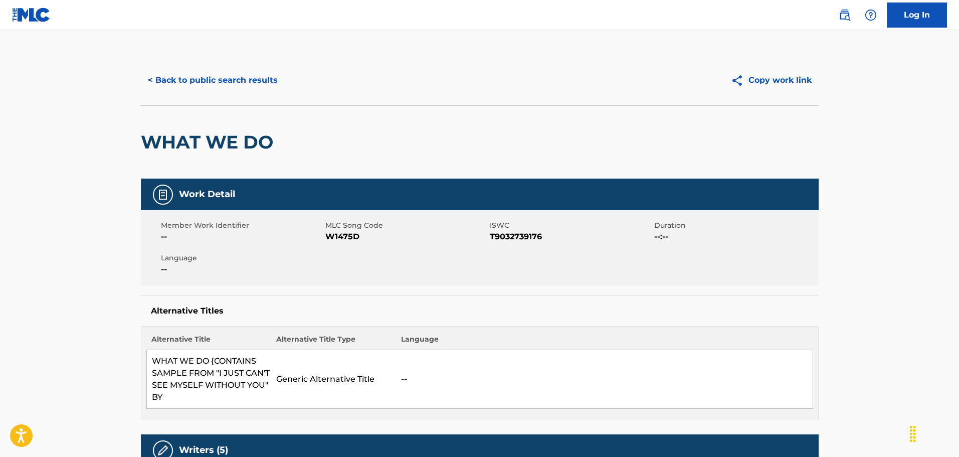
click at [189, 72] on button "< Back to public search results" at bounding box center [213, 80] width 144 height 25
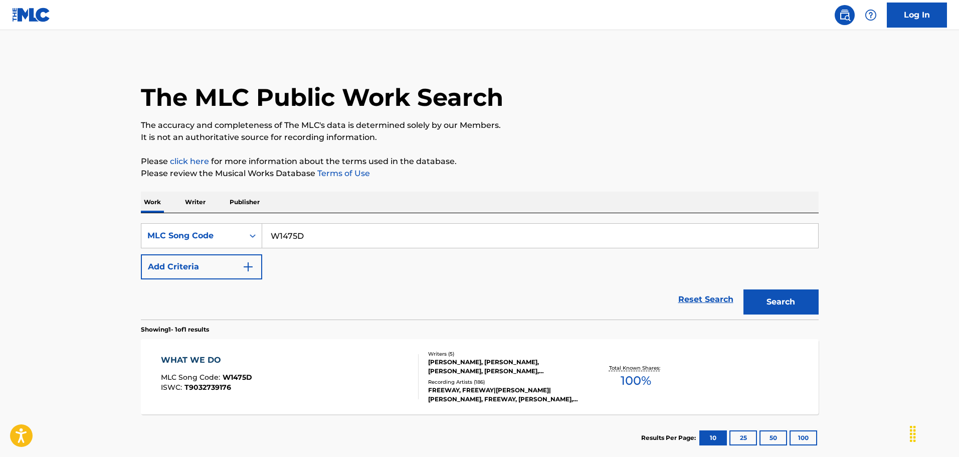
click at [332, 227] on input "W1475D" at bounding box center [540, 236] width 556 height 24
paste input "N6477A"
click at [743, 289] on button "Search" at bounding box center [780, 301] width 75 height 25
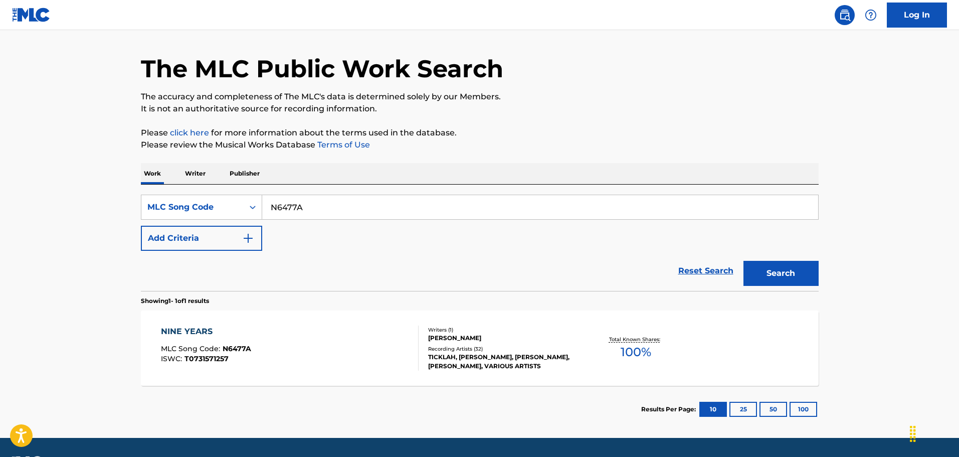
scroll to position [58, 0]
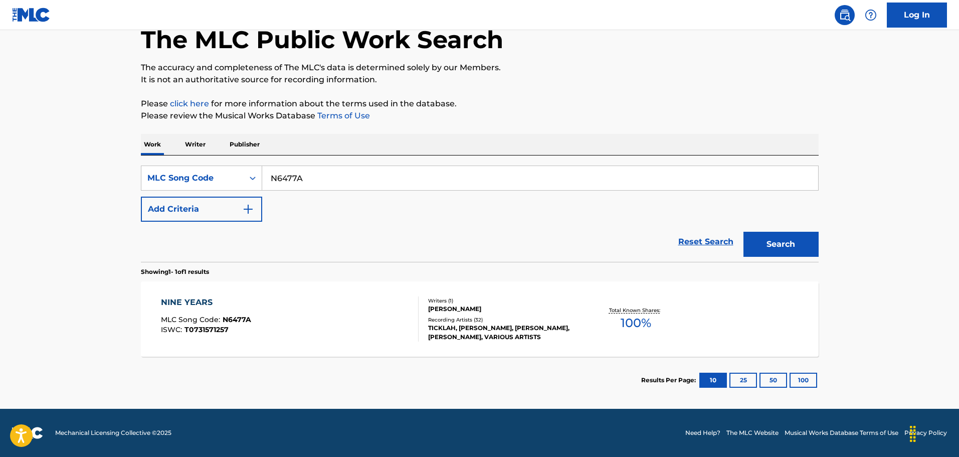
click at [320, 172] on input "N6477A" at bounding box center [540, 178] width 556 height 24
paste input "W0879J"
click at [743, 232] on button "Search" at bounding box center [780, 244] width 75 height 25
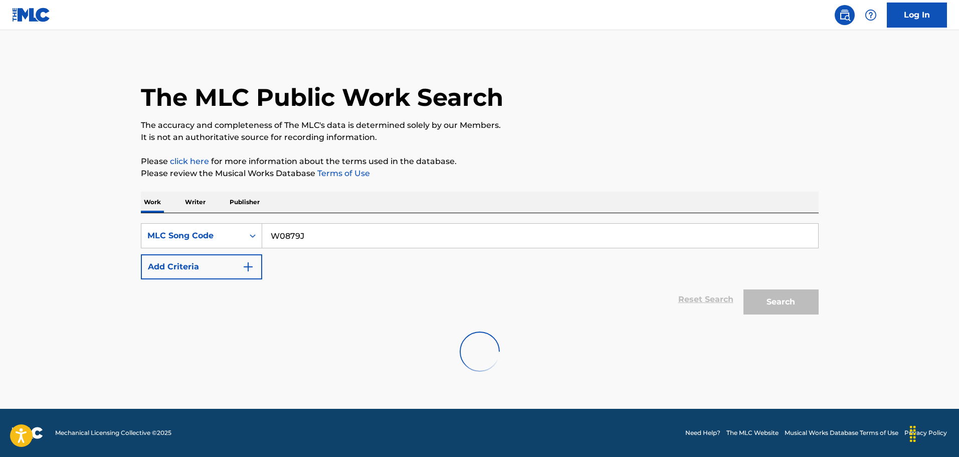
scroll to position [0, 0]
click at [376, 252] on div "SearchWithCriteriaf35604a3-2840-43a1-8e93-55c3e9410ad4 MLC Song Code W0879J Add…" at bounding box center [480, 251] width 678 height 56
click at [364, 240] on input "W0879J" at bounding box center [540, 236] width 556 height 24
paste input "P8063H"
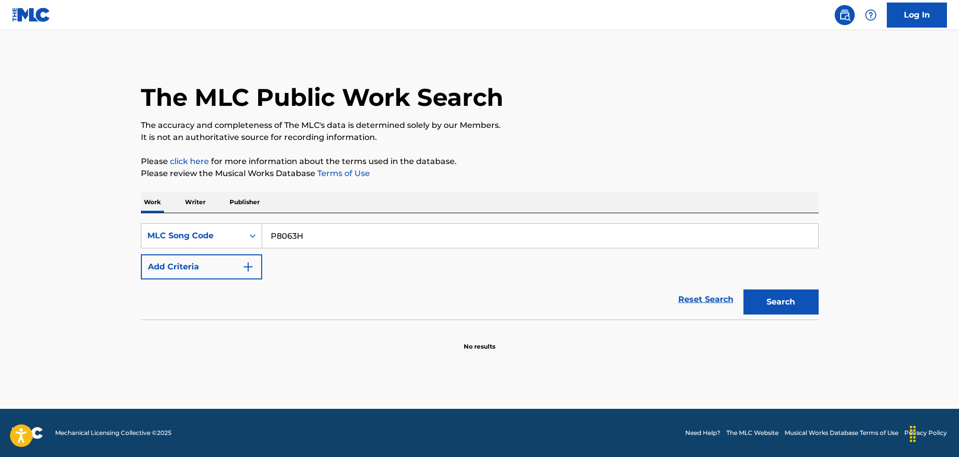
type input "P8063H"
click at [743, 289] on button "Search" at bounding box center [780, 301] width 75 height 25
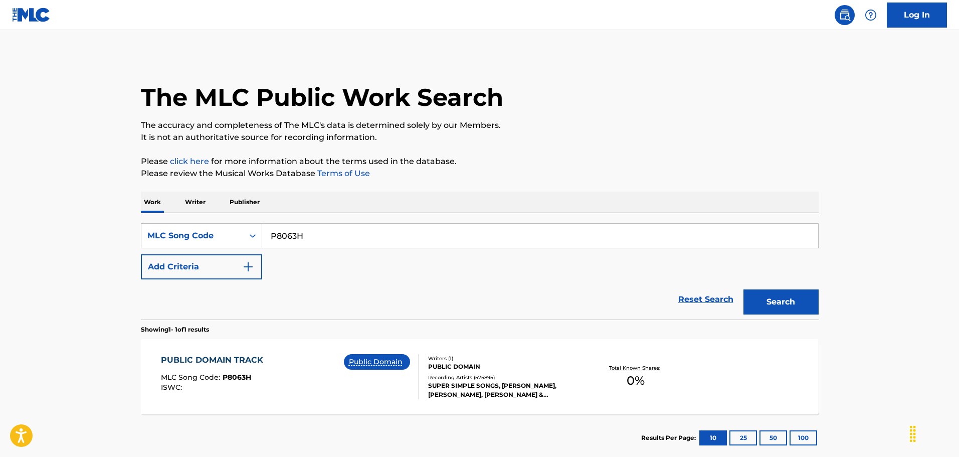
click at [299, 368] on div "PUBLIC DOMAIN TRACK MLC Song Code : P8063H ISWC : Public Domain" at bounding box center [290, 376] width 258 height 45
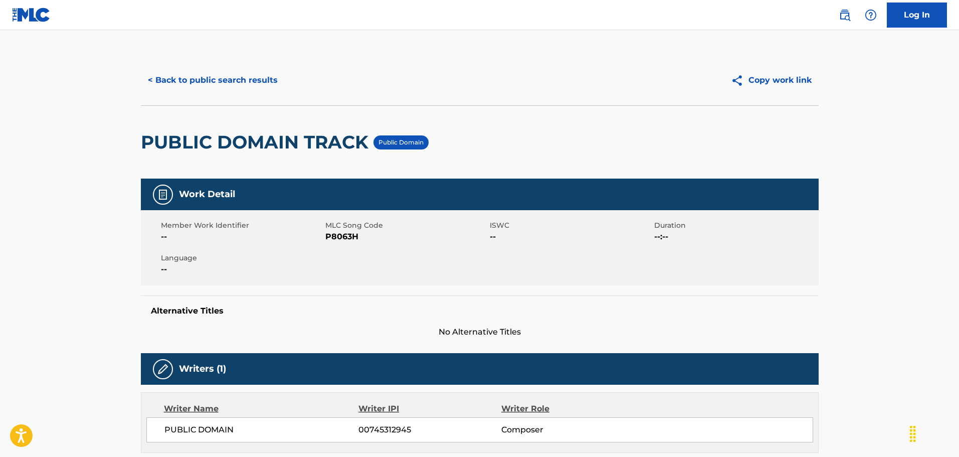
click at [185, 72] on button "< Back to public search results" at bounding box center [213, 80] width 144 height 25
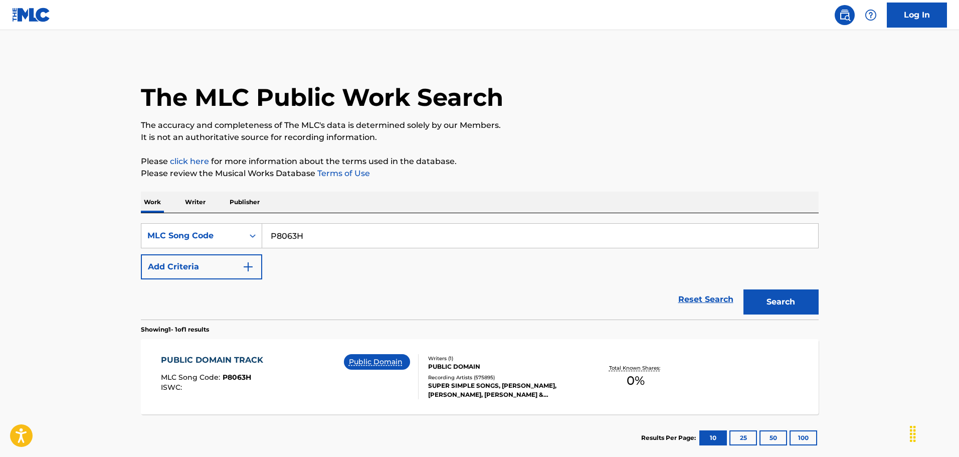
click at [294, 228] on input "P8063H" at bounding box center [540, 236] width 556 height 24
paste input "HA925"
click at [743, 289] on button "Search" at bounding box center [780, 301] width 75 height 25
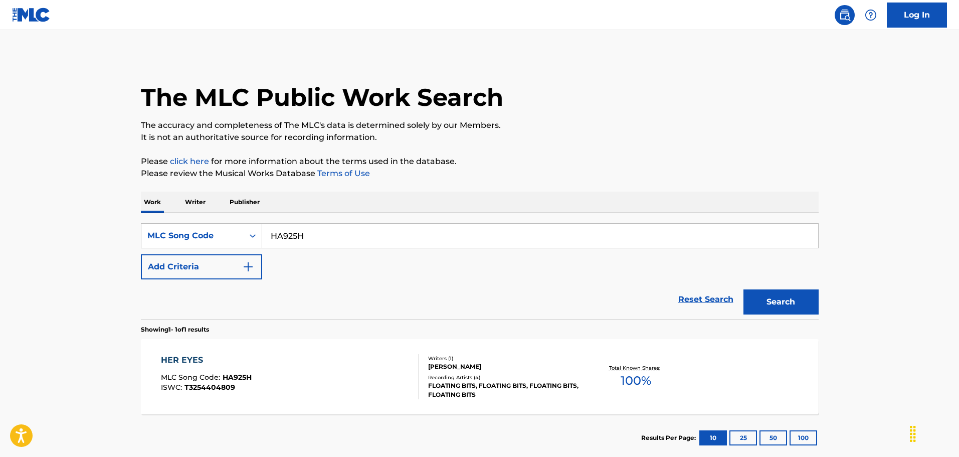
click at [306, 243] on input "HA925H" at bounding box center [540, 236] width 556 height 24
paste input "R1470U"
click at [743, 289] on button "Search" at bounding box center [780, 301] width 75 height 25
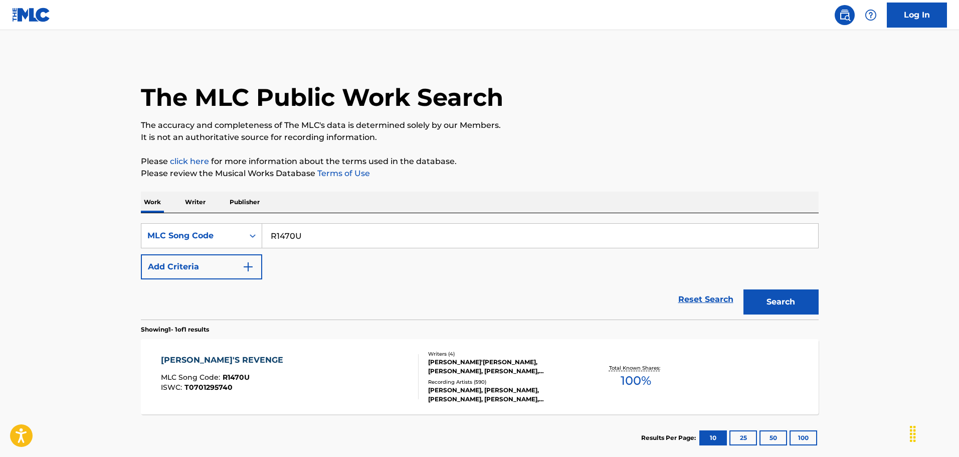
click at [350, 242] on input "R1470U" at bounding box center [540, 236] width 556 height 24
paste input "L3442B"
click at [743, 289] on button "Search" at bounding box center [780, 301] width 75 height 25
click at [334, 229] on input "L3442B" at bounding box center [540, 236] width 556 height 24
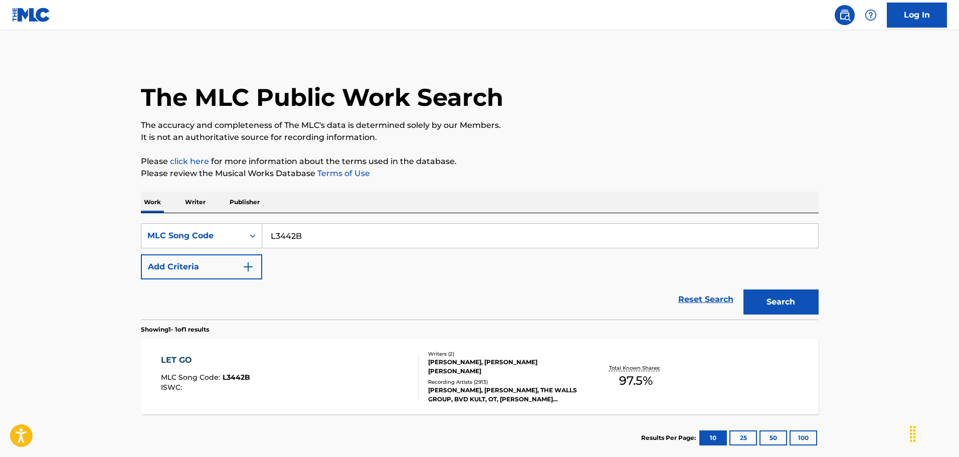
click at [334, 229] on input "L3442B" at bounding box center [540, 236] width 556 height 24
paste input "T3729W"
click at [743, 289] on button "Search" at bounding box center [780, 301] width 75 height 25
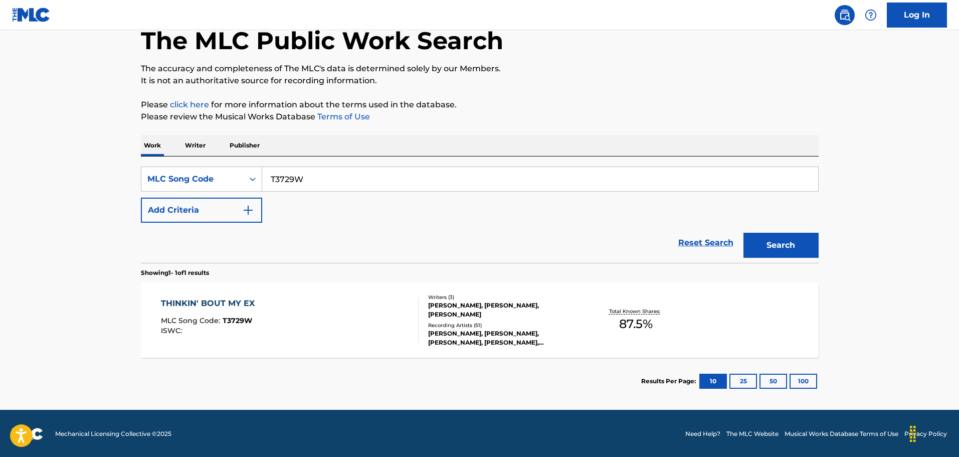
scroll to position [58, 0]
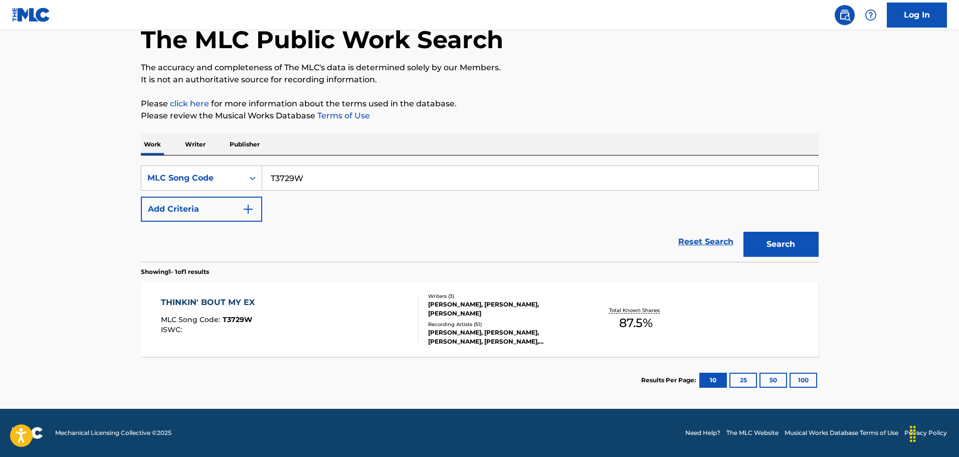
click at [403, 172] on input "T3729W" at bounding box center [540, 178] width 556 height 24
paste input "R2138E"
click at [743, 232] on button "Search" at bounding box center [780, 244] width 75 height 25
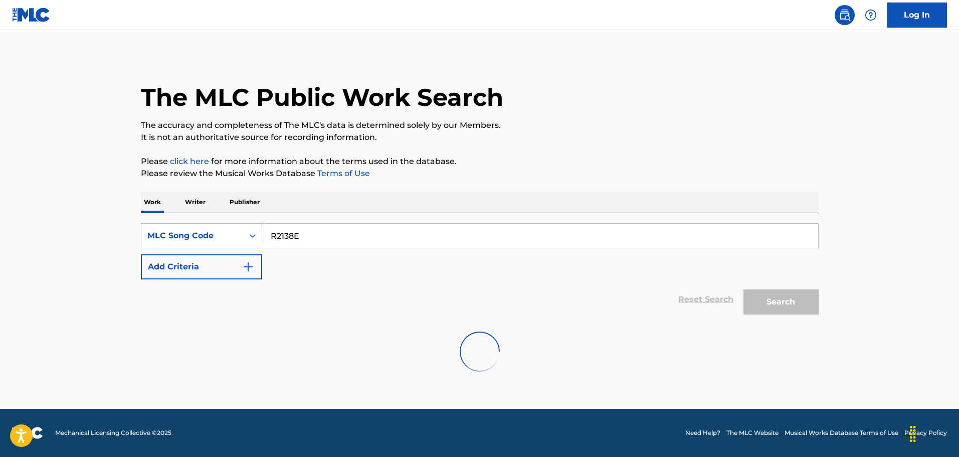
scroll to position [0, 0]
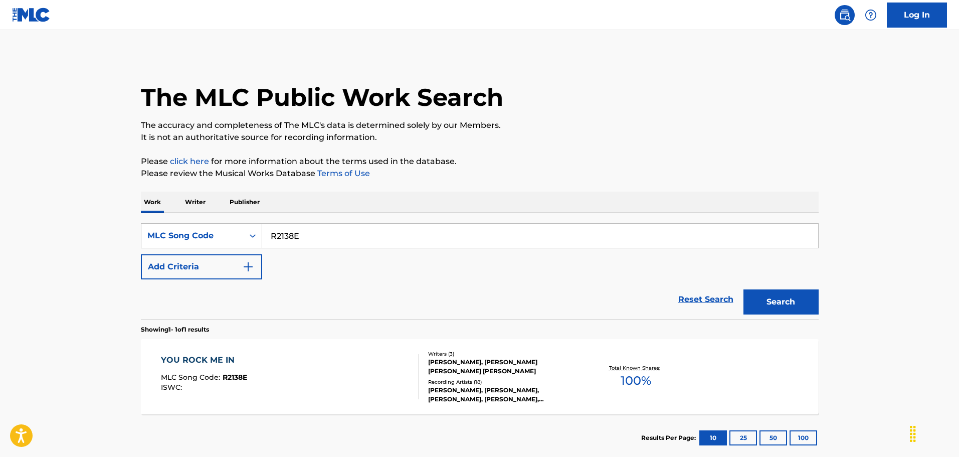
click at [373, 239] on input "R2138E" at bounding box center [540, 236] width 556 height 24
paste input "T7365K"
type input "T7365K"
click at [743, 289] on button "Search" at bounding box center [780, 301] width 75 height 25
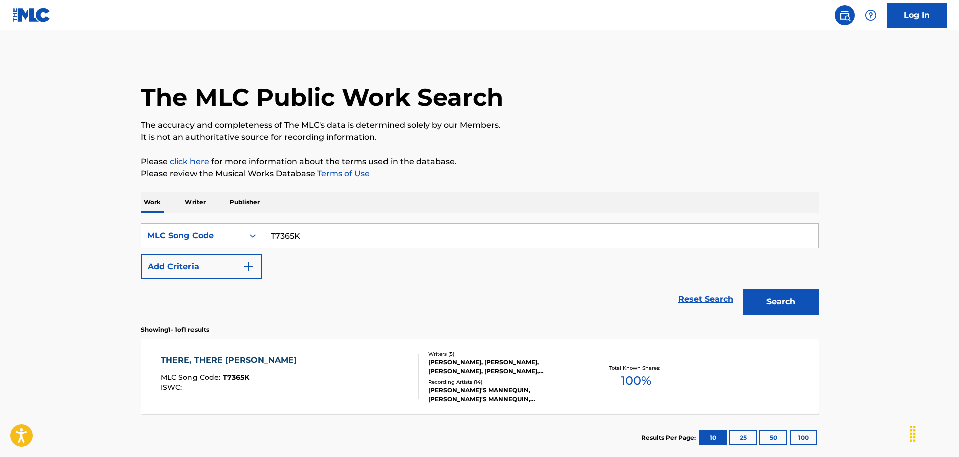
click at [302, 371] on div "THERE, THERE [PERSON_NAME] MLC Song Code : T7365K ISWC :" at bounding box center [290, 376] width 258 height 45
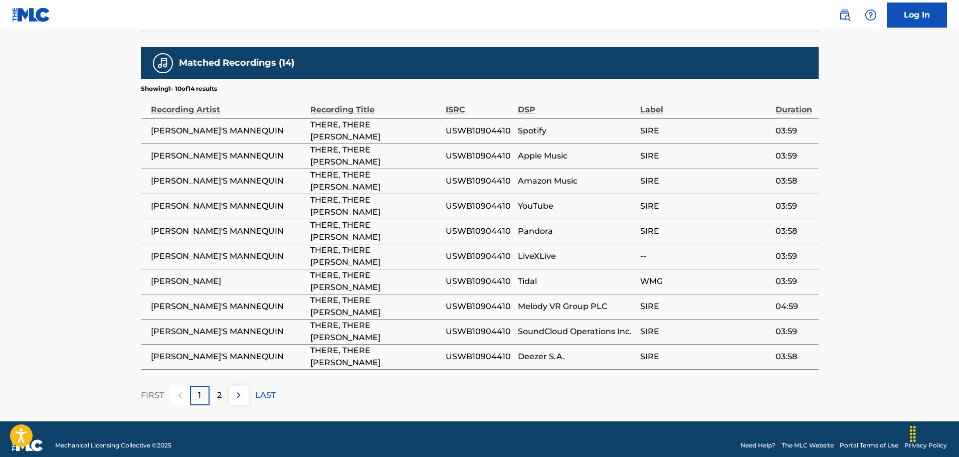
scroll to position [614, 0]
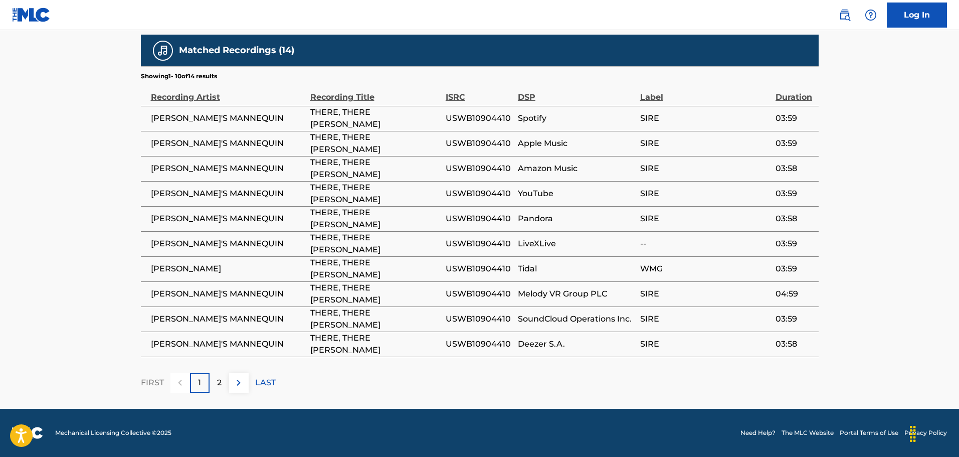
click at [220, 382] on p "2" at bounding box center [219, 382] width 5 height 12
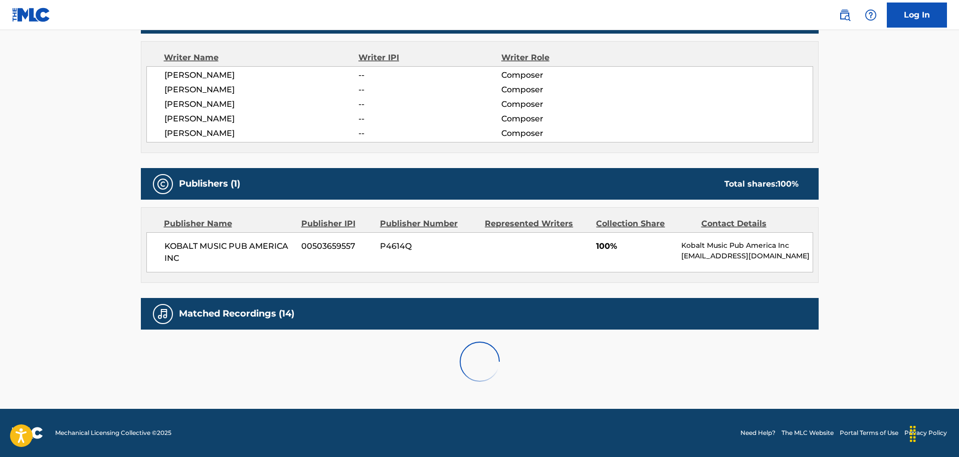
scroll to position [464, 0]
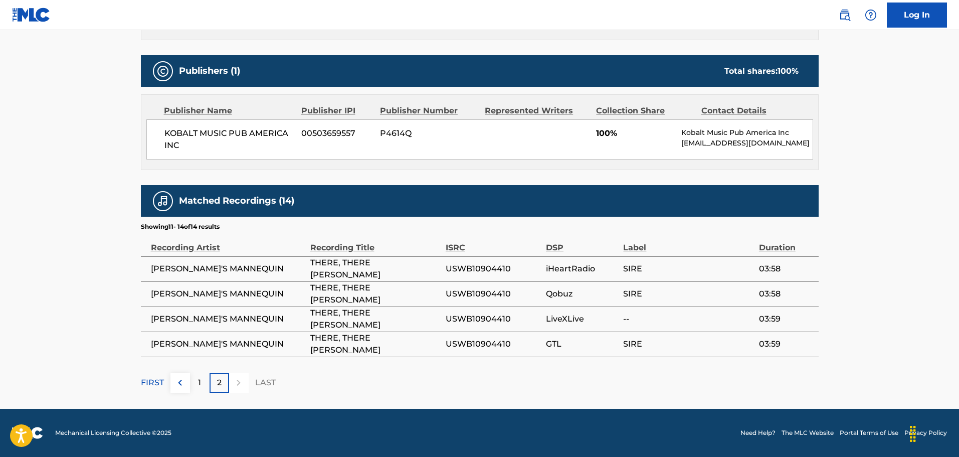
click at [199, 377] on p "1" at bounding box center [199, 382] width 3 height 12
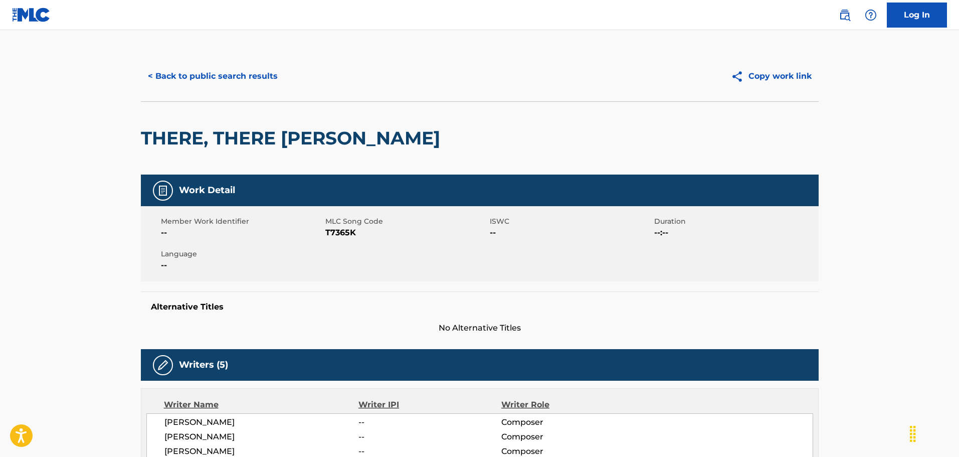
scroll to position [0, 0]
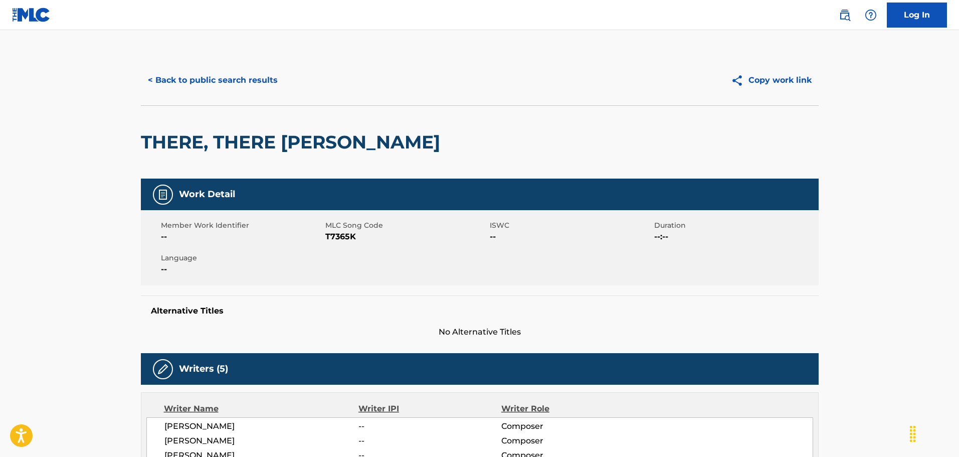
click at [242, 87] on button "< Back to public search results" at bounding box center [213, 80] width 144 height 25
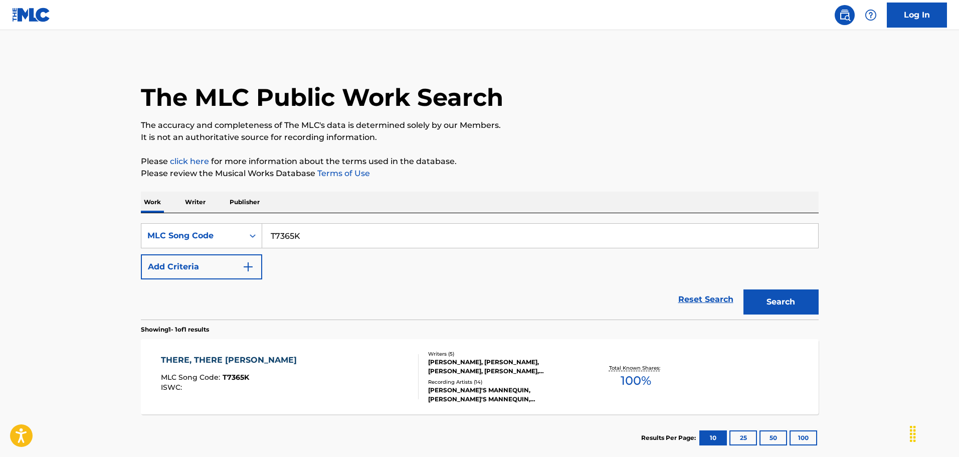
click at [319, 233] on input "T7365K" at bounding box center [540, 236] width 556 height 24
paste input "H1180L"
type input "H1180L"
click at [743, 289] on button "Search" at bounding box center [780, 301] width 75 height 25
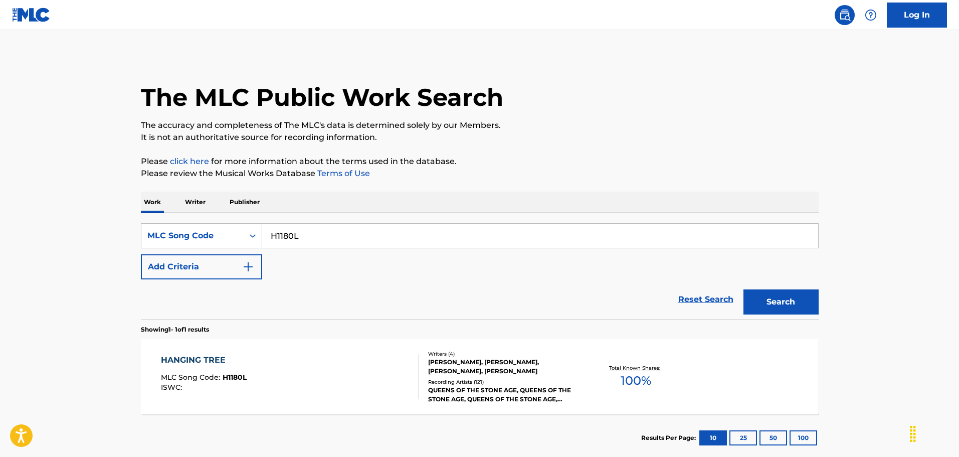
click at [308, 356] on div "HANGING TREE MLC Song Code : H1180L ISWC :" at bounding box center [290, 376] width 258 height 45
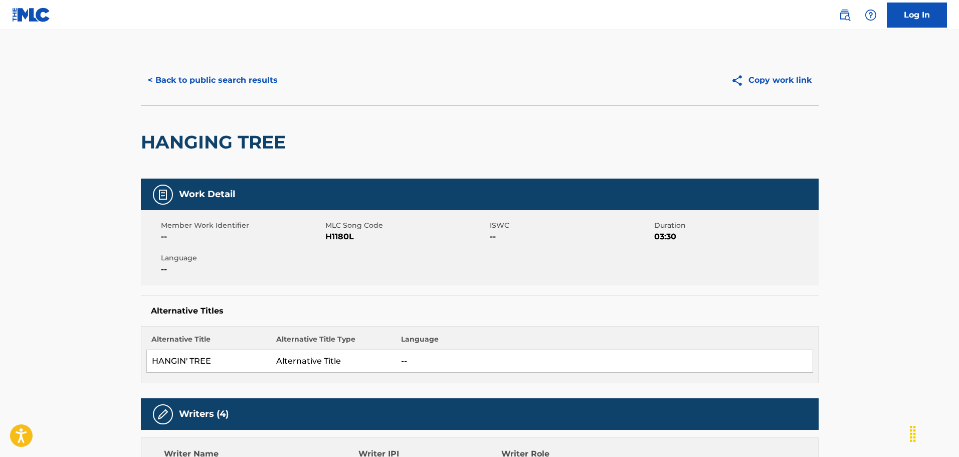
click at [227, 79] on button "< Back to public search results" at bounding box center [213, 80] width 144 height 25
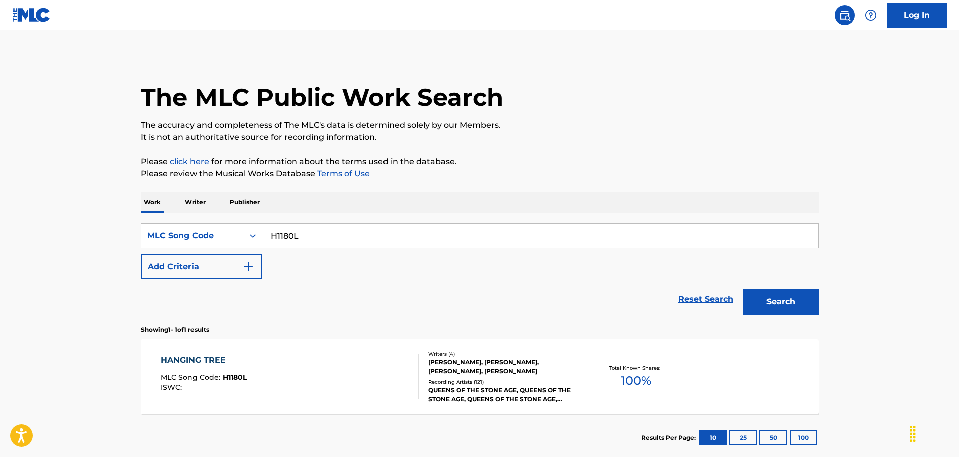
click at [338, 239] on input "H1180L" at bounding box center [540, 236] width 556 height 24
paste input "3526K"
click at [743, 289] on button "Search" at bounding box center [780, 301] width 75 height 25
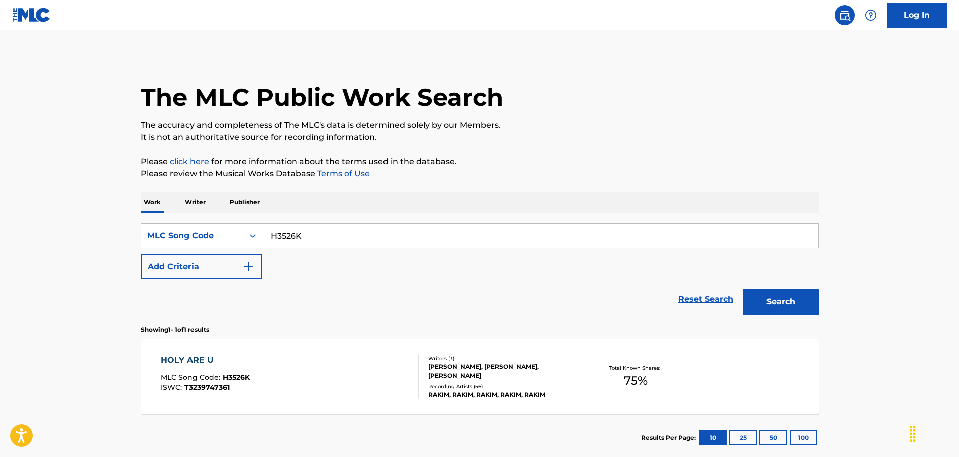
click at [311, 239] on input "H3526K" at bounding box center [540, 236] width 556 height 24
paste input "P3550Y"
type input "P3550Y"
click at [743, 289] on button "Search" at bounding box center [780, 301] width 75 height 25
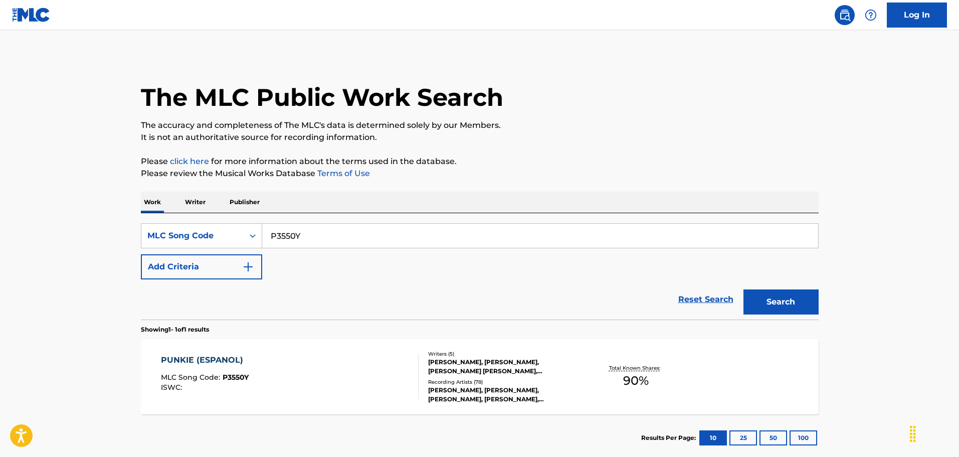
click at [290, 362] on div "PUNKIE (ESPANOL) MLC Song Code : P3550Y ISWC :" at bounding box center [290, 376] width 258 height 45
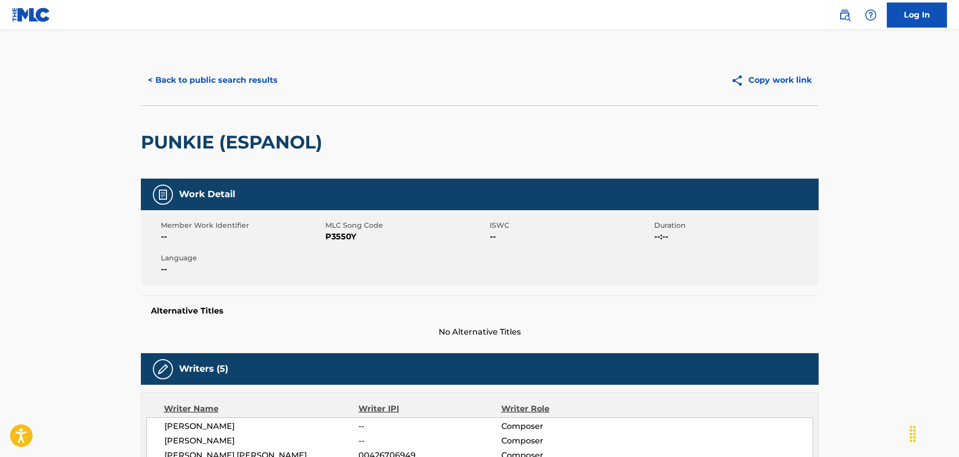
click at [168, 77] on button "< Back to public search results" at bounding box center [213, 80] width 144 height 25
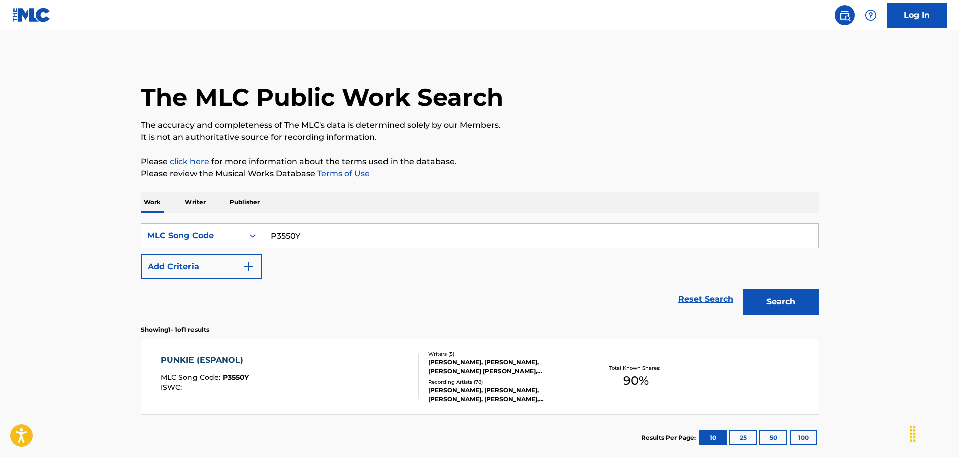
click at [386, 245] on input "P3550Y" at bounding box center [540, 236] width 556 height 24
click at [383, 242] on input "P3550Y" at bounding box center [540, 236] width 556 height 24
click at [371, 241] on input "P3550Y" at bounding box center [540, 236] width 556 height 24
paste input "L5278Z"
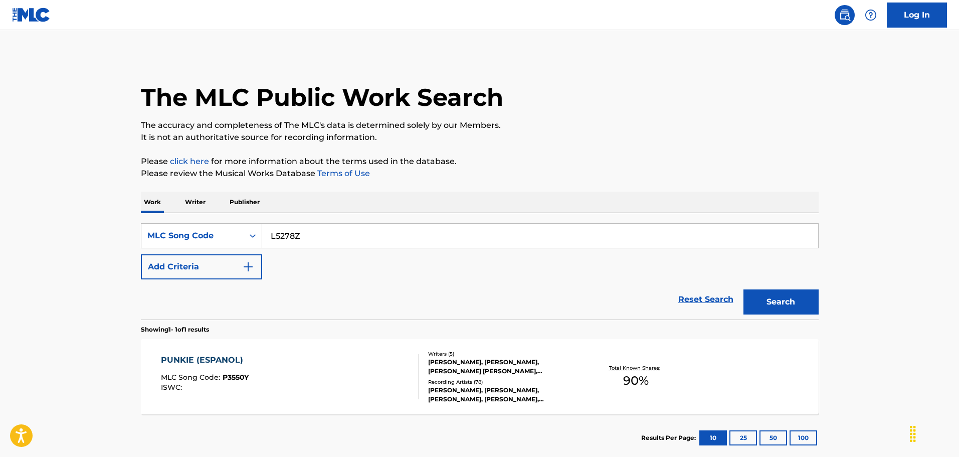
type input "L5278Z"
click at [743, 289] on button "Search" at bounding box center [780, 301] width 75 height 25
click at [344, 373] on div "LOVE IN C MINOR MLC Song Code : L5278Z ISWC : T9021912538" at bounding box center [290, 376] width 258 height 45
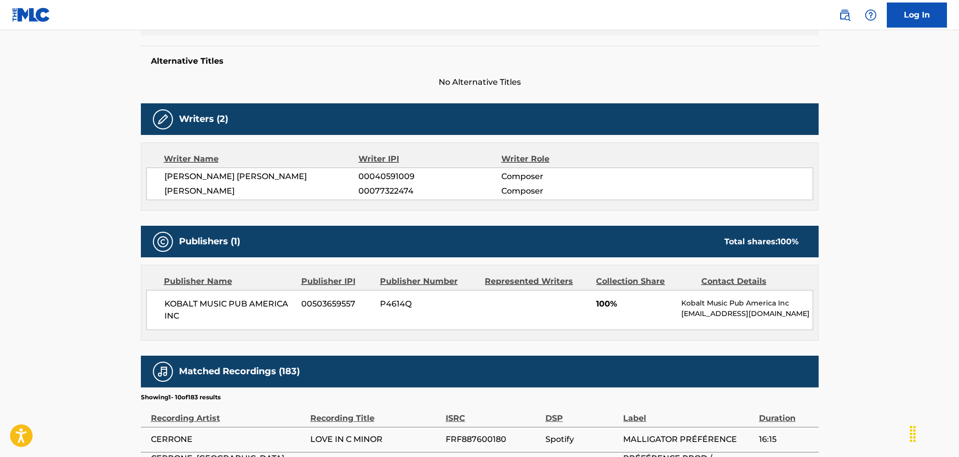
scroll to position [251, 0]
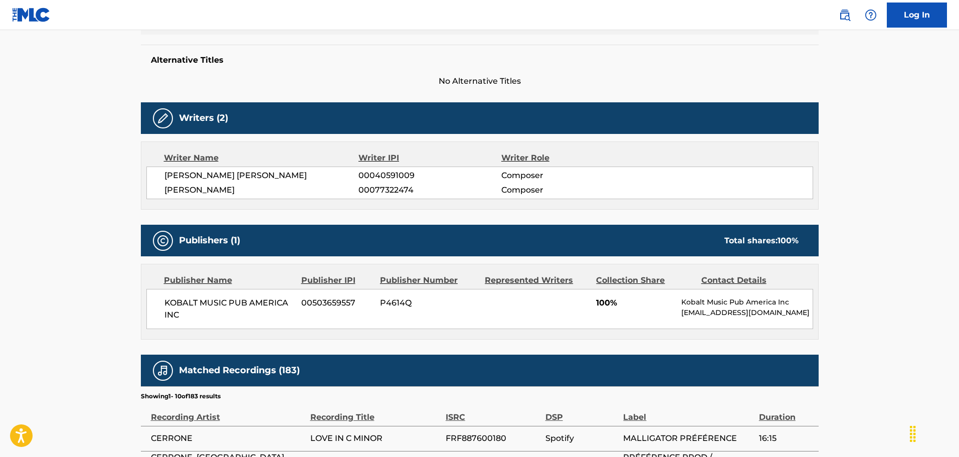
drag, startPoint x: 352, startPoint y: 175, endPoint x: 110, endPoint y: 174, distance: 242.6
click at [110, 174] on main "< Back to public search results Copy work link LOVE IN C MINOR Work Detail Memb…" at bounding box center [479, 265] width 959 height 972
copy span "[PERSON_NAME] [PERSON_NAME]"
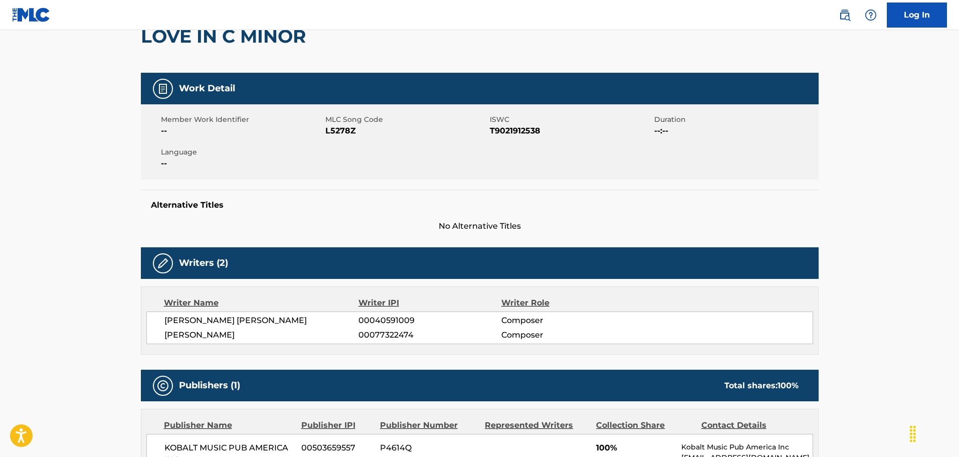
scroll to position [0, 0]
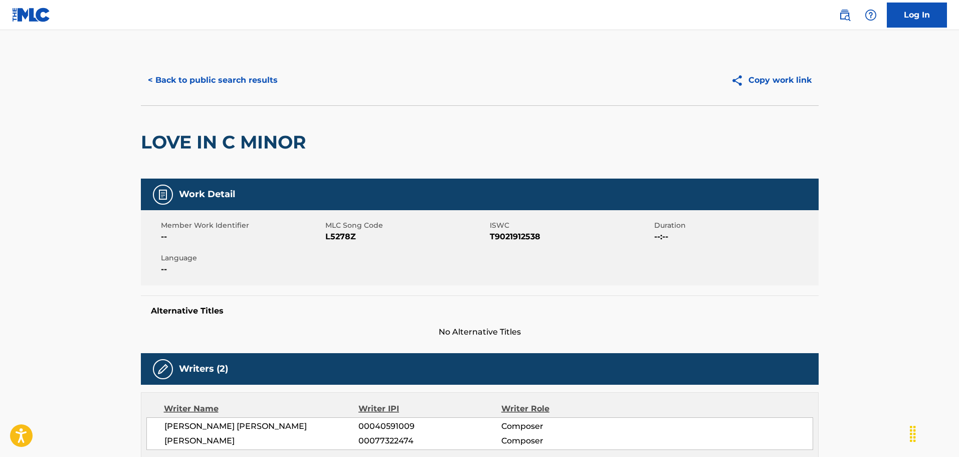
click at [191, 82] on button "< Back to public search results" at bounding box center [213, 80] width 144 height 25
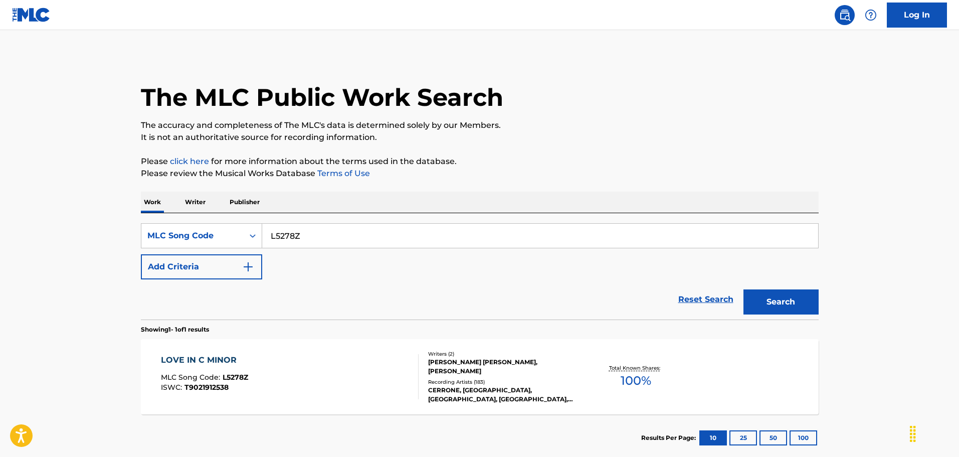
click at [318, 241] on input "L5278Z" at bounding box center [540, 236] width 556 height 24
click at [318, 240] on input "L5278Z" at bounding box center [540, 236] width 556 height 24
paste input "T4162I"
click at [790, 303] on button "Search" at bounding box center [780, 301] width 75 height 25
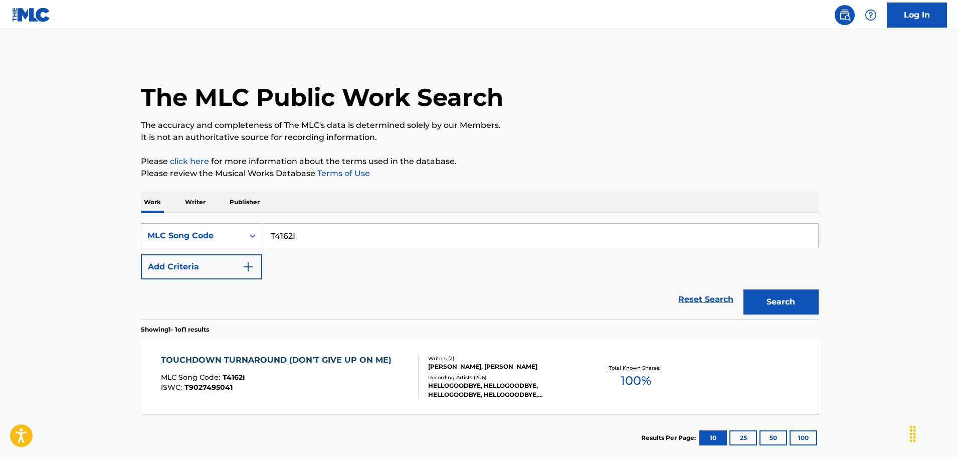
click at [363, 237] on input "T4162I" at bounding box center [540, 236] width 556 height 24
paste input "FV818E"
click at [743, 289] on button "Search" at bounding box center [780, 301] width 75 height 25
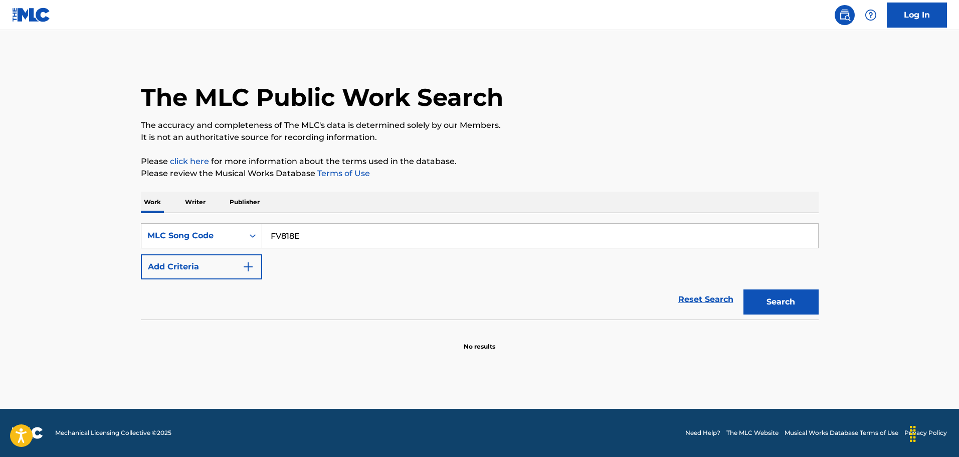
click at [376, 231] on input "FV818E" at bounding box center [540, 236] width 556 height 24
paste input "EV795X"
type input "EV795X"
click at [743, 289] on button "Search" at bounding box center [780, 301] width 75 height 25
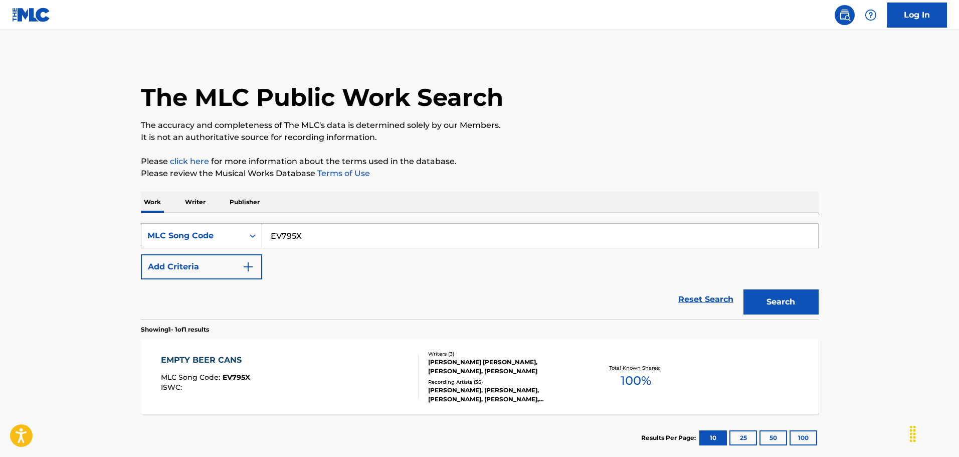
click at [272, 371] on div "EMPTY BEER CANS MLC Song Code : EV795X ISWC :" at bounding box center [290, 376] width 258 height 45
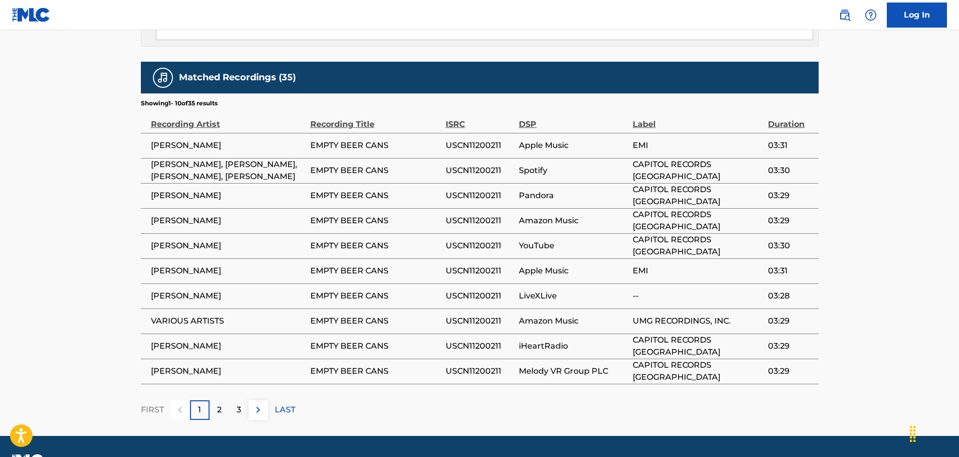
scroll to position [883, 0]
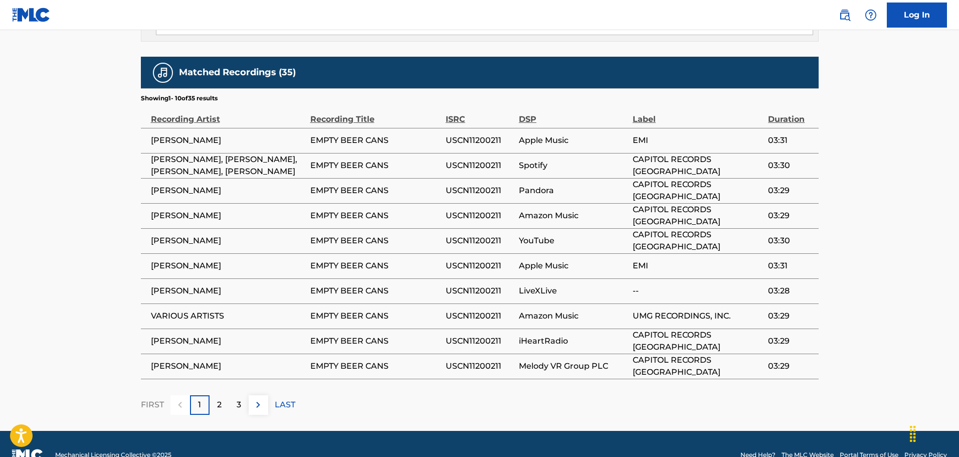
click at [233, 395] on div "3" at bounding box center [239, 405] width 20 height 20
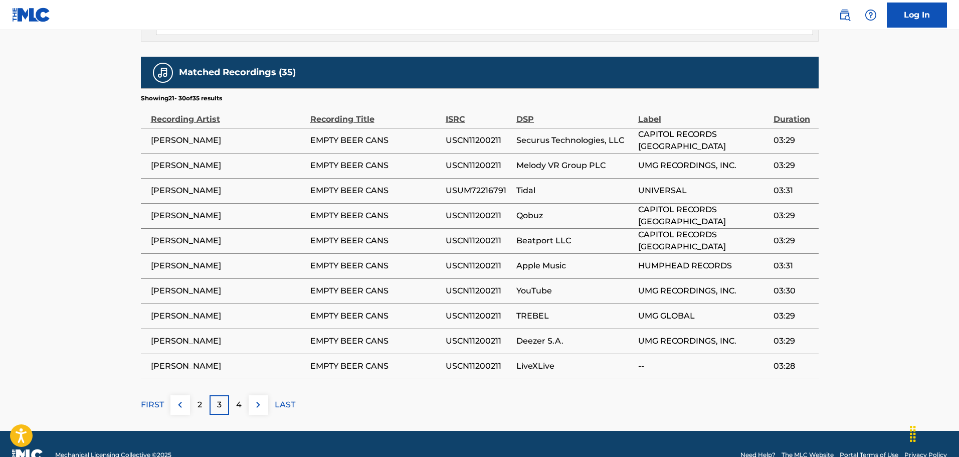
click at [197, 395] on div "2" at bounding box center [200, 405] width 20 height 20
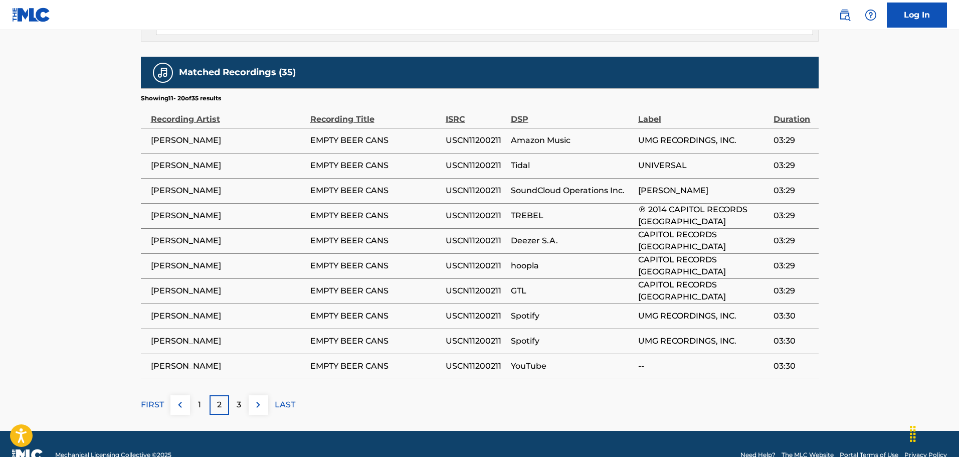
click at [230, 395] on div "3" at bounding box center [239, 405] width 20 height 20
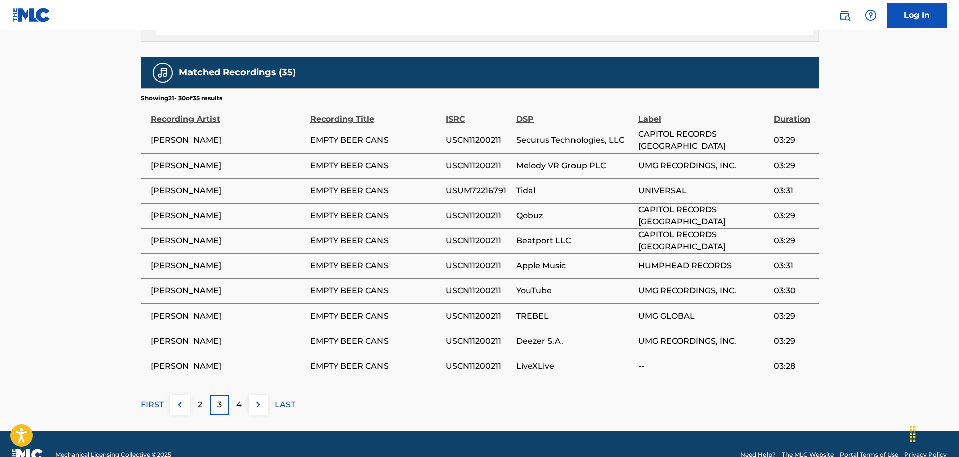
click at [236, 399] on p "4" at bounding box center [239, 405] width 6 height 12
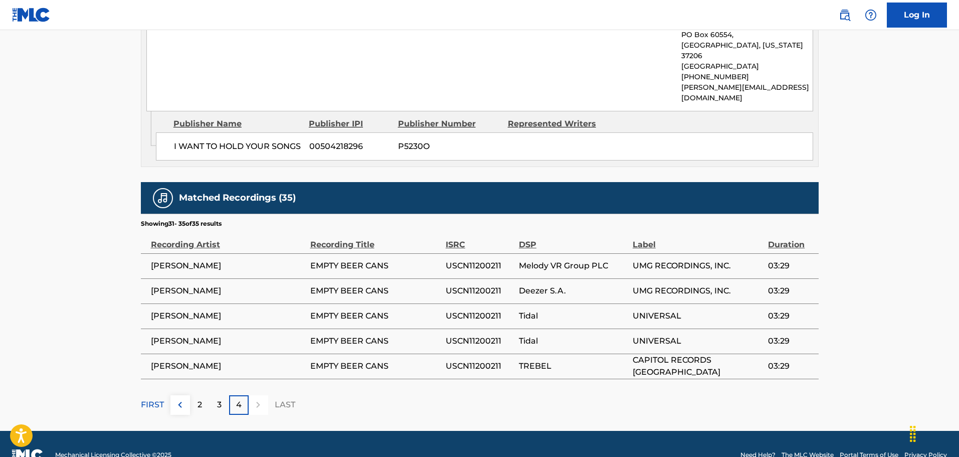
click at [237, 399] on p "4" at bounding box center [239, 405] width 6 height 12
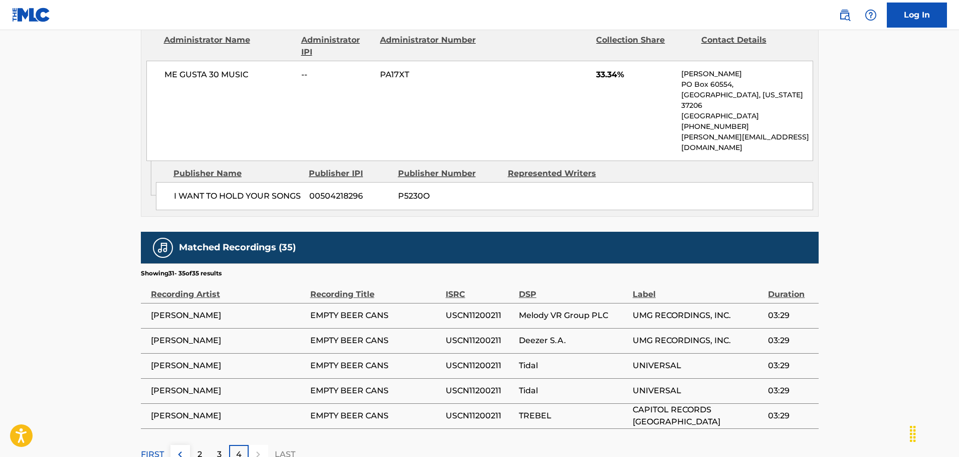
scroll to position [707, 0]
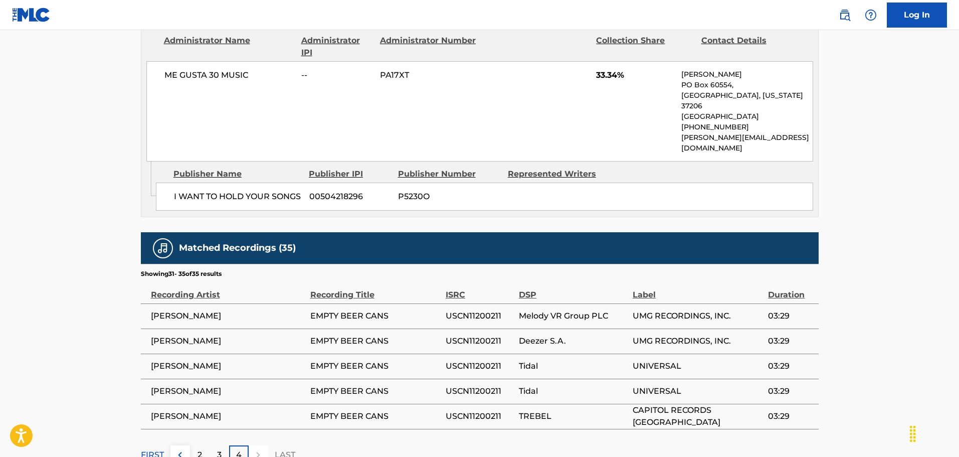
click at [158, 449] on p "FIRST" at bounding box center [152, 455] width 23 height 12
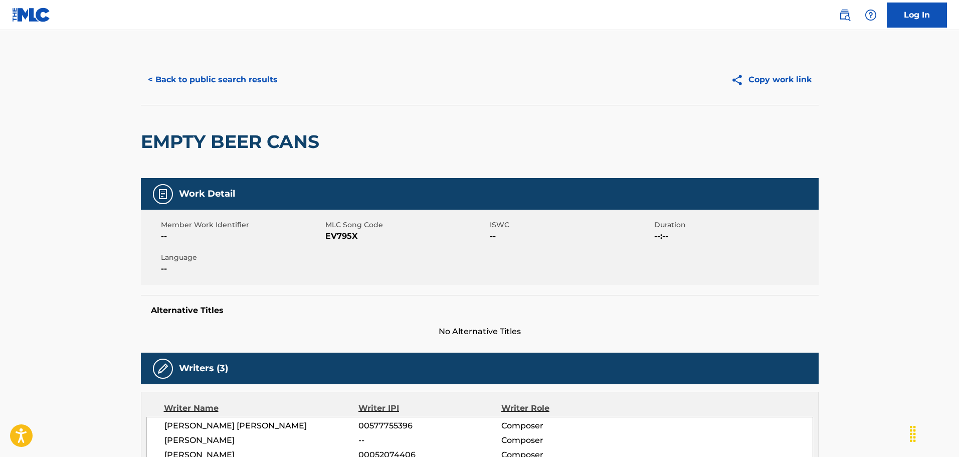
scroll to position [0, 0]
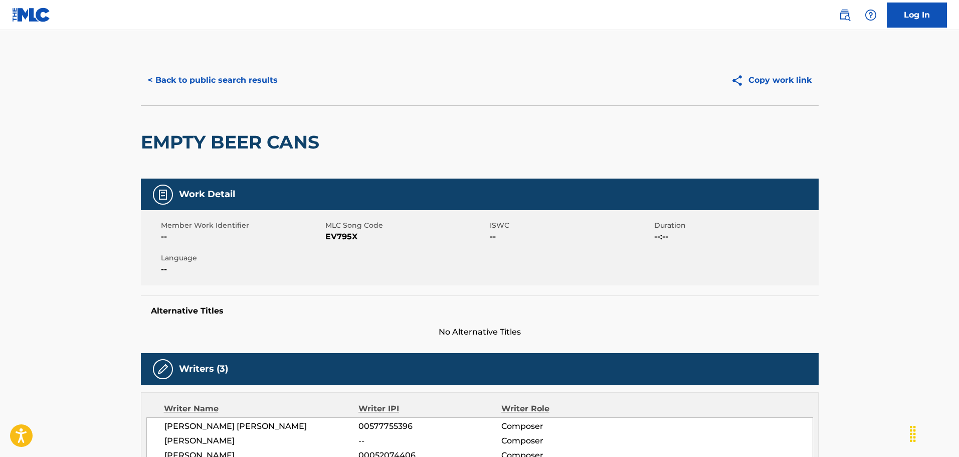
click at [236, 83] on button "< Back to public search results" at bounding box center [213, 80] width 144 height 25
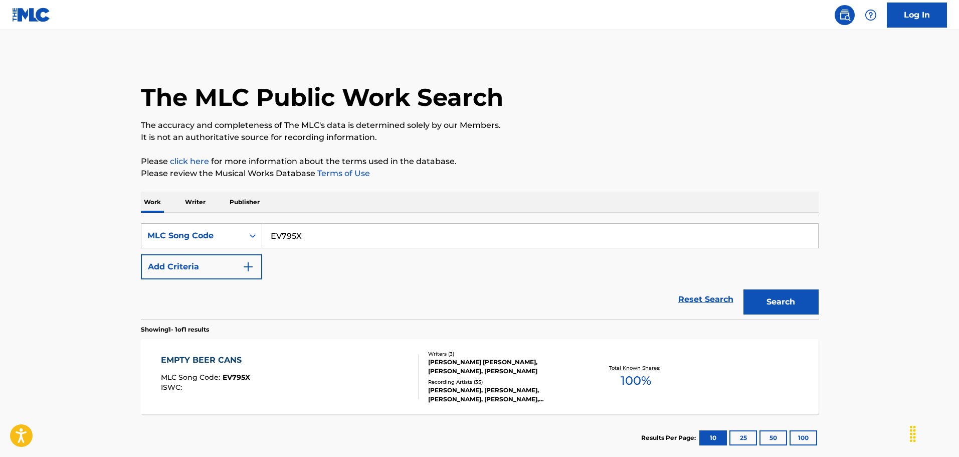
click at [302, 226] on input "EV795X" at bounding box center [540, 236] width 556 height 24
paste input "R3551I"
click at [743, 289] on button "Search" at bounding box center [780, 301] width 75 height 25
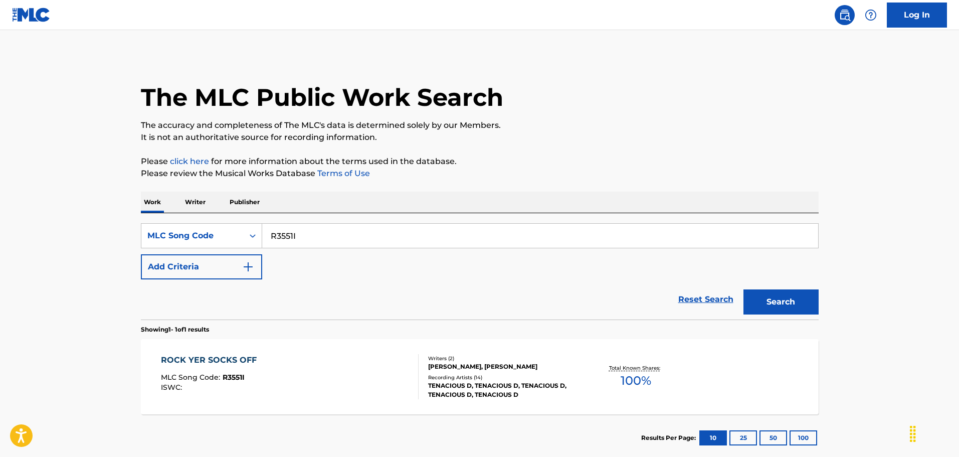
click at [305, 238] on input "R3551I" at bounding box center [540, 236] width 556 height 24
paste input "NVA04V"
type input "NVA04V"
click at [743, 289] on button "Search" at bounding box center [780, 301] width 75 height 25
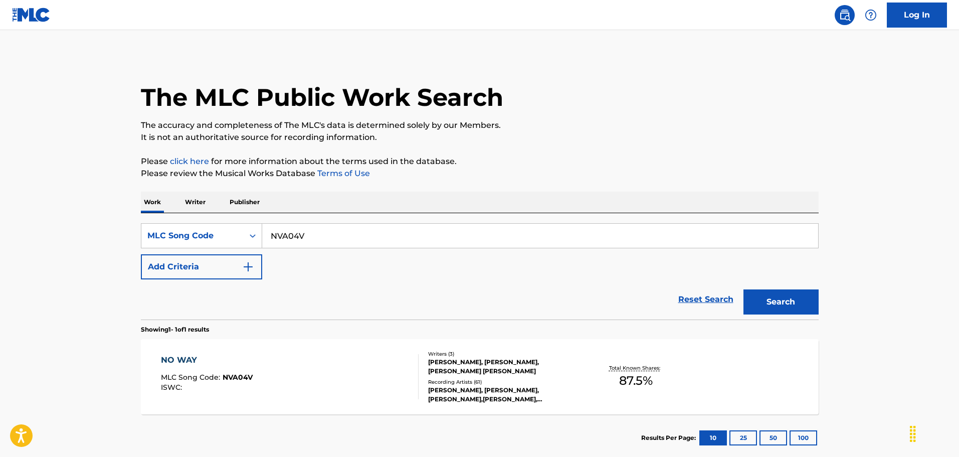
click at [366, 375] on div "NO WAY MLC Song Code : NVA04V ISWC :" at bounding box center [290, 376] width 258 height 45
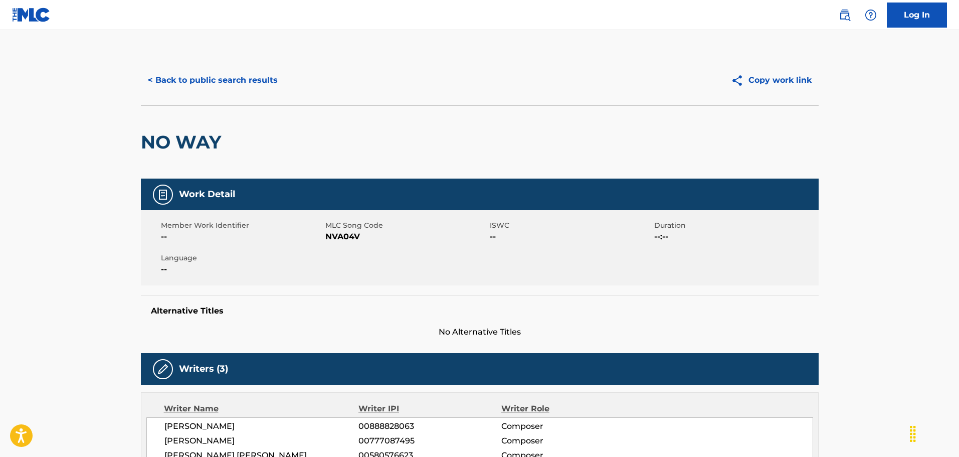
drag, startPoint x: 182, startPoint y: 64, endPoint x: 186, endPoint y: 77, distance: 13.8
click at [182, 64] on div "< Back to public search results Copy work link" at bounding box center [480, 80] width 678 height 50
click at [187, 84] on button "< Back to public search results" at bounding box center [213, 80] width 144 height 25
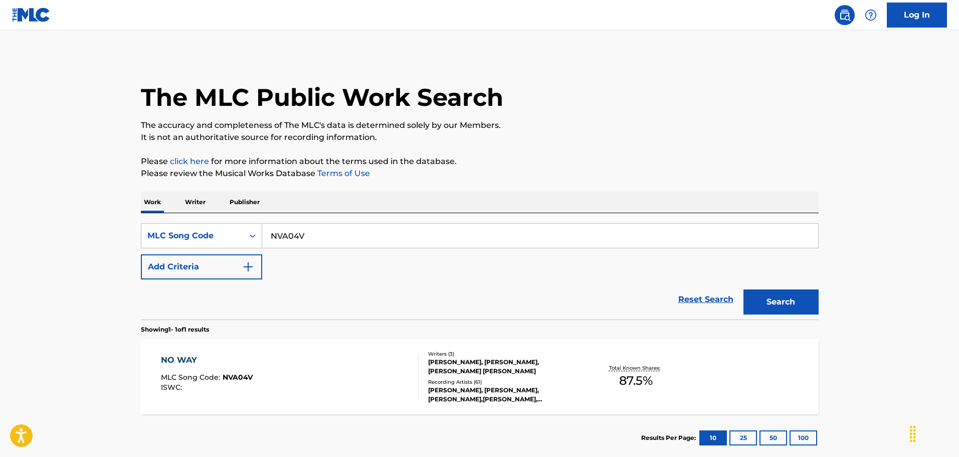
click at [344, 246] on input "NVA04V" at bounding box center [540, 236] width 556 height 24
click at [343, 246] on input "NVA04V" at bounding box center [540, 236] width 556 height 24
paste input "D4388R"
click at [743, 289] on button "Search" at bounding box center [780, 301] width 75 height 25
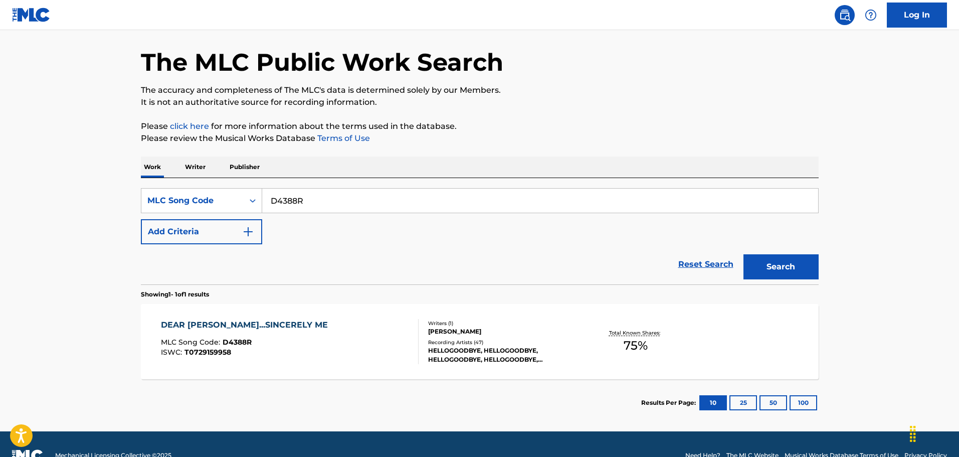
scroll to position [50, 0]
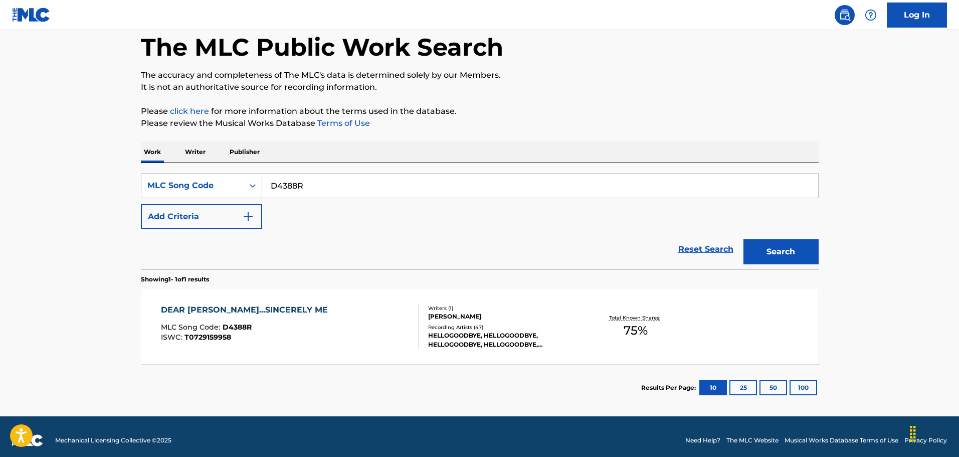
click at [332, 194] on input "D4388R" at bounding box center [540, 185] width 556 height 24
paste input "B4514"
click at [743, 239] on button "Search" at bounding box center [780, 251] width 75 height 25
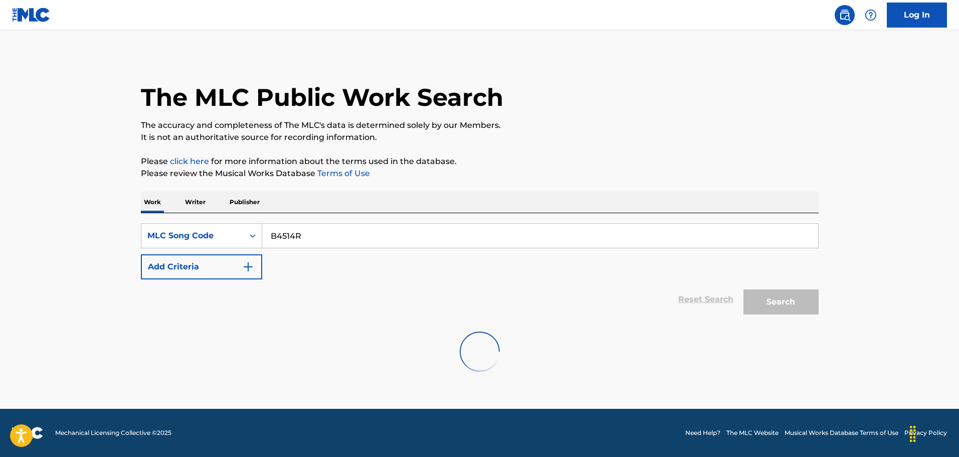
scroll to position [0, 0]
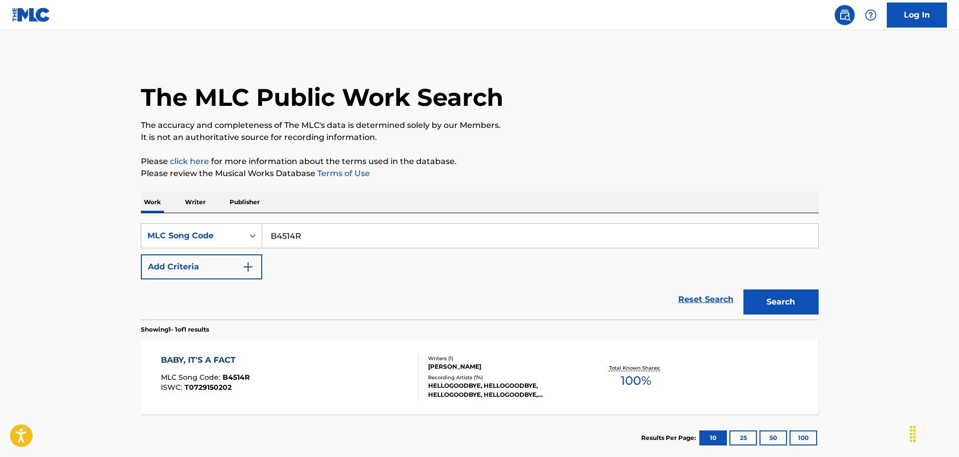
click at [341, 231] on input "B4514R" at bounding box center [540, 236] width 556 height 24
paste input "O1545S"
click at [743, 289] on button "Search" at bounding box center [780, 301] width 75 height 25
click at [367, 222] on div "SearchWithCriteriaf35604a3-2840-43a1-8e93-55c3e9410ad4 MLC Song Code O1545S Add…" at bounding box center [480, 266] width 678 height 106
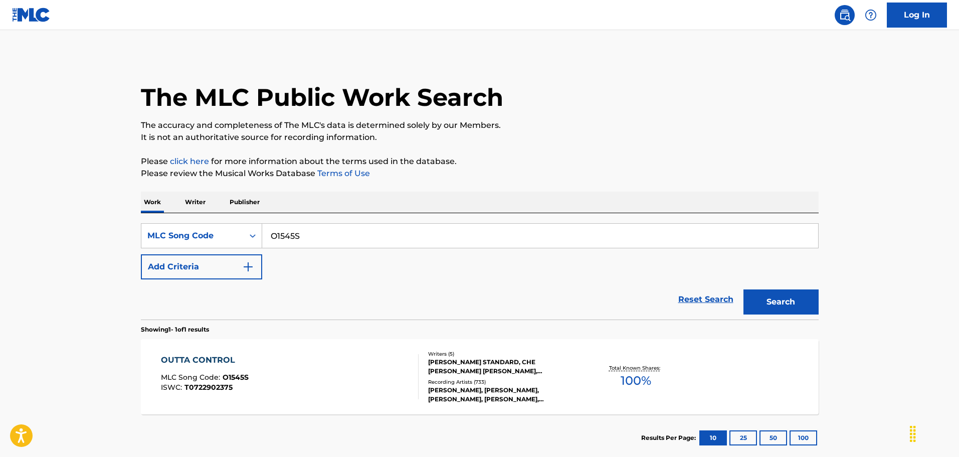
click at [342, 244] on input "O1545S" at bounding box center [540, 236] width 556 height 24
paste input "JB770V"
click at [743, 289] on button "Search" at bounding box center [780, 301] width 75 height 25
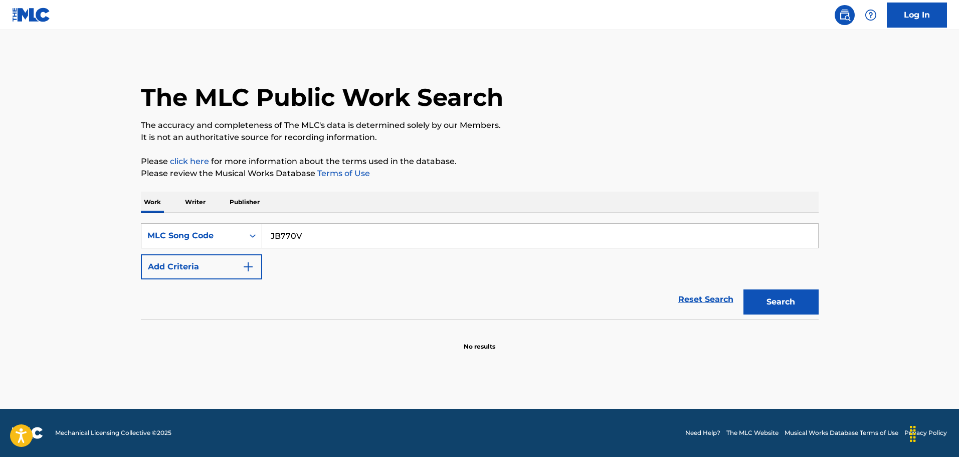
click at [334, 238] on input "JB770V" at bounding box center [540, 236] width 556 height 24
paste input "I2086Y"
type input "I2086Y"
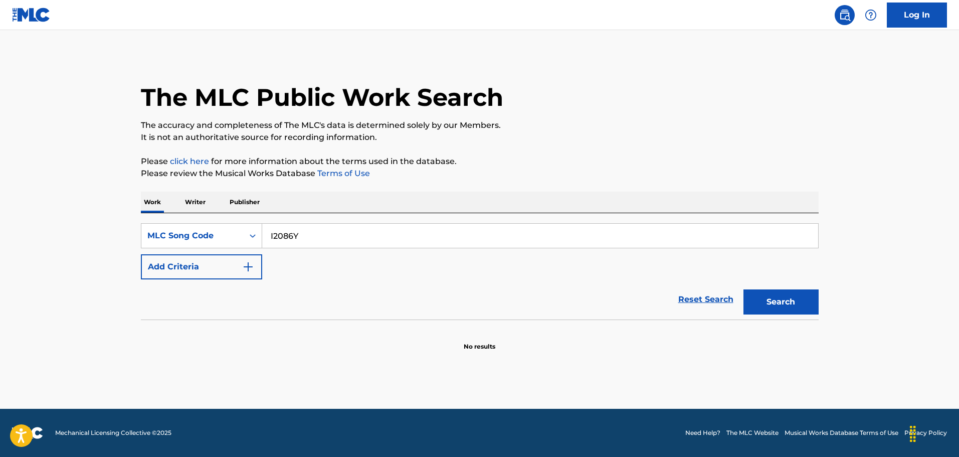
click at [743, 289] on button "Search" at bounding box center [780, 301] width 75 height 25
